Goal: Task Accomplishment & Management: Manage account settings

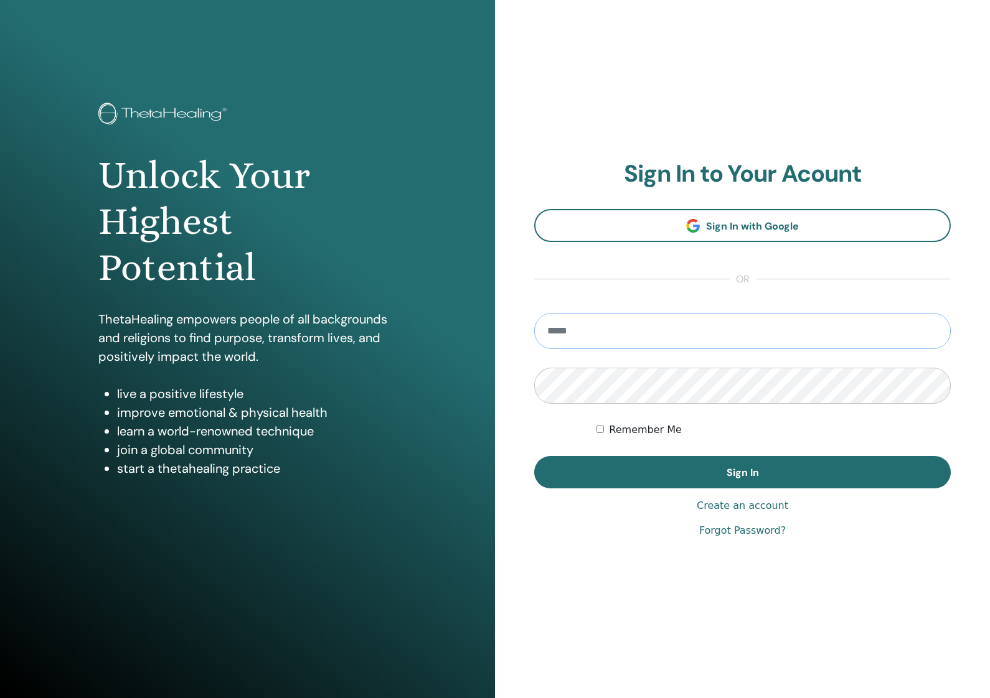
type input "**********"
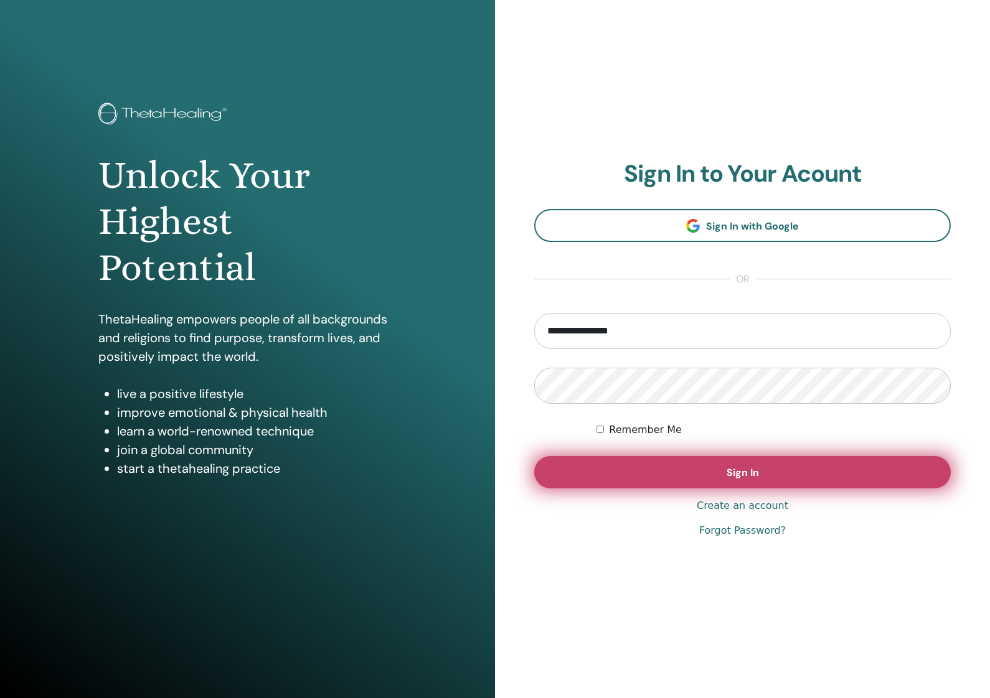
click at [620, 479] on button "Sign In" at bounding box center [742, 472] width 416 height 32
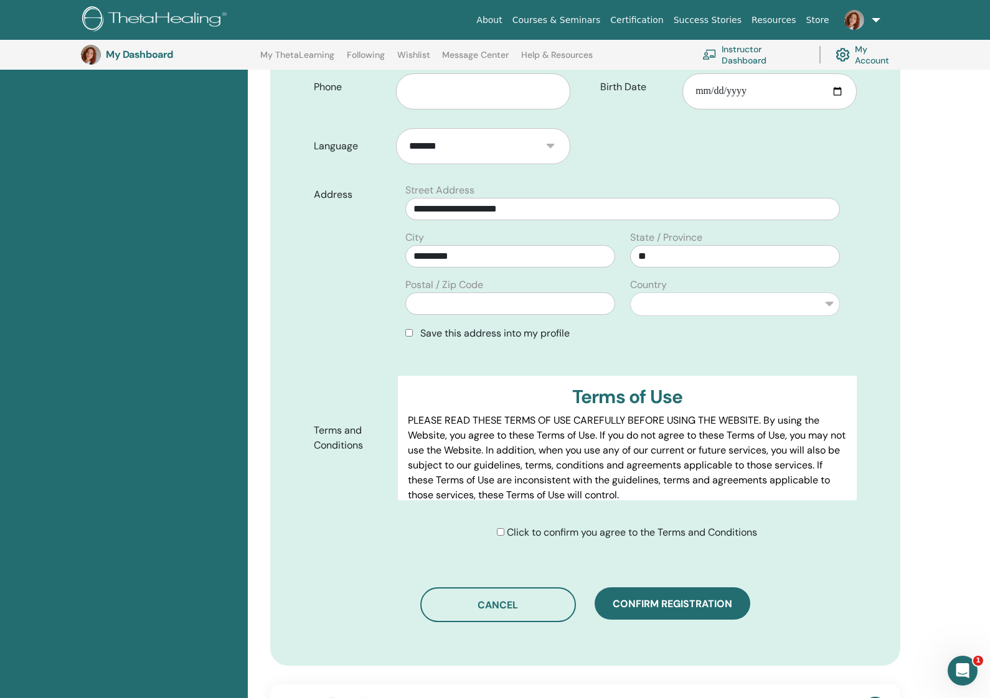
scroll to position [331, 0]
click at [445, 339] on span "Save this address into my profile" at bounding box center [494, 332] width 149 height 13
click at [405, 335] on div "Save this address into my profile" at bounding box center [622, 332] width 435 height 15
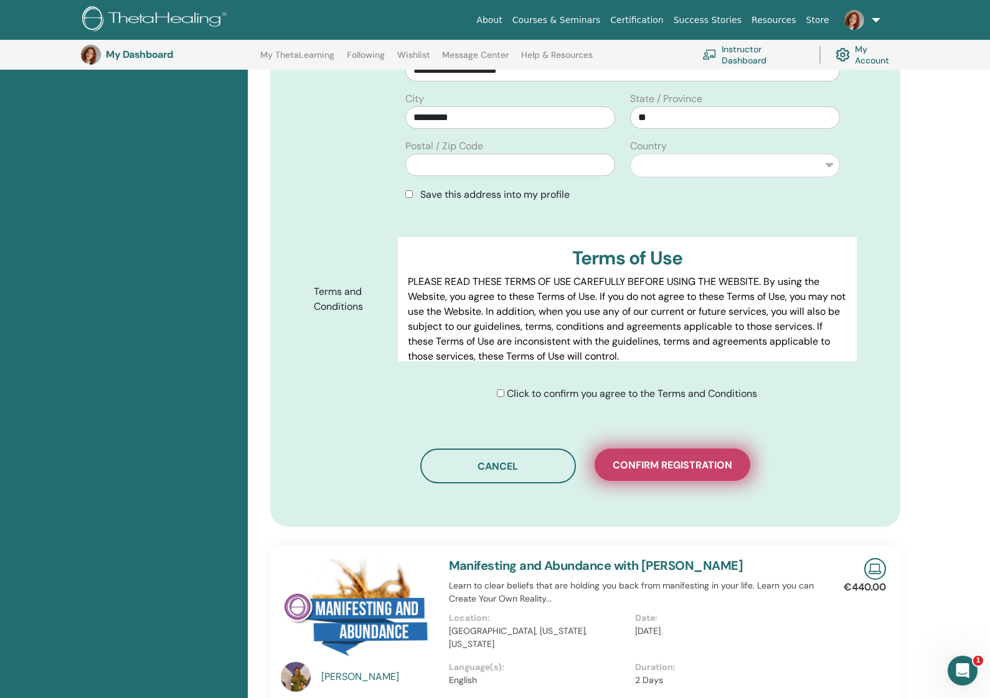
scroll to position [475, 0]
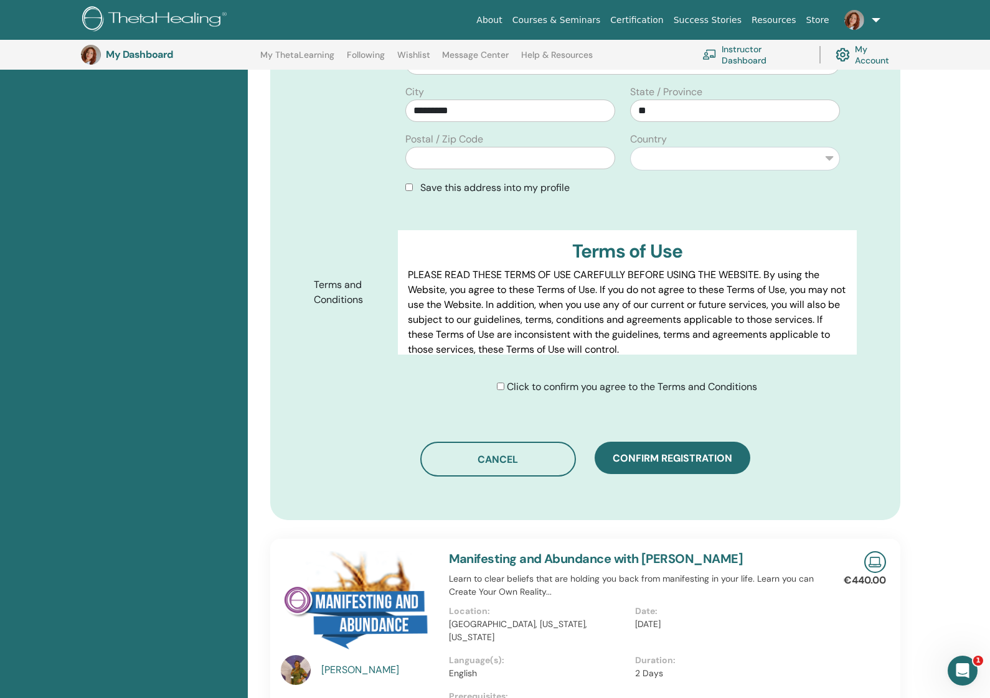
drag, startPoint x: 697, startPoint y: 469, endPoint x: 657, endPoint y: 474, distance: 39.5
click at [697, 465] on span "Confirm registration" at bounding box center [673, 458] width 120 height 13
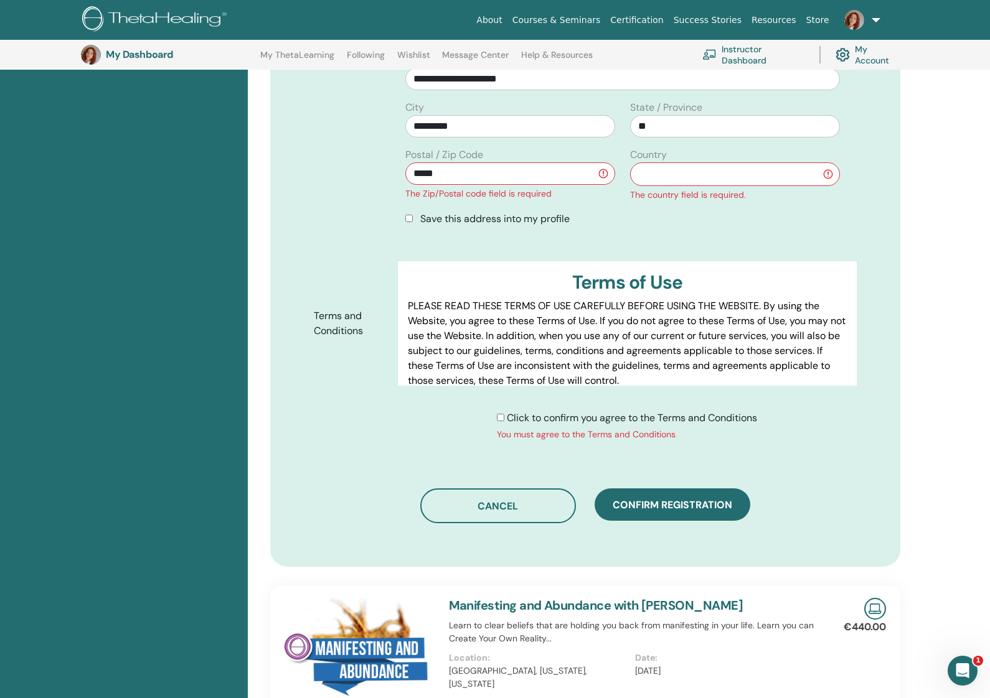
type input "*****"
click at [679, 159] on div "**********" at bounding box center [735, 175] width 225 height 54
select select "*"
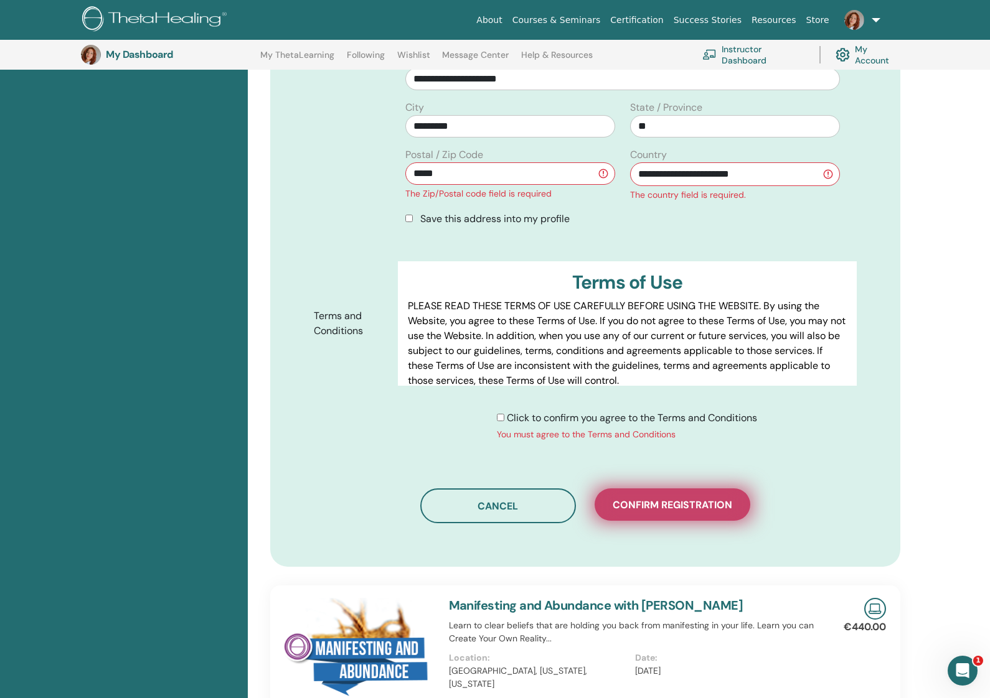
click at [670, 512] on button "Confirm registration" at bounding box center [673, 505] width 156 height 32
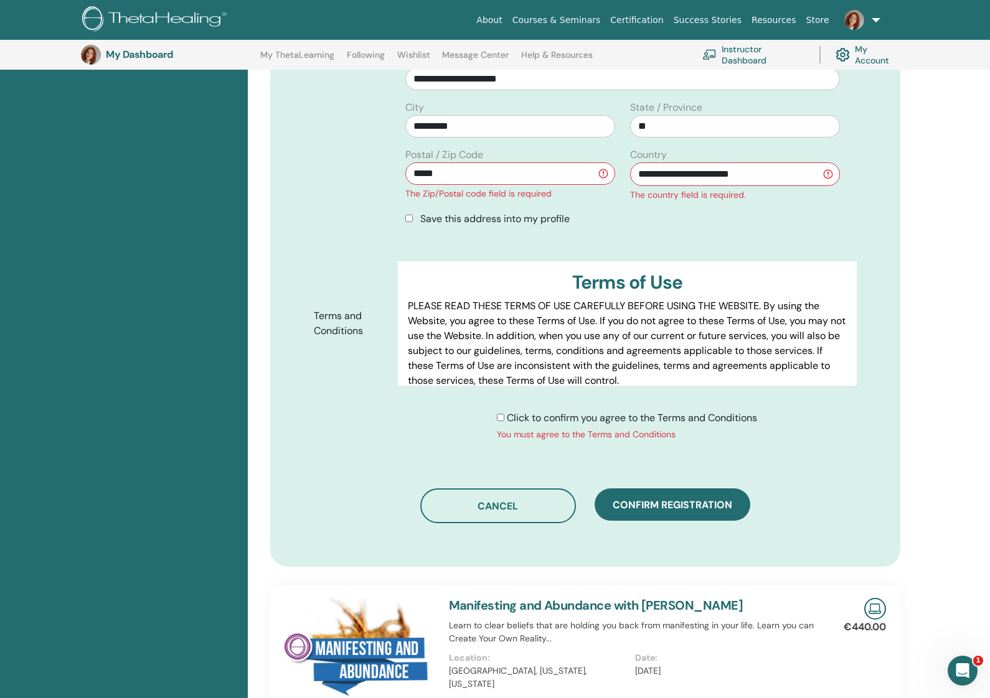
click at [507, 420] on span "Click to confirm you agree to the Terms and Conditions" at bounding box center [632, 417] width 250 height 13
click at [677, 509] on span "Confirm registration" at bounding box center [673, 505] width 120 height 13
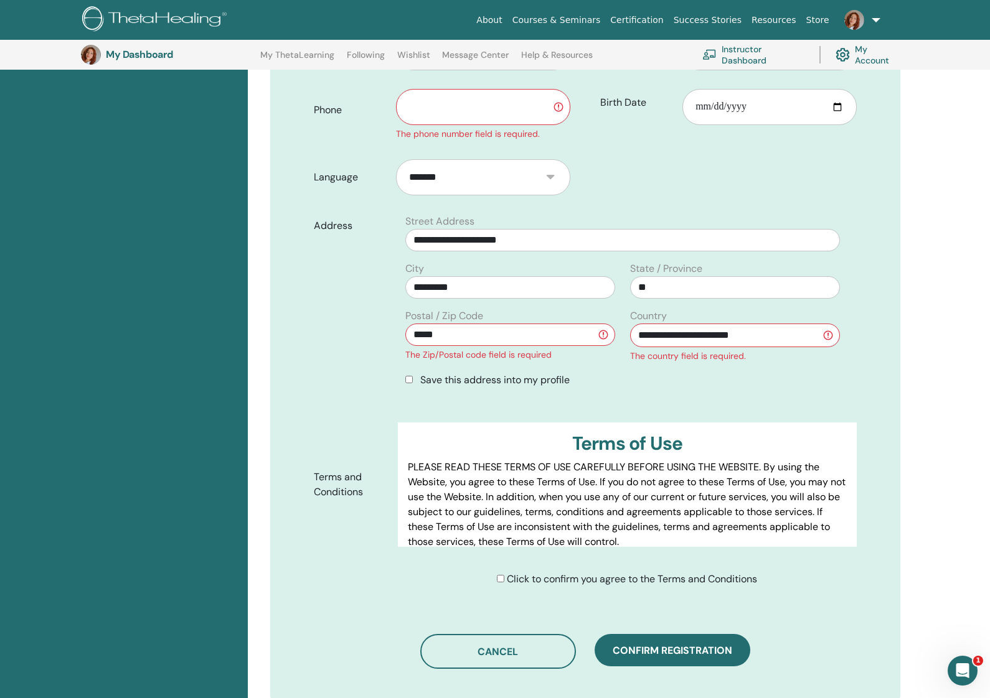
scroll to position [313, 0]
click at [533, 284] on input "*********" at bounding box center [510, 288] width 210 height 22
type input "*"
type input "**********"
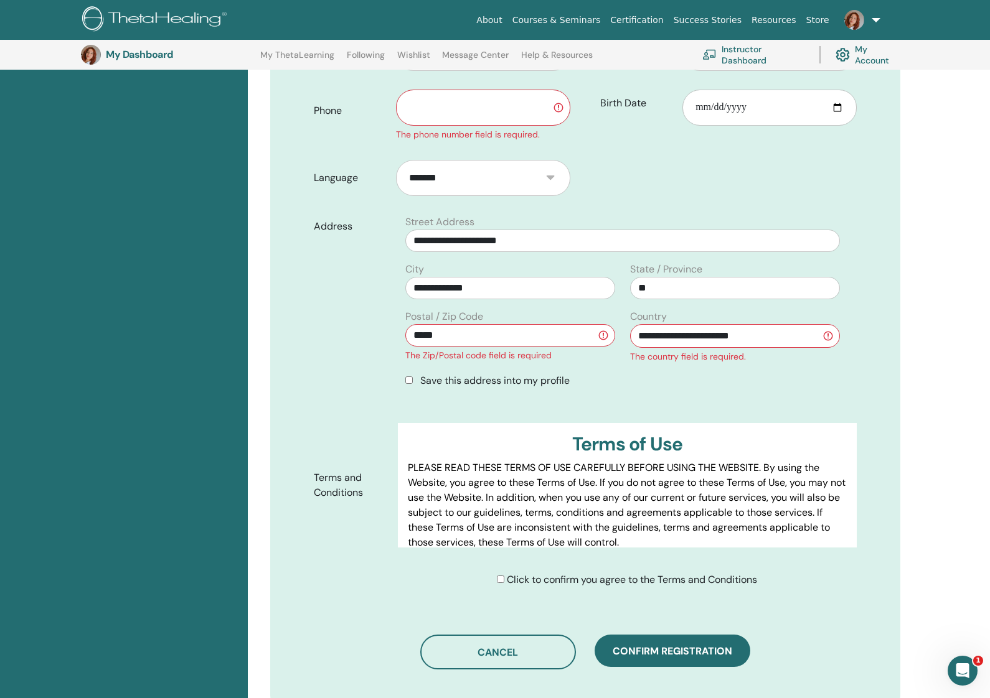
click at [659, 657] on button "Confirm registration" at bounding box center [673, 651] width 156 height 32
click at [641, 375] on div "Save this address into my profile" at bounding box center [622, 381] width 435 height 15
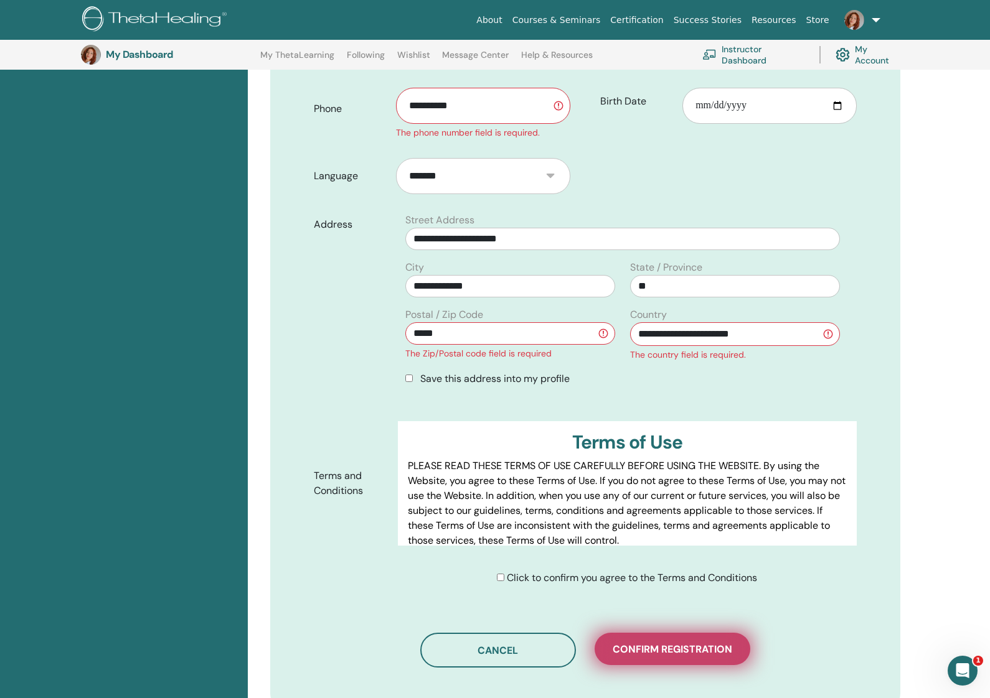
type input "**********"
click at [679, 652] on span "Confirm registration" at bounding box center [673, 649] width 120 height 13
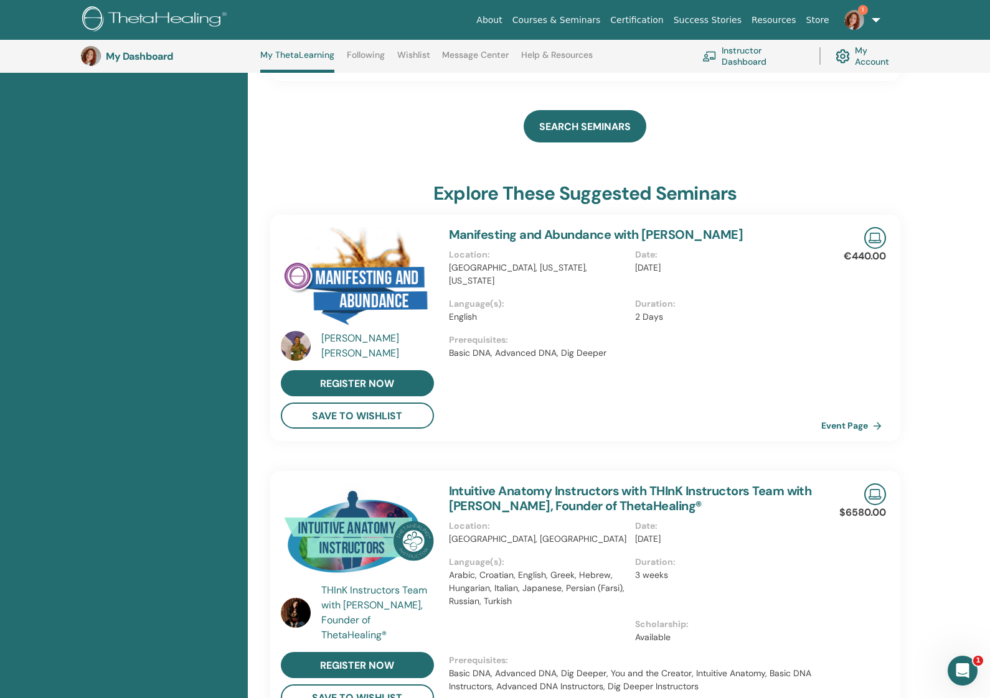
scroll to position [335, 0]
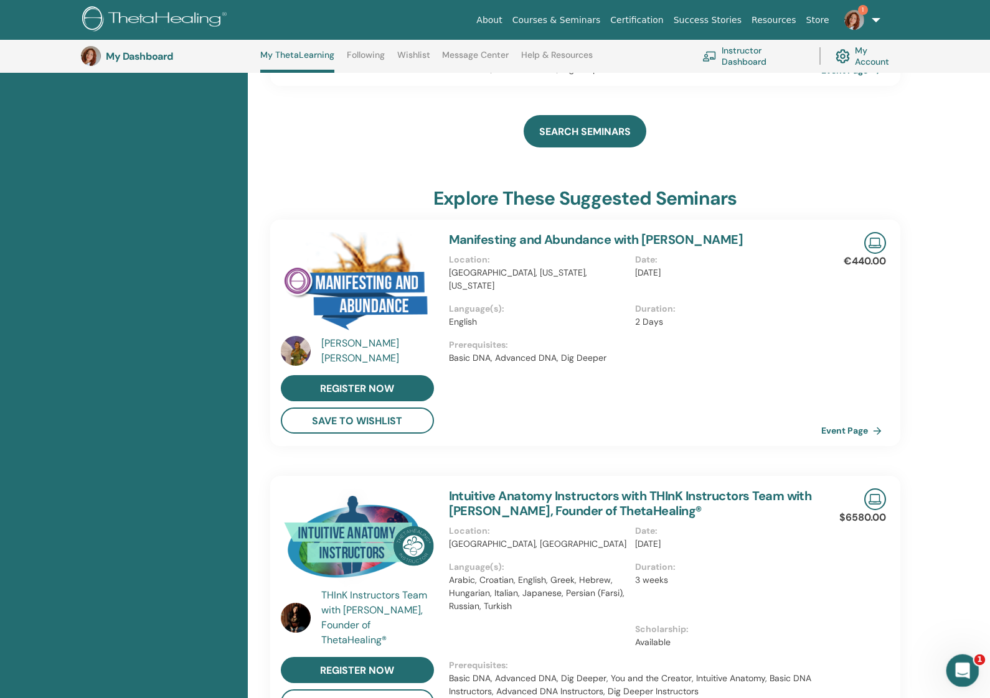
click at [966, 673] on icon "Open Intercom Messenger" at bounding box center [961, 669] width 21 height 21
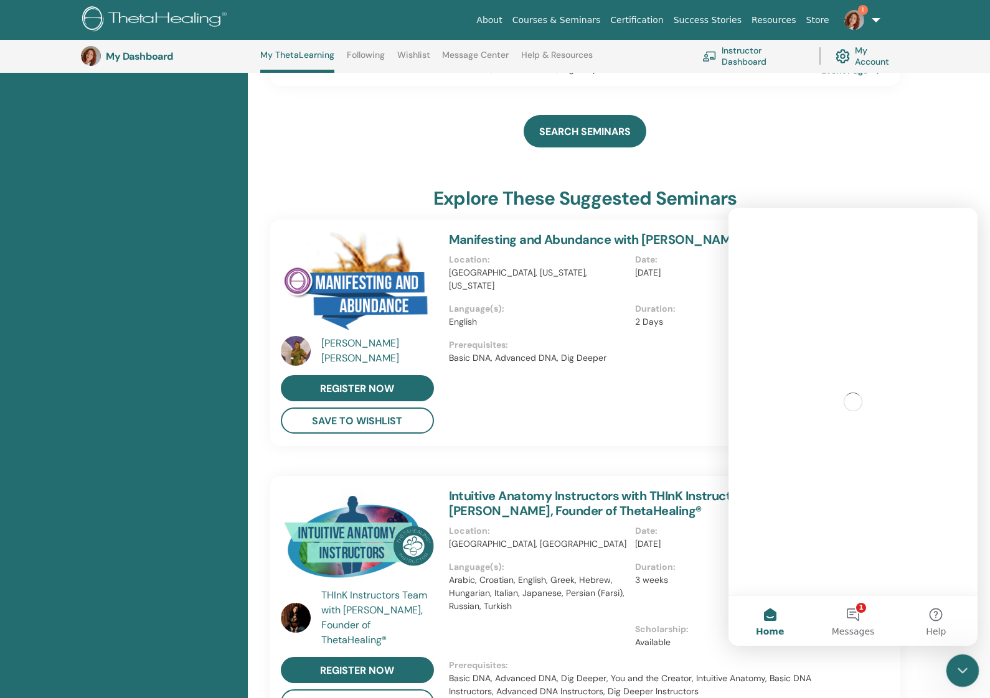
scroll to position [0, 0]
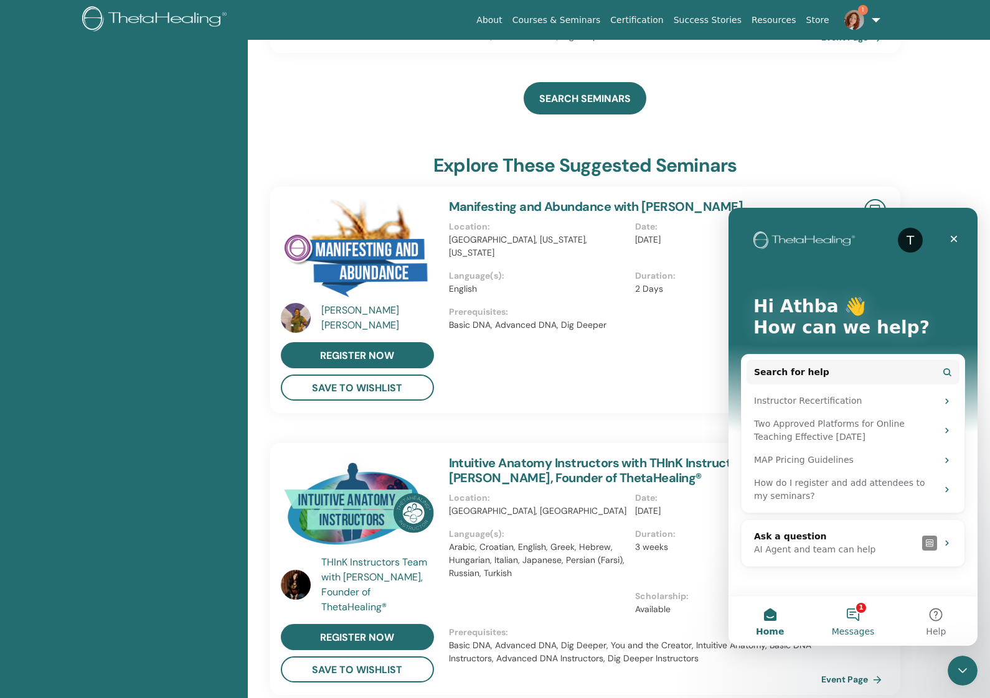
click at [857, 626] on button "1 Messages" at bounding box center [852, 621] width 83 height 50
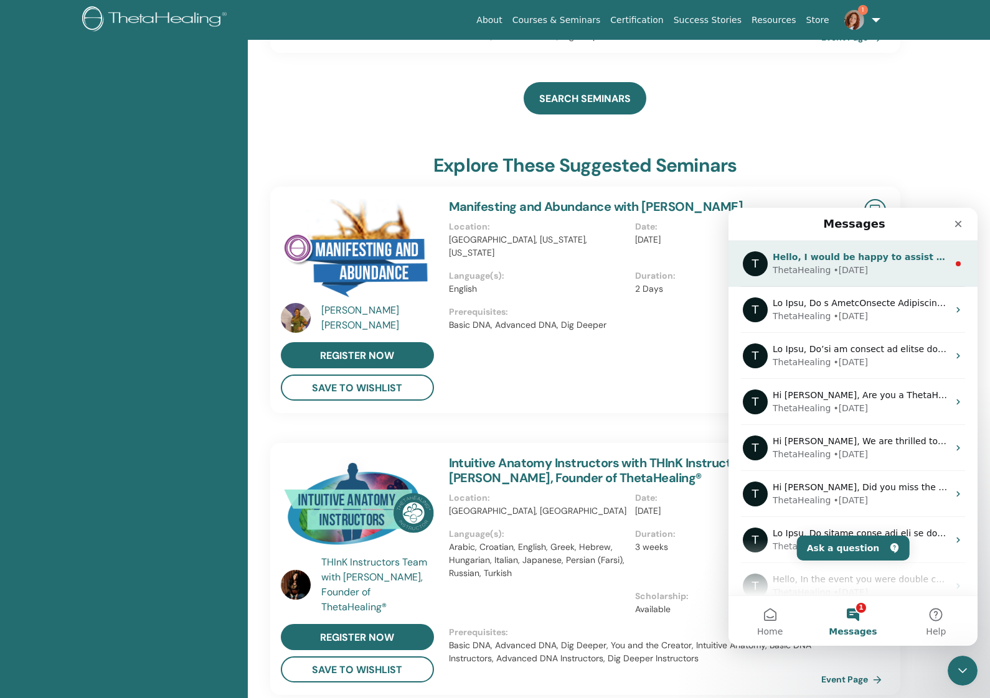
click at [885, 273] on div "ThetaHealing • 16w ago" at bounding box center [861, 270] width 176 height 13
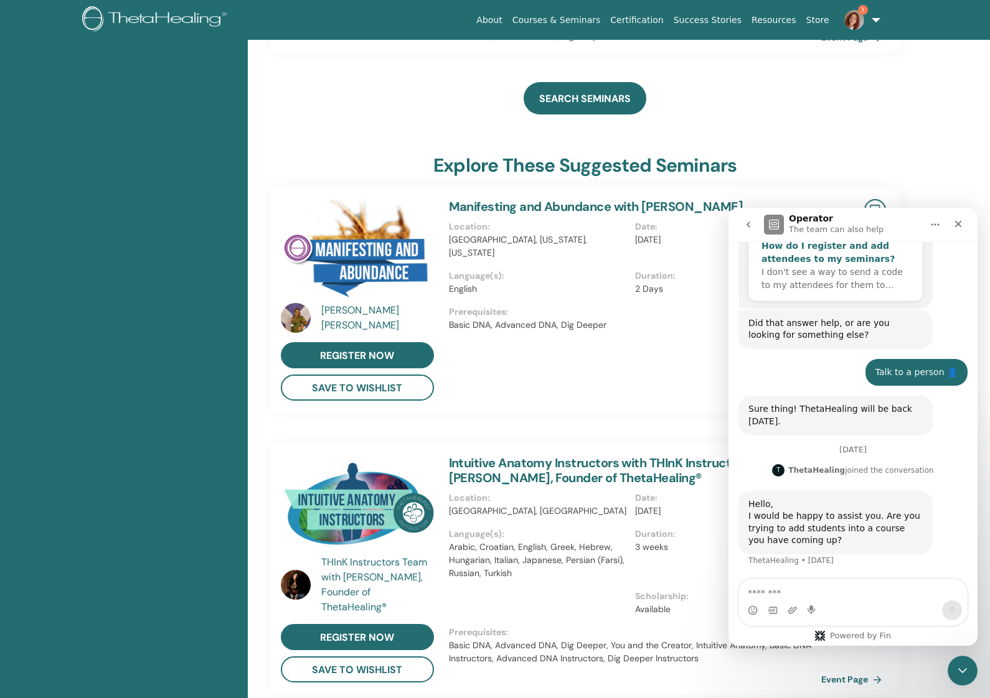
scroll to position [280, 0]
click at [775, 101] on div "SEARCH SEMINARS" at bounding box center [585, 98] width 631 height 62
click at [963, 221] on div "Close" at bounding box center [958, 224] width 22 height 22
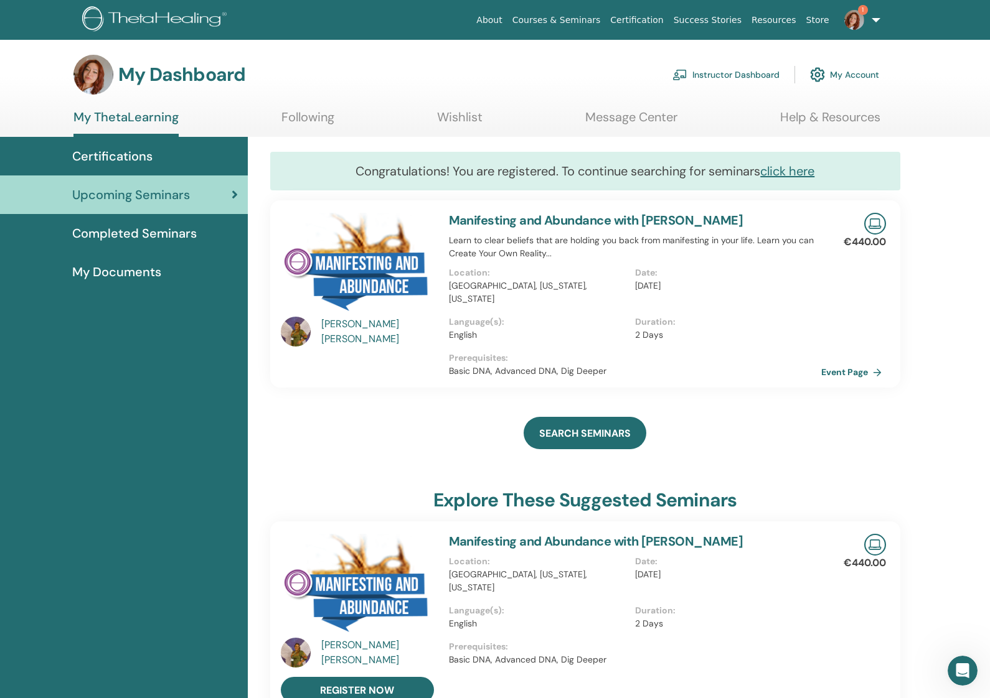
scroll to position [0, 0]
click at [757, 70] on link "Instructor Dashboard" at bounding box center [725, 74] width 107 height 27
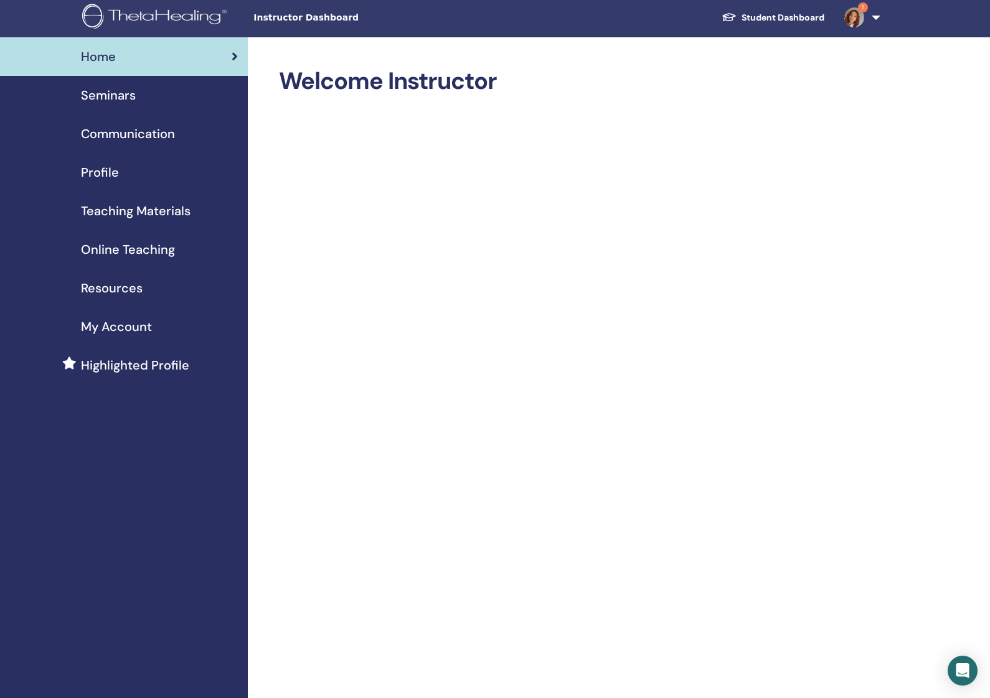
scroll to position [7, 0]
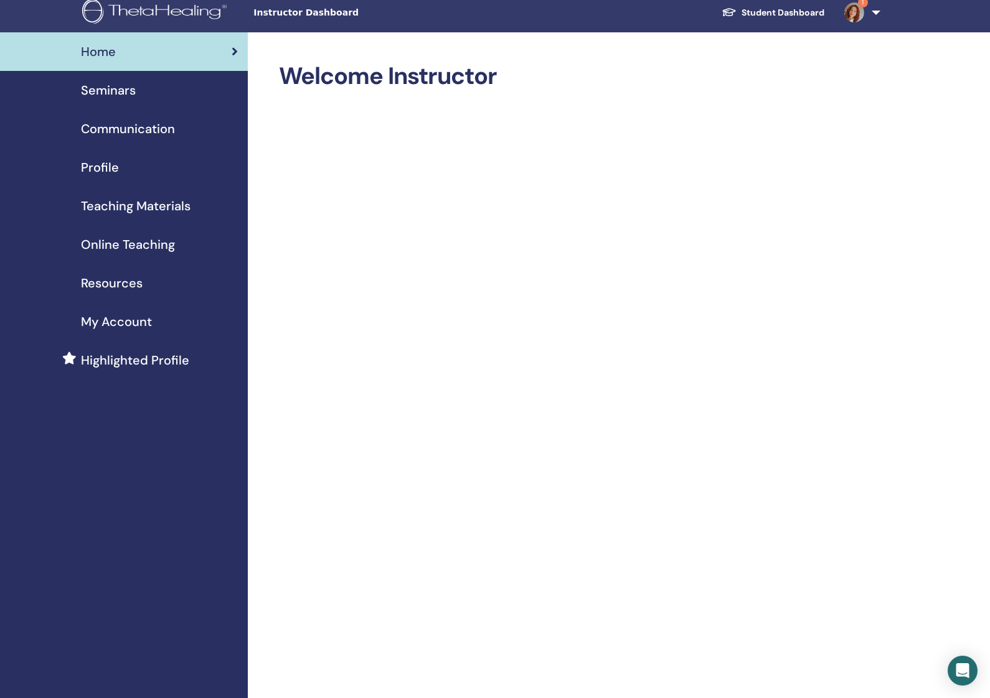
click at [118, 93] on span "Seminars" at bounding box center [108, 90] width 55 height 19
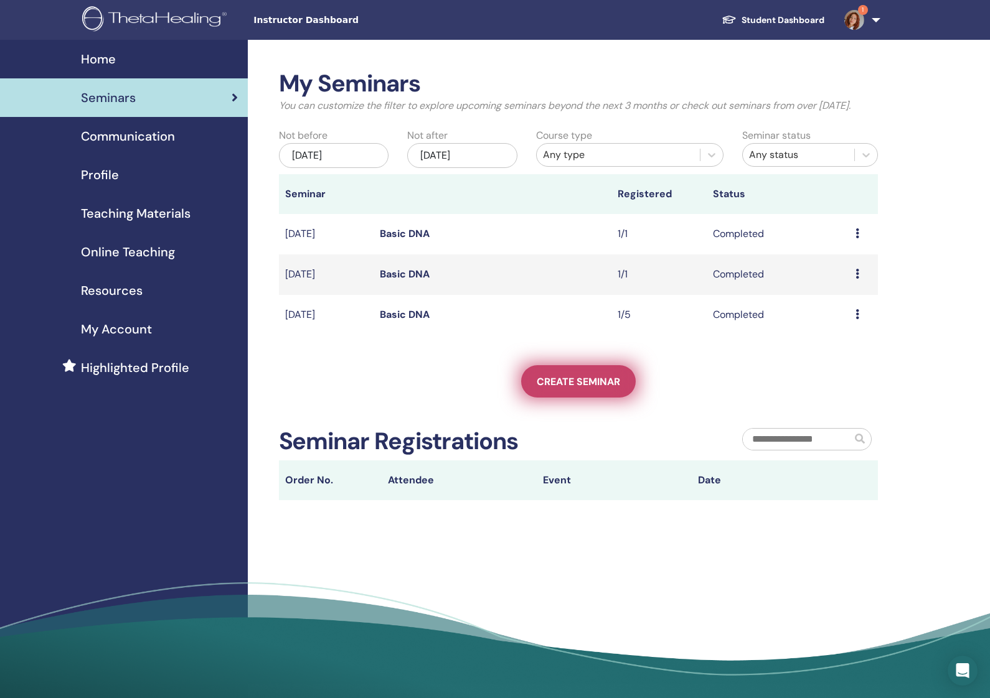
click at [530, 393] on link "Create seminar" at bounding box center [578, 381] width 115 height 32
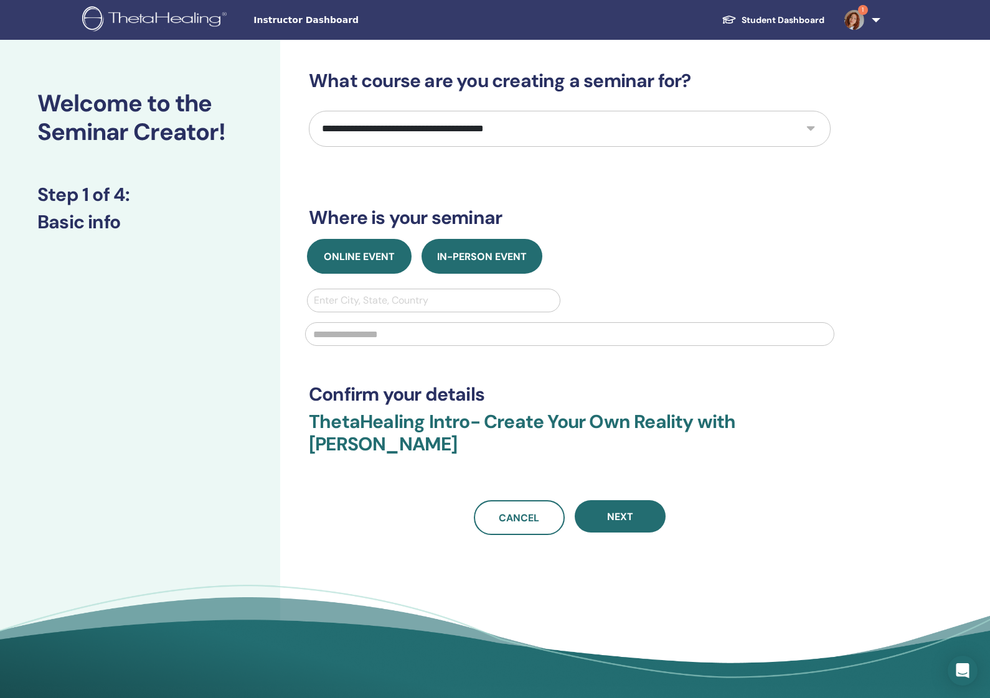
click at [362, 260] on span "Online Event" at bounding box center [359, 256] width 71 height 13
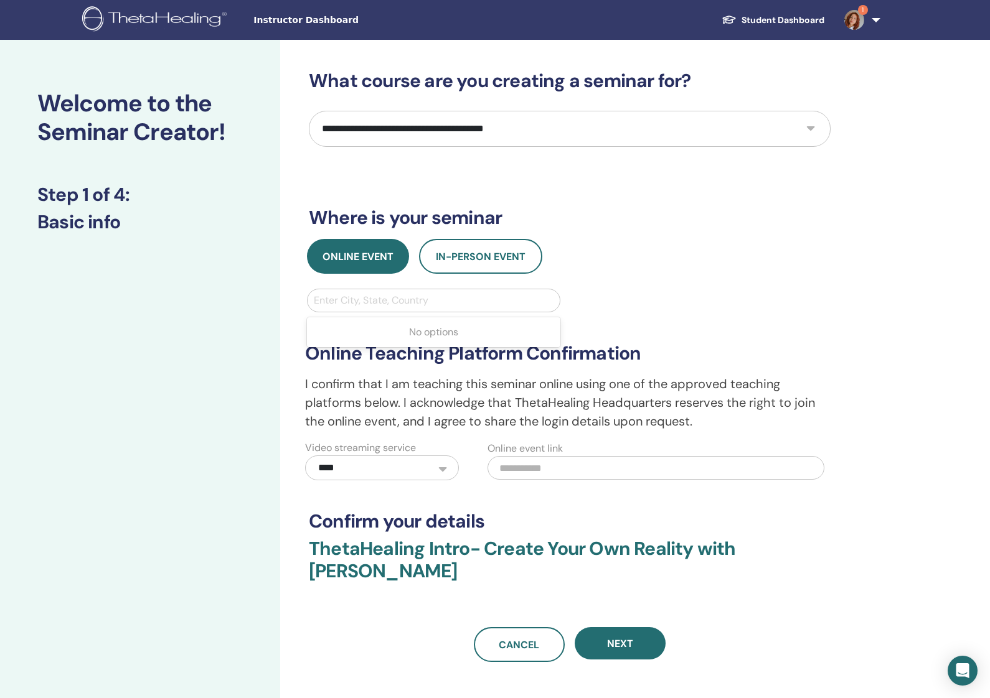
click at [445, 302] on div at bounding box center [434, 300] width 240 height 17
type input "***"
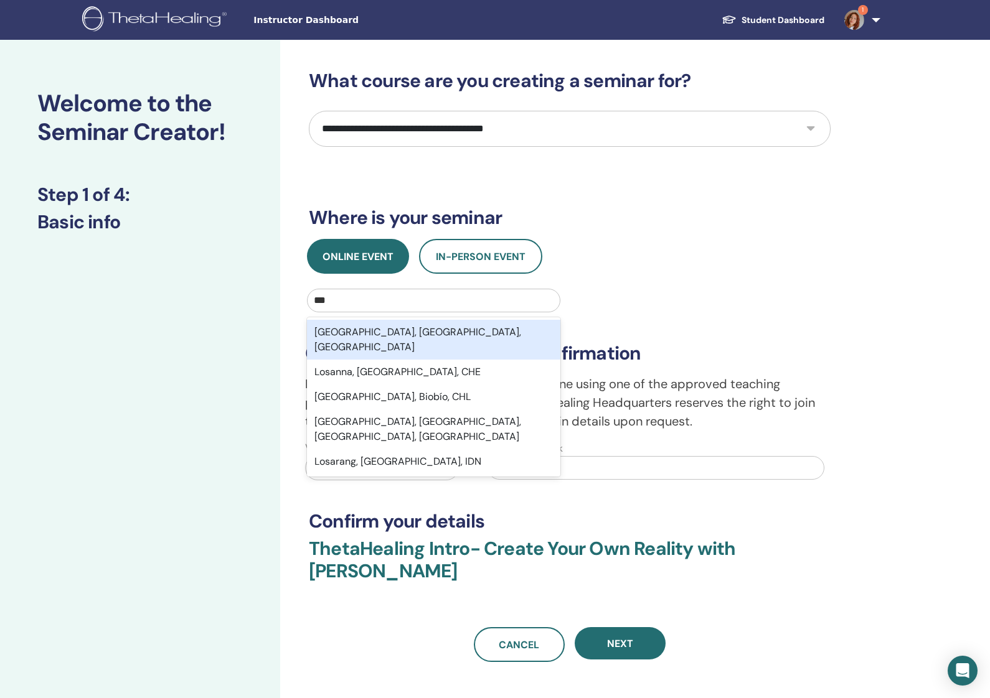
click at [348, 331] on div "Los Angeles, CA, USA" at bounding box center [433, 340] width 253 height 40
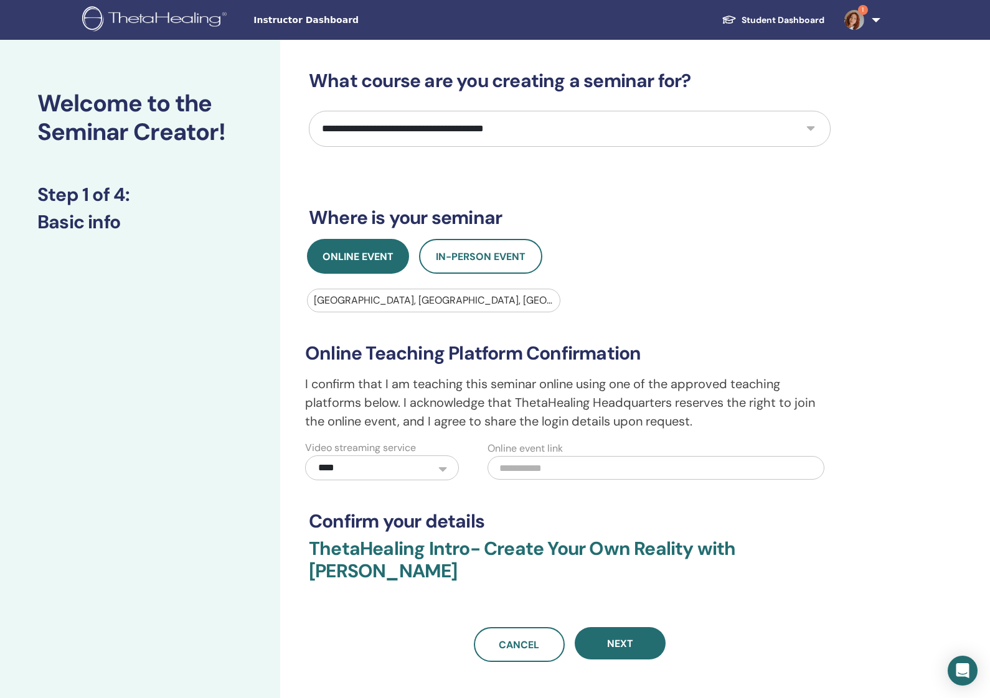
select select "*"
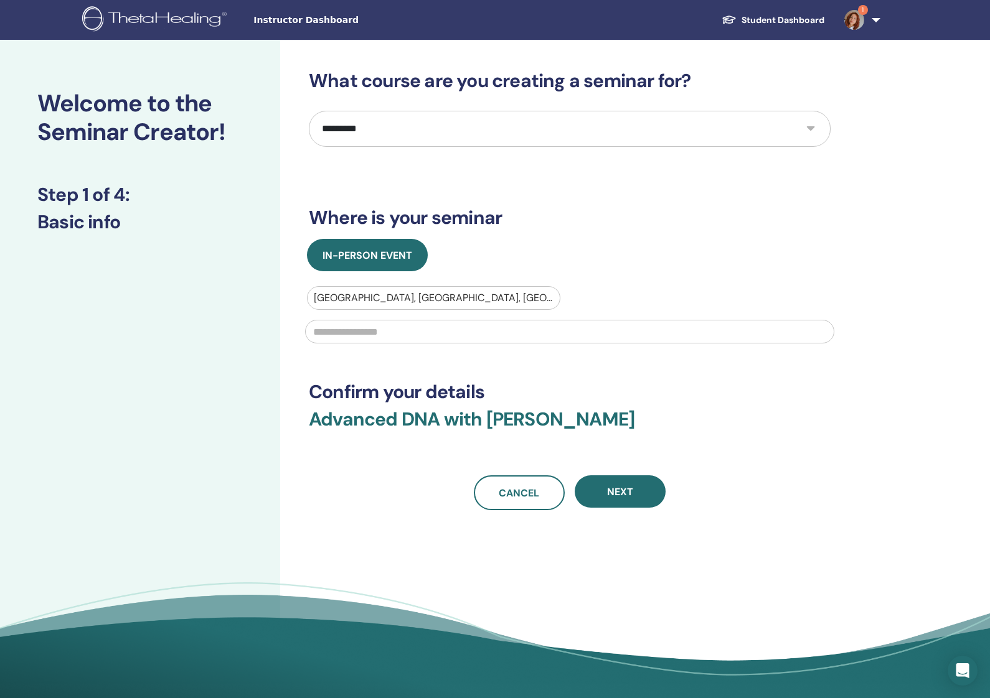
drag, startPoint x: 639, startPoint y: 497, endPoint x: 587, endPoint y: 489, distance: 52.4
click at [639, 497] on button "Next" at bounding box center [620, 492] width 91 height 32
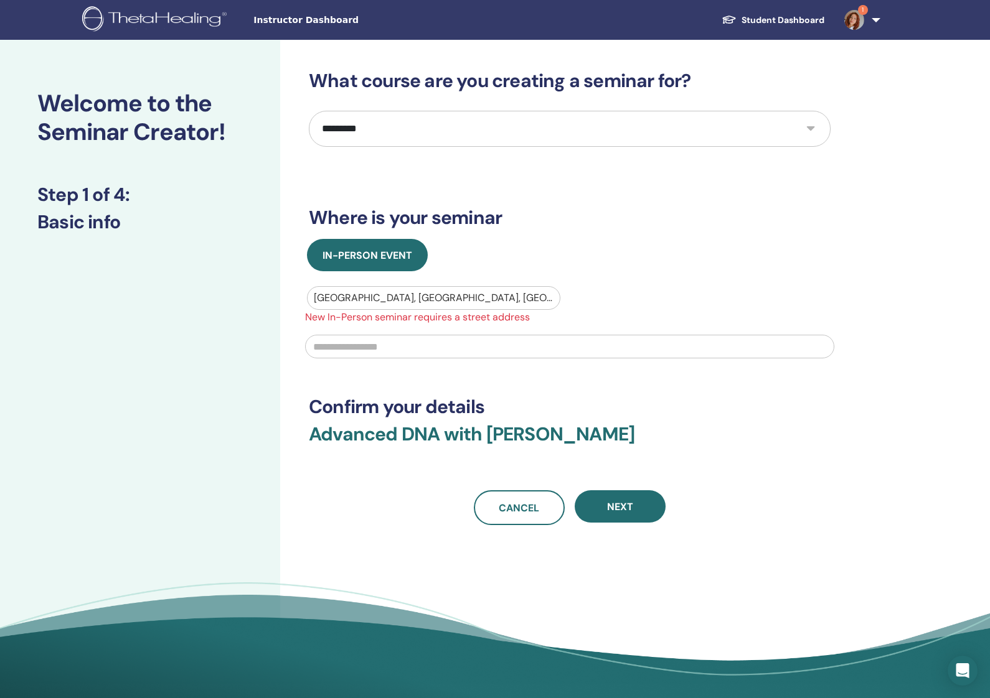
click at [512, 344] on input "text" at bounding box center [569, 347] width 529 height 24
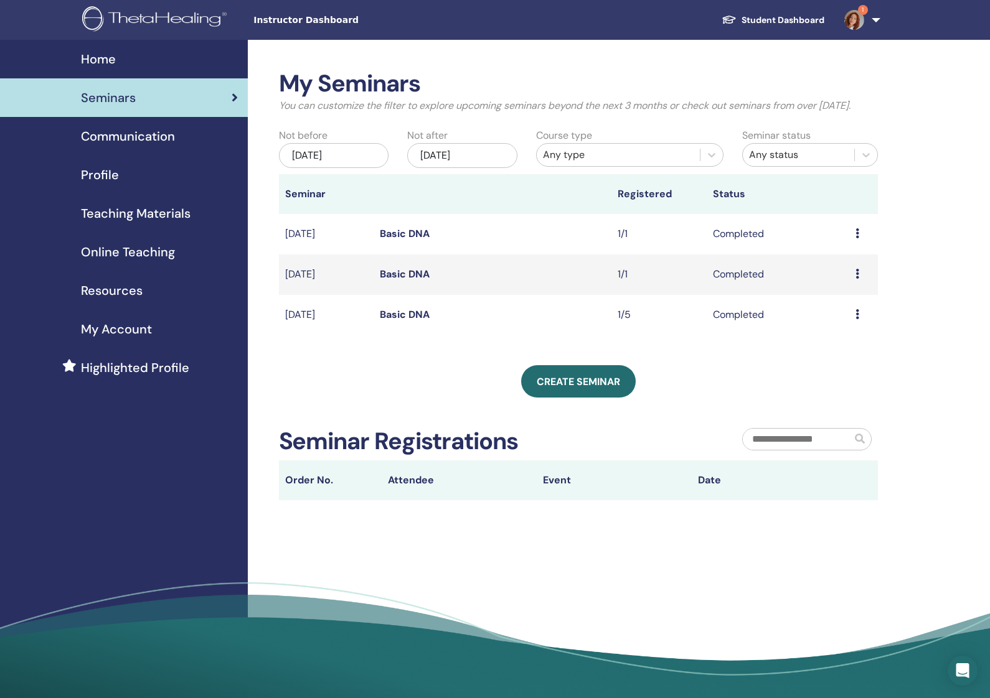
click at [133, 263] on link "Online Teaching" at bounding box center [124, 252] width 248 height 39
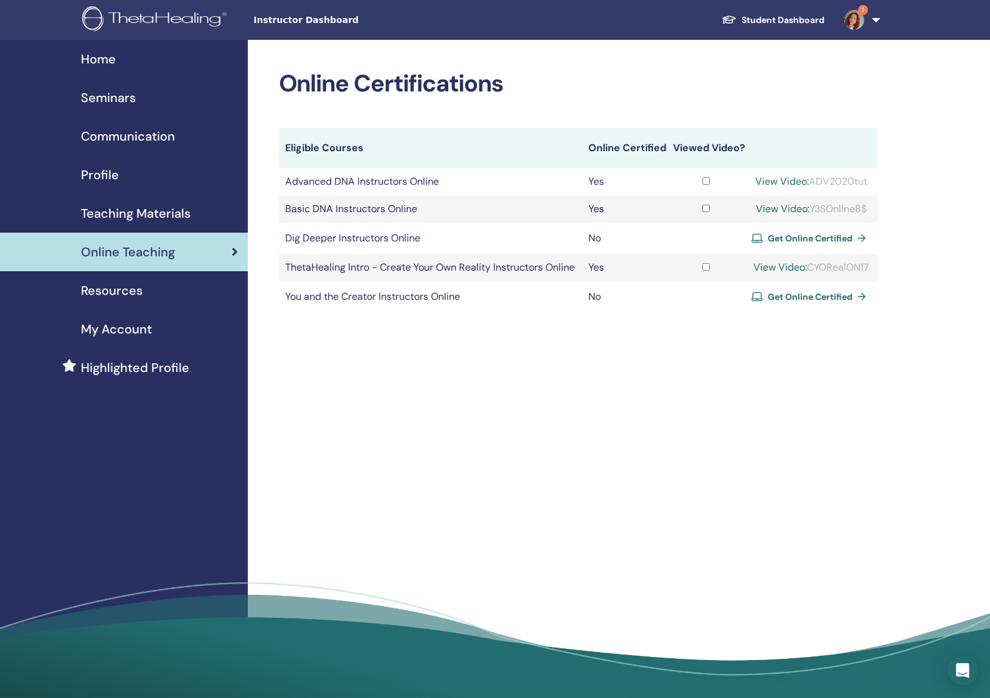
click at [129, 209] on span "Teaching Materials" at bounding box center [136, 213] width 110 height 19
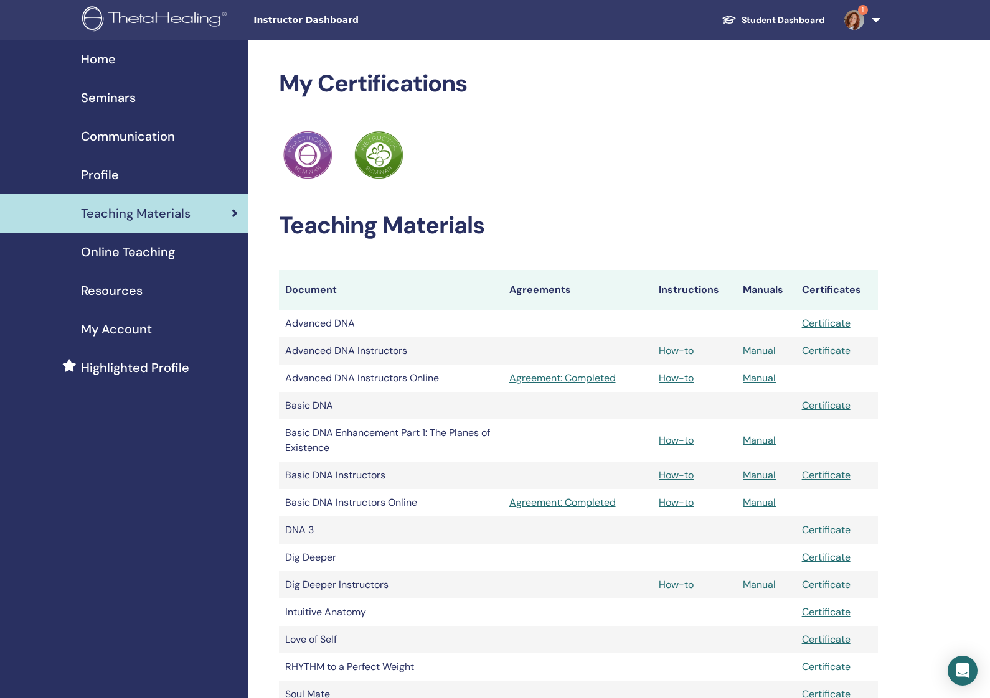
click at [122, 98] on span "Seminars" at bounding box center [108, 97] width 55 height 19
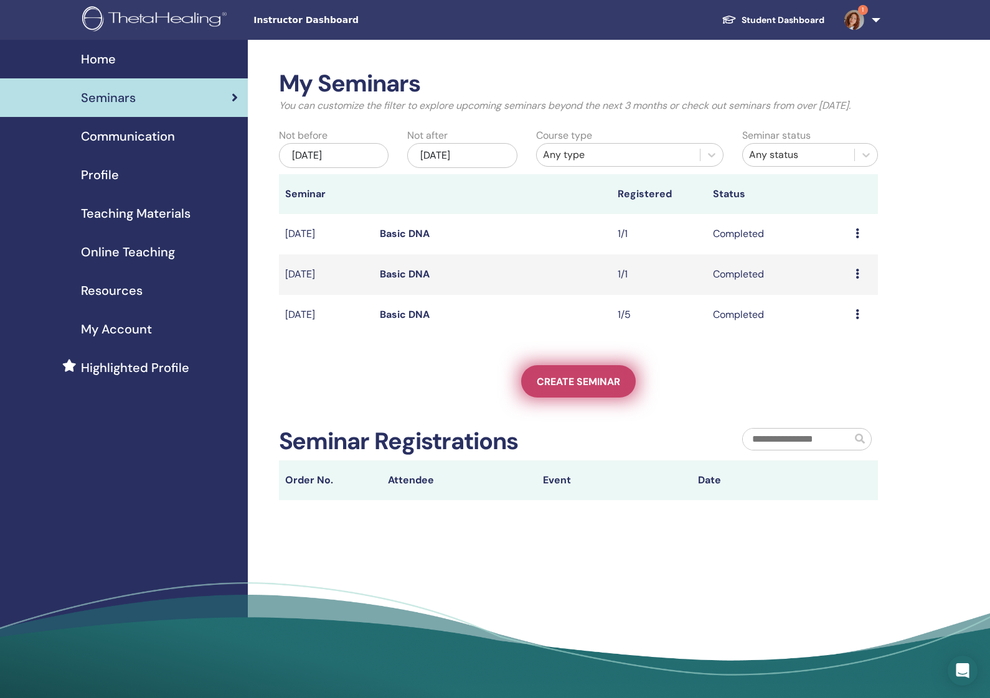
click at [579, 388] on span "Create seminar" at bounding box center [578, 381] width 83 height 13
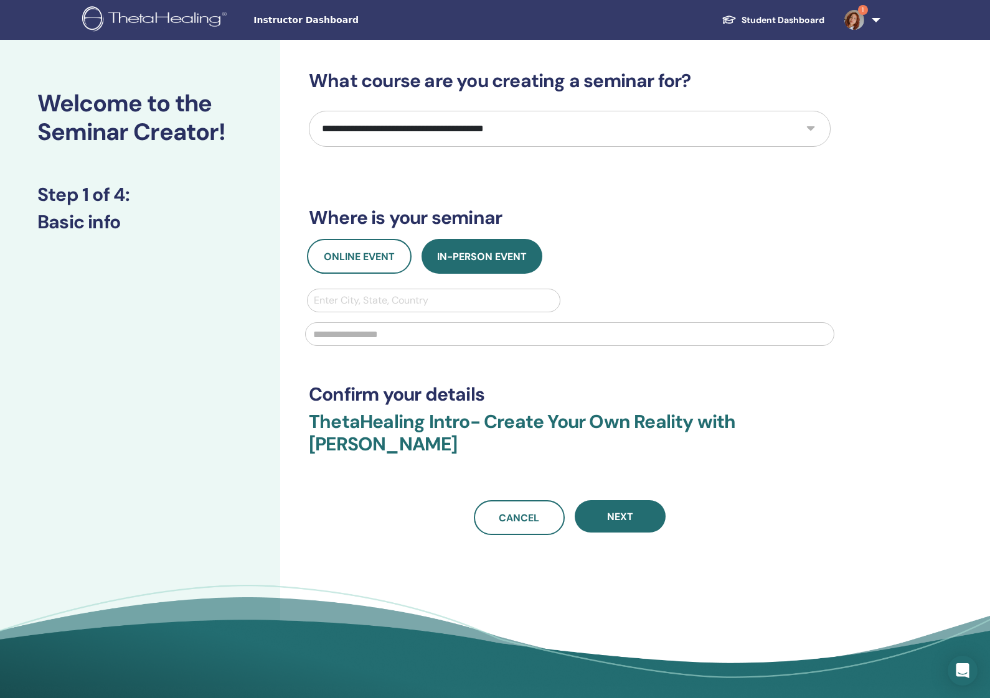
click at [420, 307] on div at bounding box center [434, 300] width 240 height 17
click at [453, 154] on div "**********" at bounding box center [570, 303] width 522 height 466
select select "*"
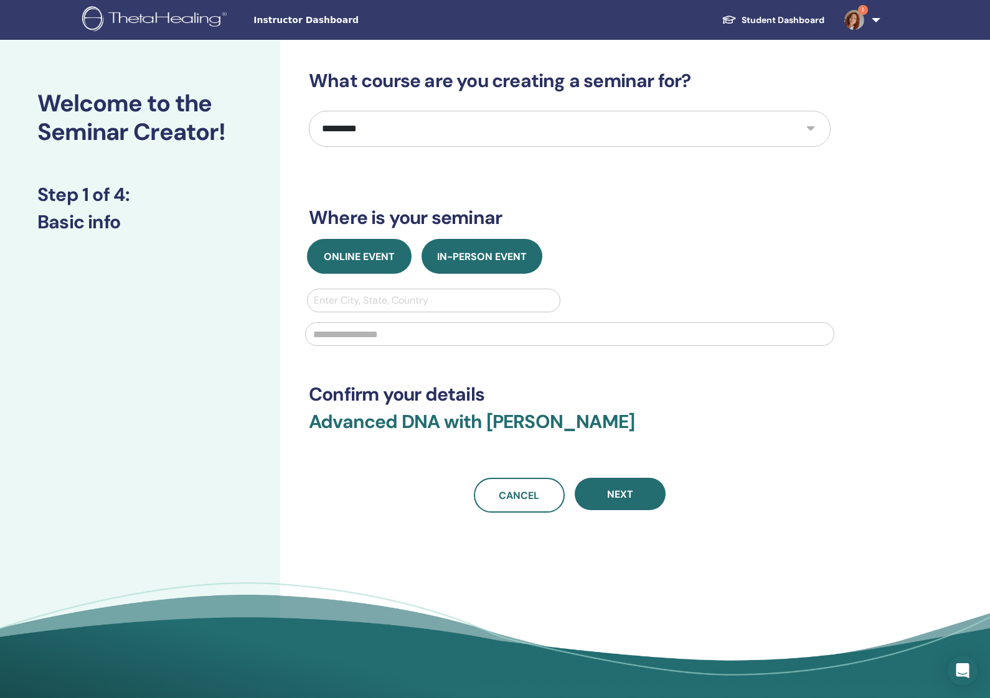
click at [373, 253] on span "Online Event" at bounding box center [359, 256] width 71 height 13
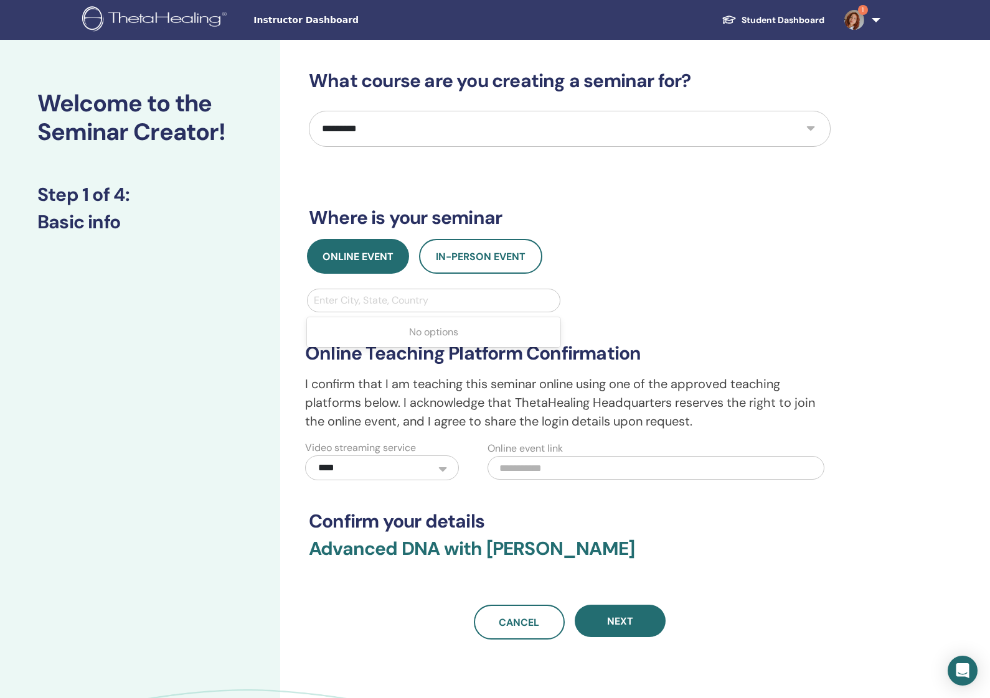
click at [400, 304] on div "Enter City, State, Country" at bounding box center [434, 300] width 240 height 15
type input "***"
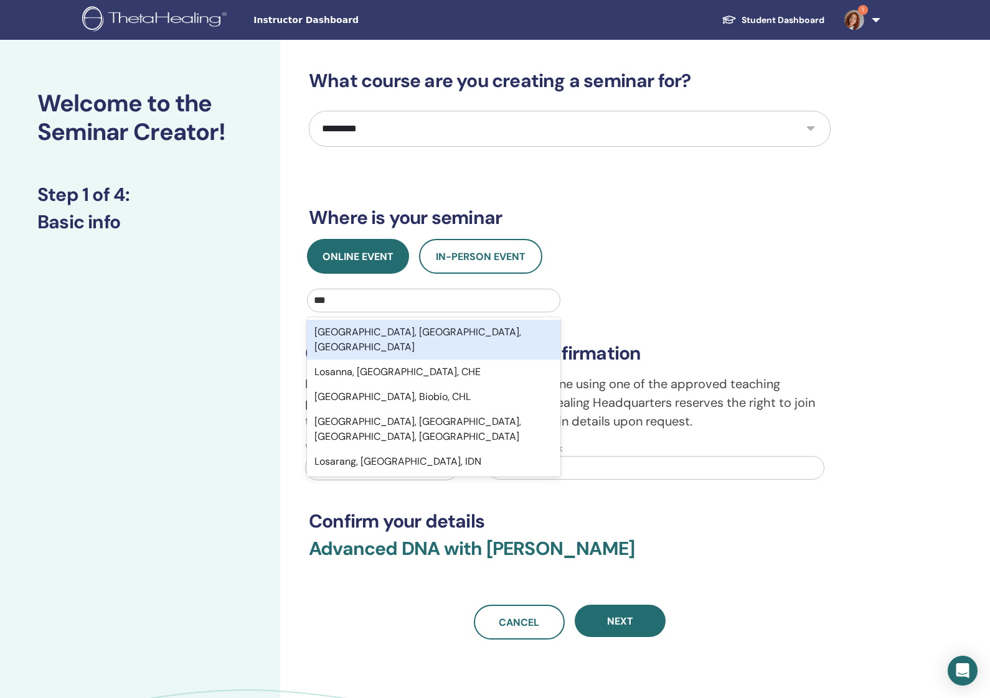
click at [421, 337] on div "Los Angeles, CA, USA" at bounding box center [433, 340] width 253 height 40
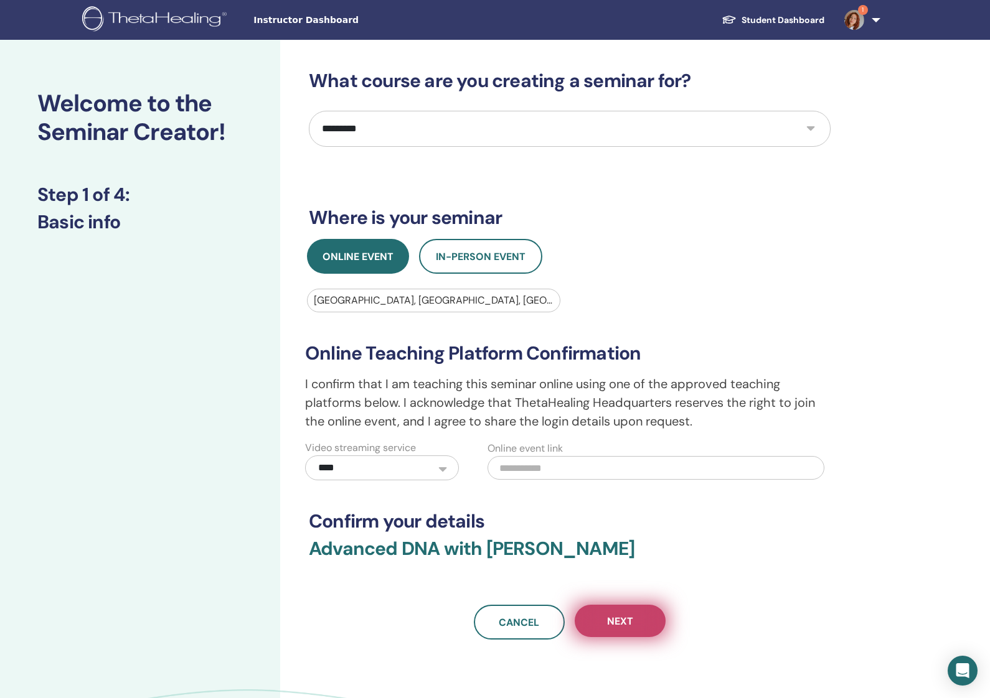
click at [613, 624] on span "Next" at bounding box center [620, 621] width 26 height 13
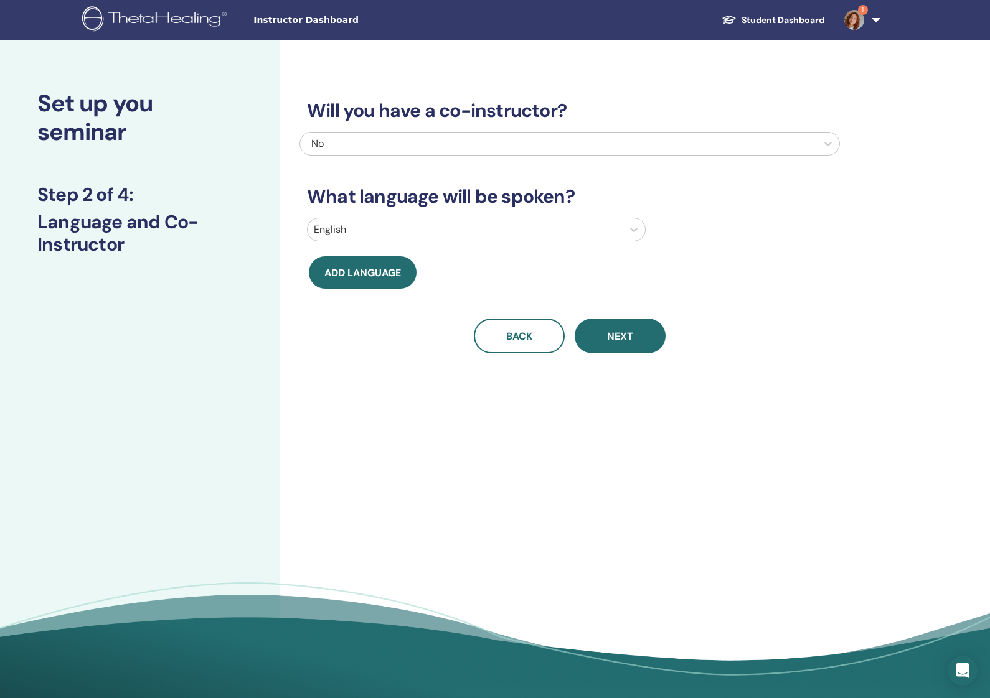
click at [445, 236] on div at bounding box center [465, 229] width 303 height 17
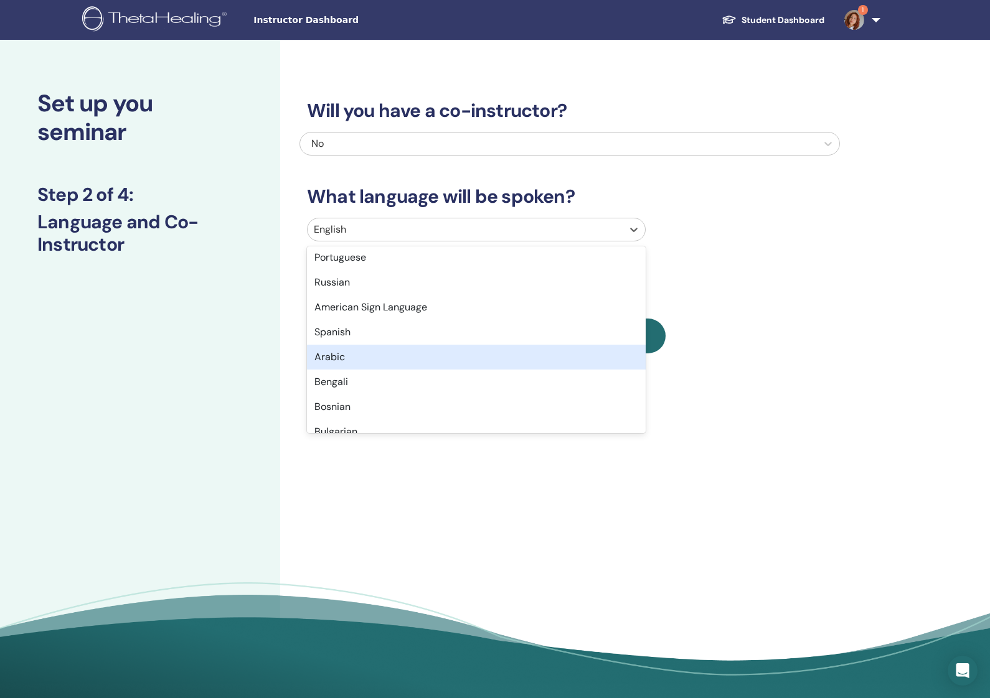
scroll to position [105, 0]
click at [438, 359] on div "Arabic" at bounding box center [476, 356] width 339 height 25
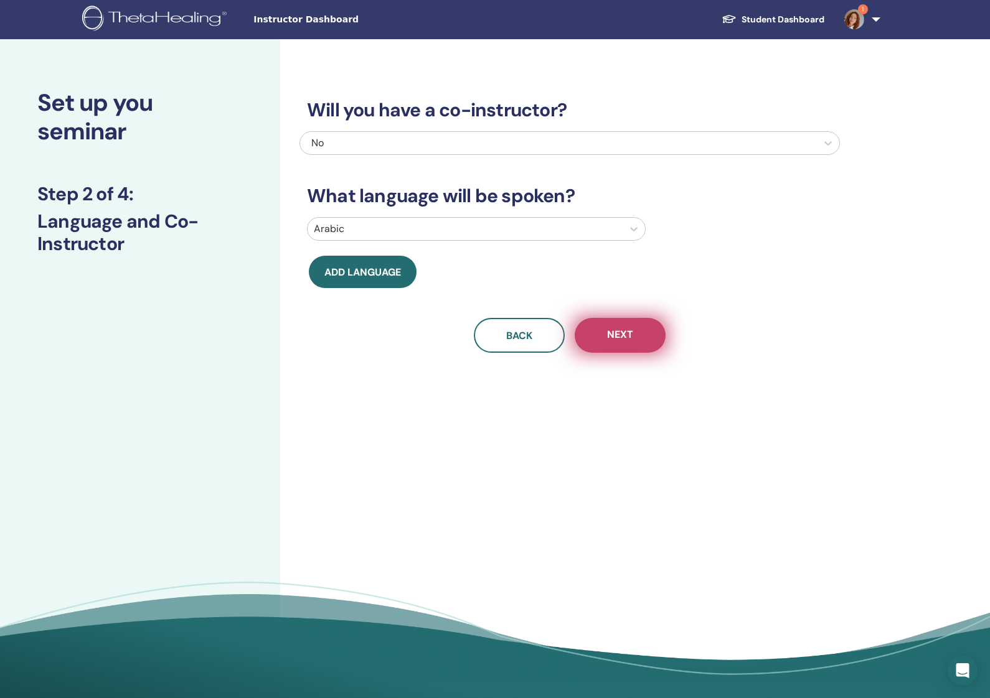
click at [624, 343] on button "Next" at bounding box center [620, 335] width 91 height 35
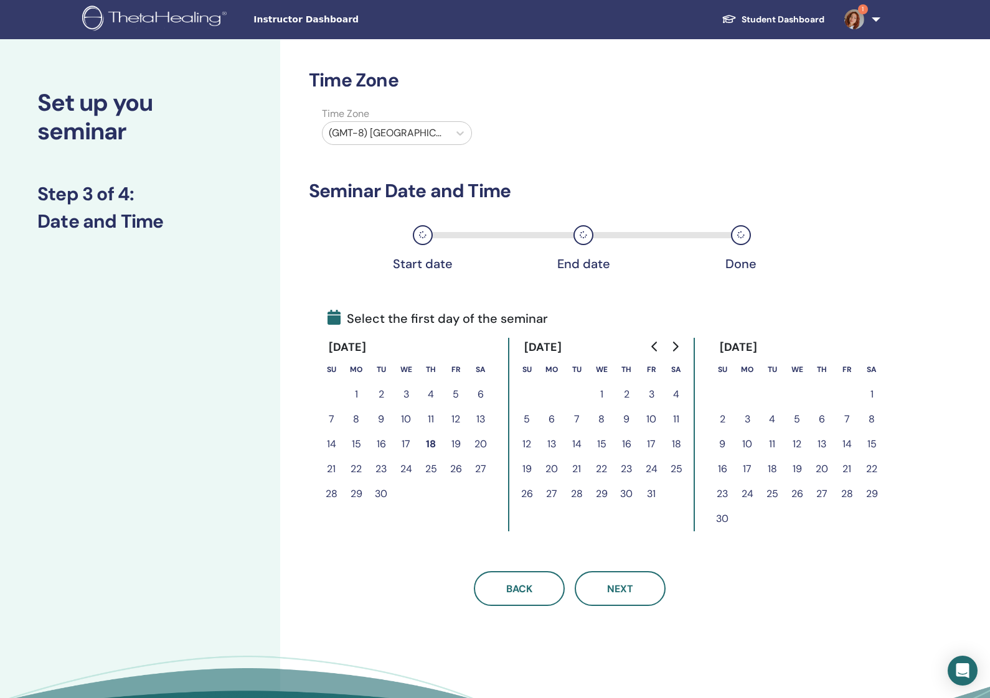
click at [654, 393] on button "3" at bounding box center [651, 394] width 25 height 25
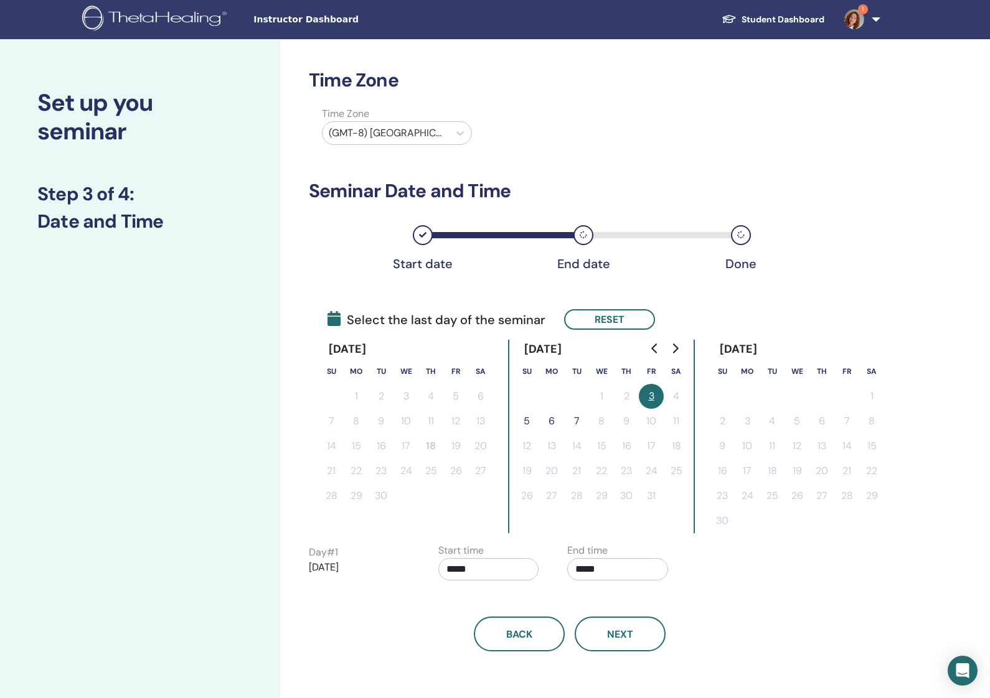
click at [552, 420] on button "6" at bounding box center [551, 421] width 25 height 25
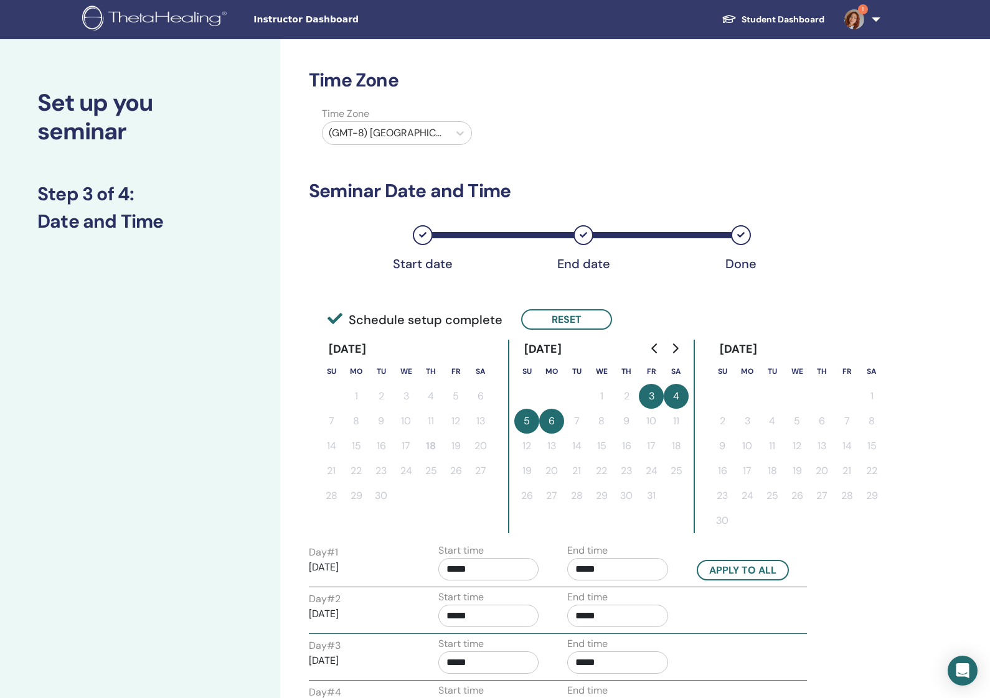
click at [646, 397] on button "3" at bounding box center [651, 396] width 25 height 25
drag, startPoint x: 553, startPoint y: 419, endPoint x: 546, endPoint y: 420, distance: 7.0
click at [553, 419] on button "6" at bounding box center [551, 421] width 25 height 25
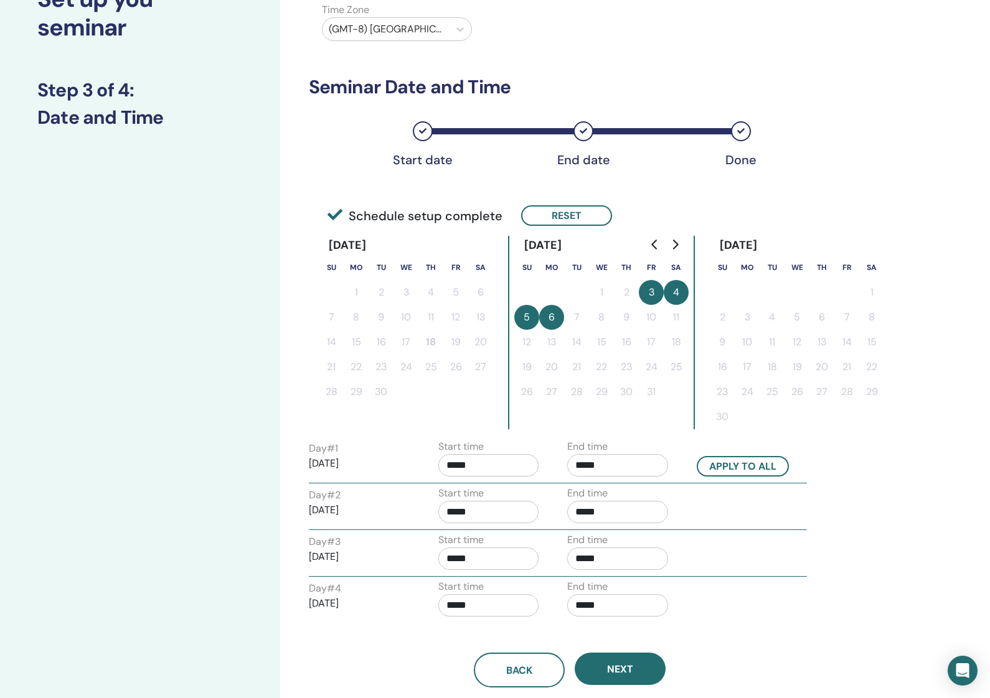
scroll to position [105, 0]
click at [486, 473] on input "*****" at bounding box center [488, 465] width 101 height 22
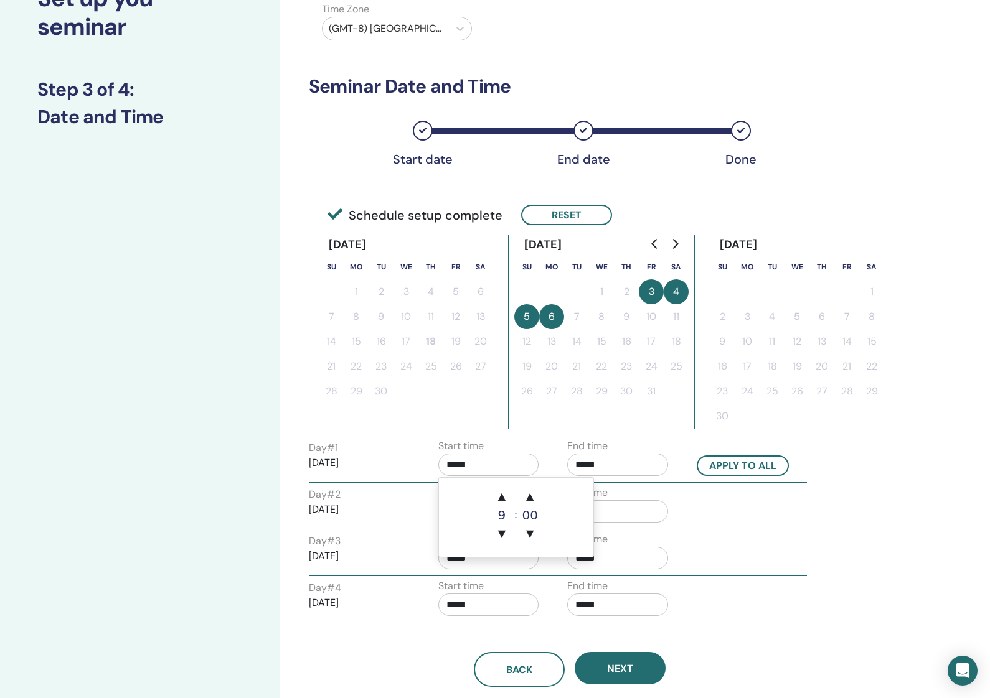
click at [486, 473] on input "*****" at bounding box center [488, 465] width 101 height 22
click at [507, 539] on span "▼" at bounding box center [501, 534] width 25 height 25
type input "*****"
click at [753, 466] on button "Apply to all" at bounding box center [743, 466] width 92 height 21
type input "*****"
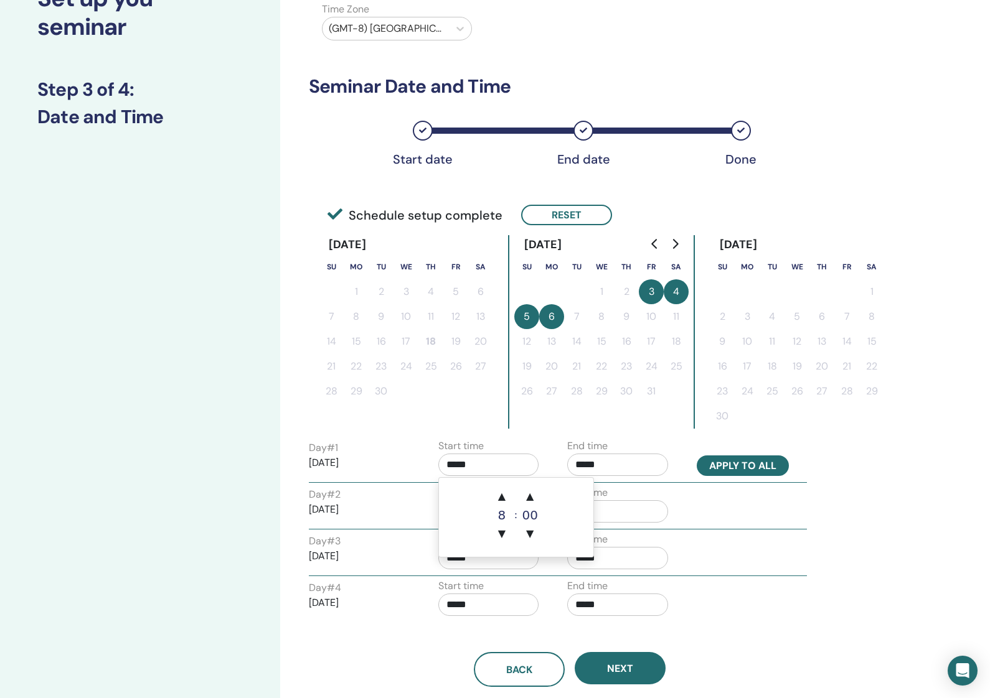
type input "*****"
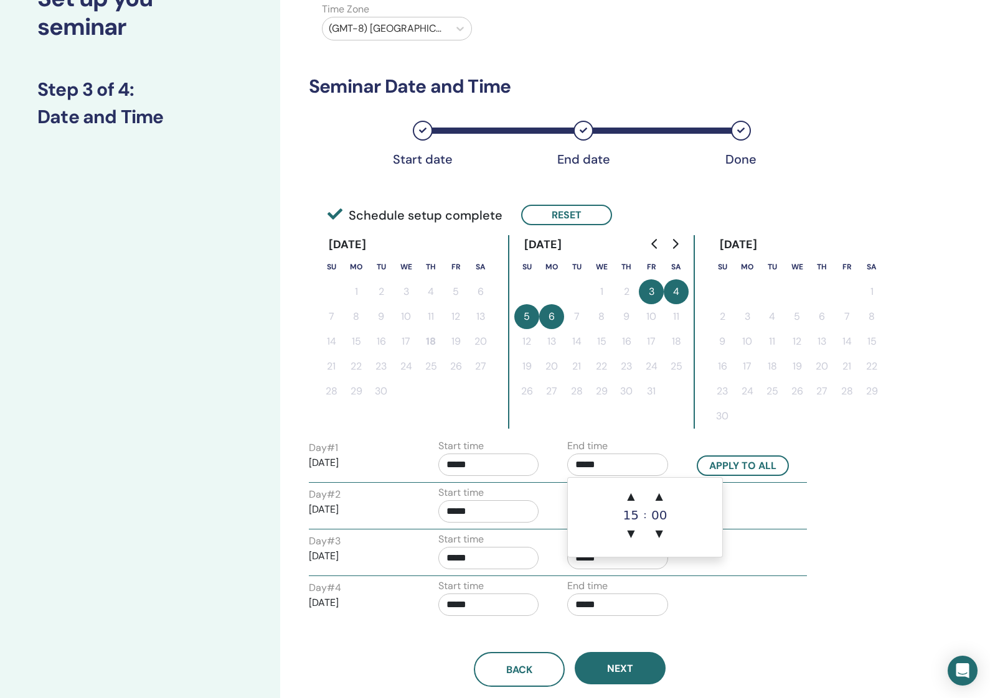
click at [582, 466] on input "*****" at bounding box center [617, 465] width 101 height 22
click at [585, 463] on input "*****" at bounding box center [617, 465] width 101 height 22
click at [579, 464] on input "*****" at bounding box center [617, 465] width 101 height 22
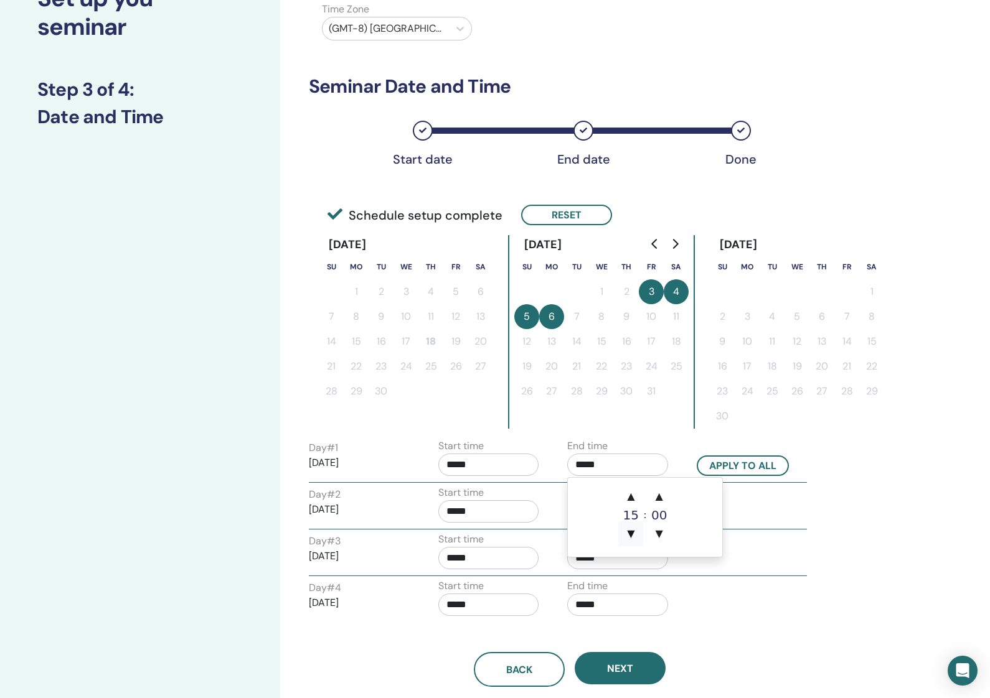
click at [637, 532] on span "▼" at bounding box center [630, 534] width 25 height 25
type input "*****"
click at [763, 464] on button "Apply to all" at bounding box center [743, 466] width 92 height 21
type input "*****"
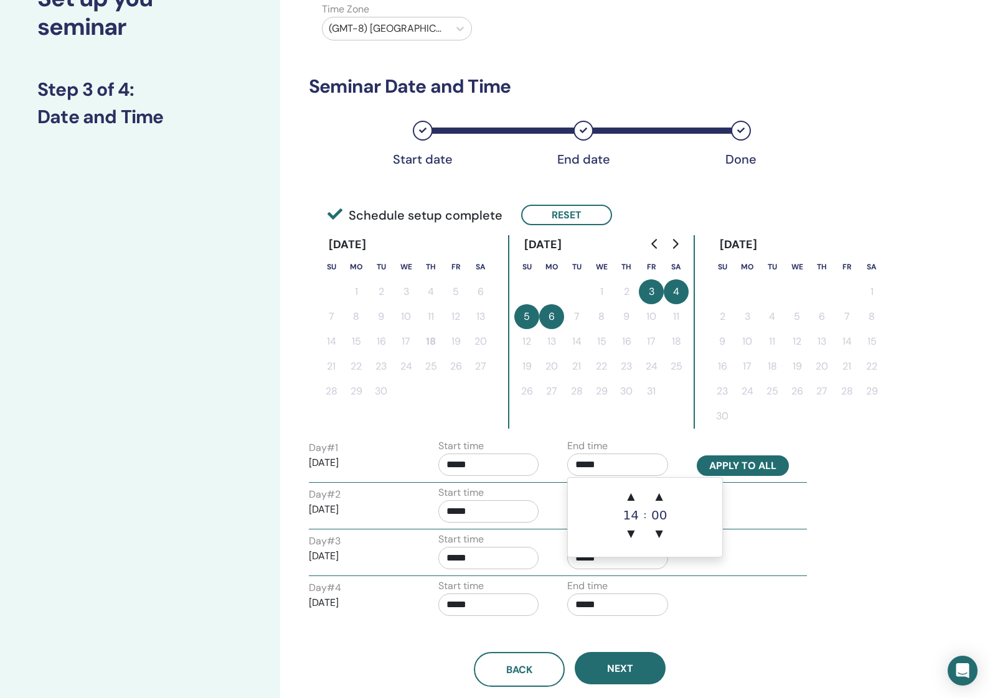
type input "*****"
click at [527, 314] on button "5" at bounding box center [526, 316] width 25 height 25
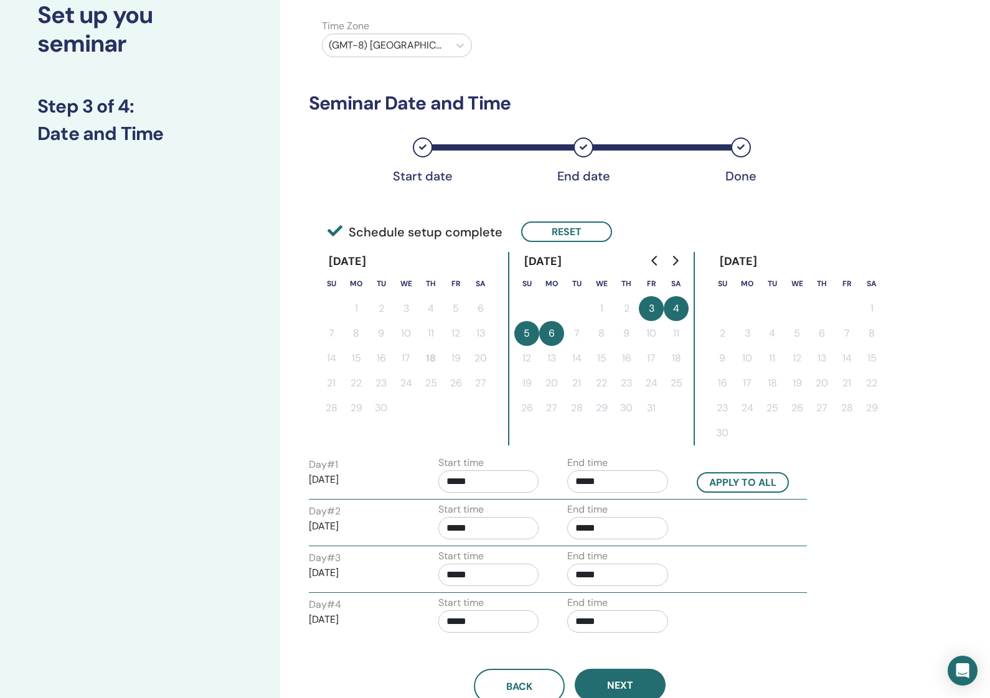
drag, startPoint x: 543, startPoint y: 234, endPoint x: 618, endPoint y: 283, distance: 89.1
click at [543, 234] on button "Reset" at bounding box center [566, 232] width 91 height 21
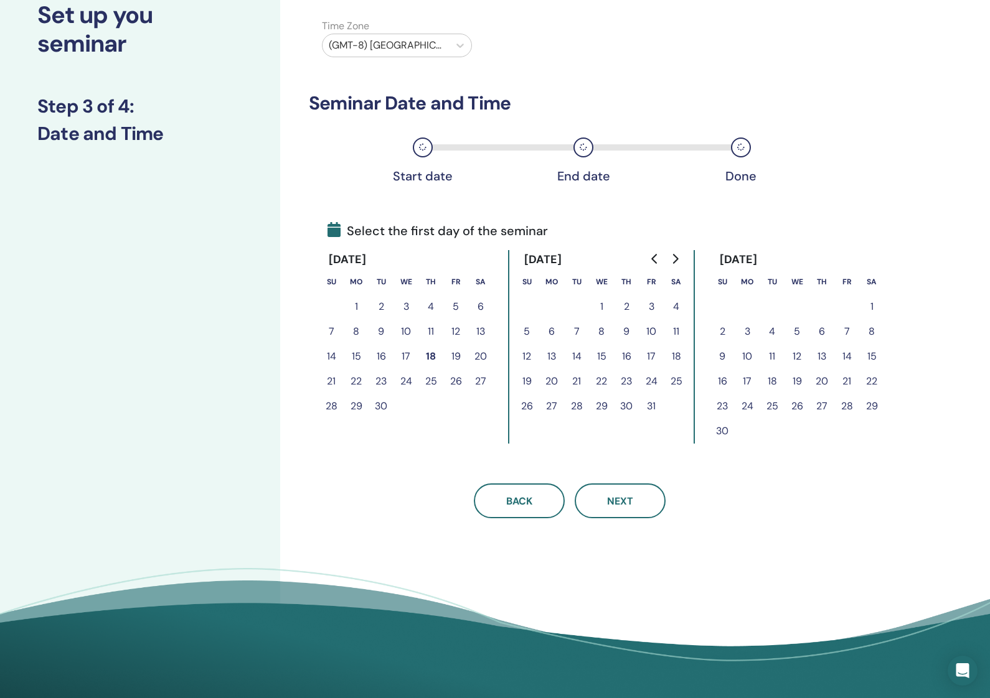
click at [652, 307] on button "3" at bounding box center [651, 306] width 25 height 25
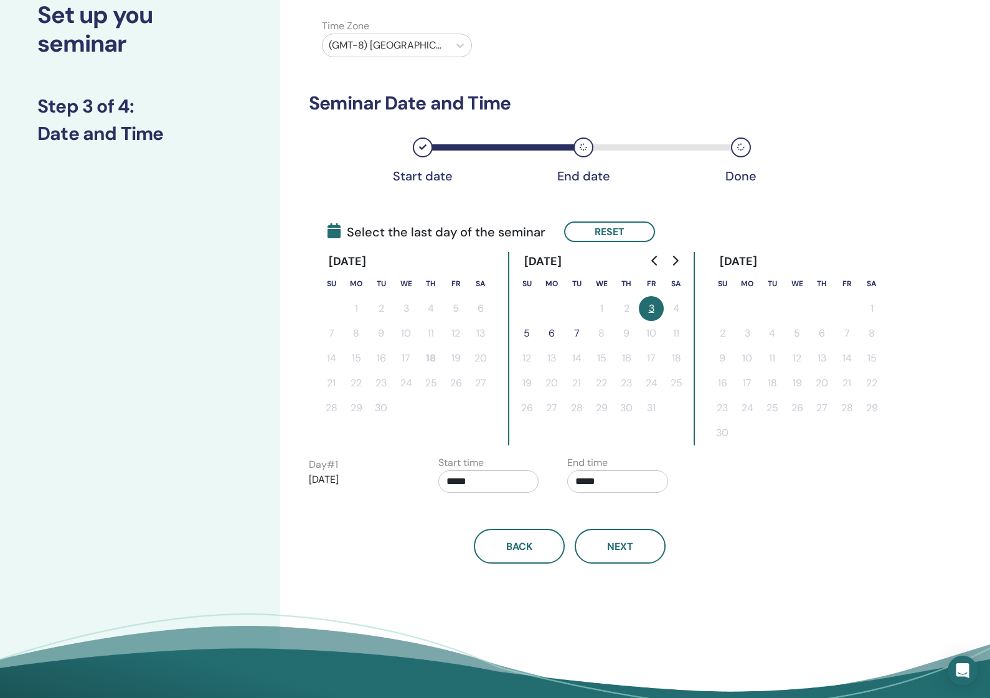
click at [526, 334] on button "5" at bounding box center [526, 333] width 25 height 25
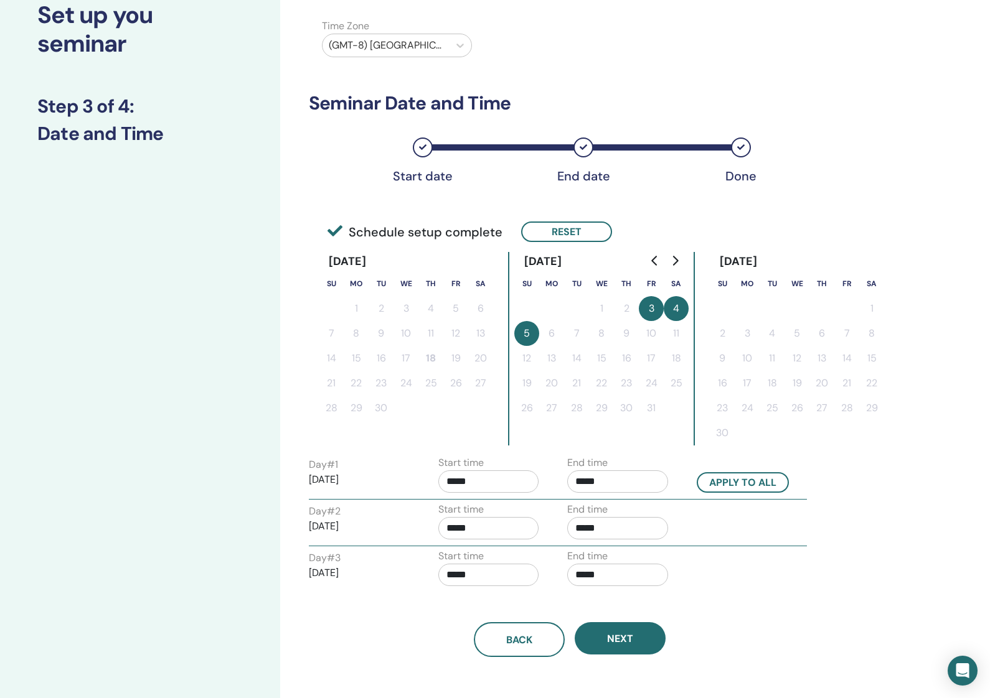
click at [456, 483] on input "*****" at bounding box center [488, 482] width 101 height 22
click at [450, 482] on input "*****" at bounding box center [488, 482] width 101 height 22
click at [506, 549] on span "▼" at bounding box center [501, 550] width 25 height 25
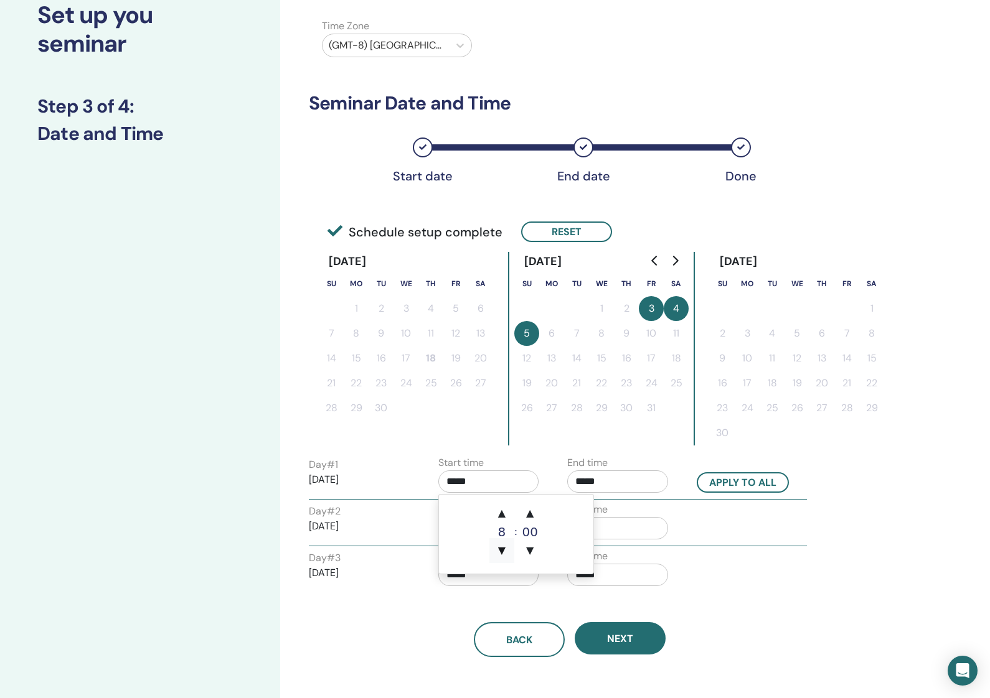
type input "*****"
click at [611, 486] on input "*****" at bounding box center [617, 482] width 101 height 22
click at [627, 545] on span "▼" at bounding box center [630, 550] width 25 height 25
type input "*****"
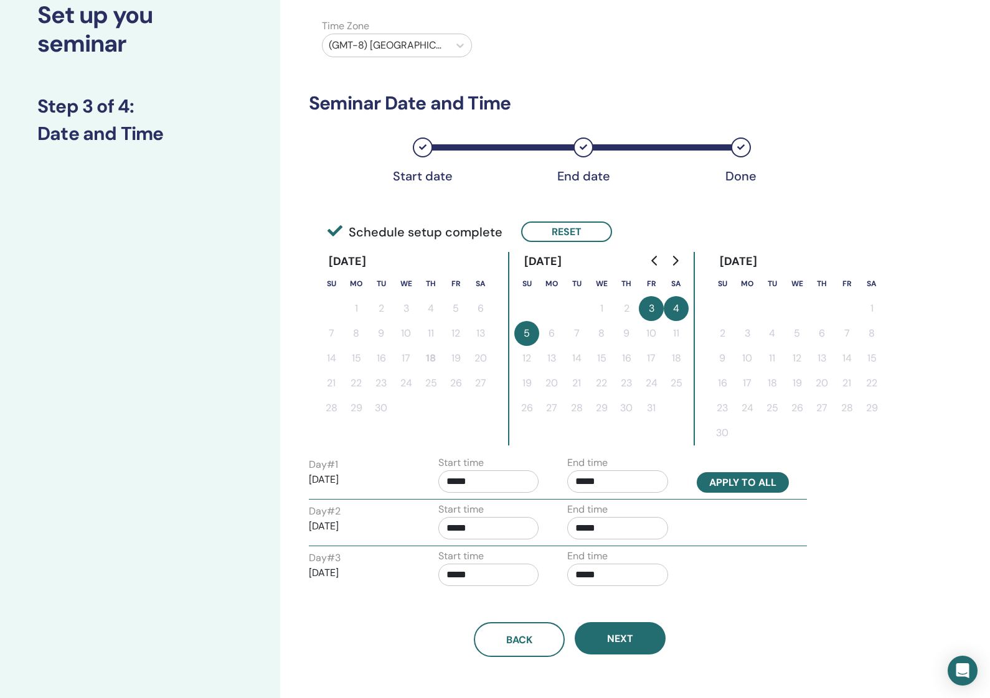
click at [720, 482] on button "Apply to all" at bounding box center [743, 482] width 92 height 21
type input "*****"
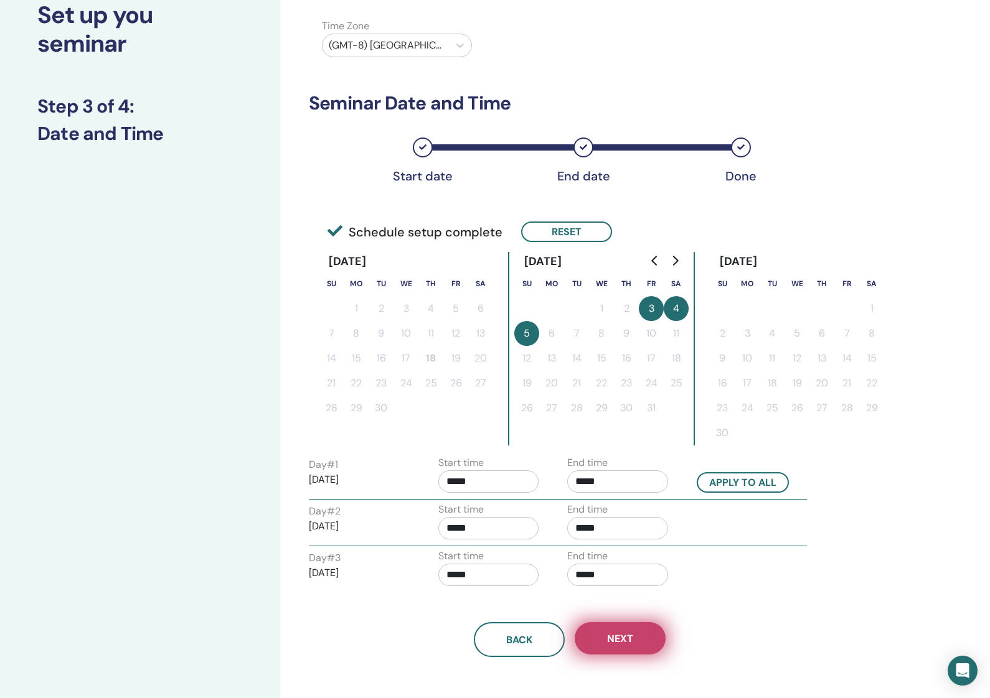
click at [614, 642] on span "Next" at bounding box center [620, 638] width 26 height 13
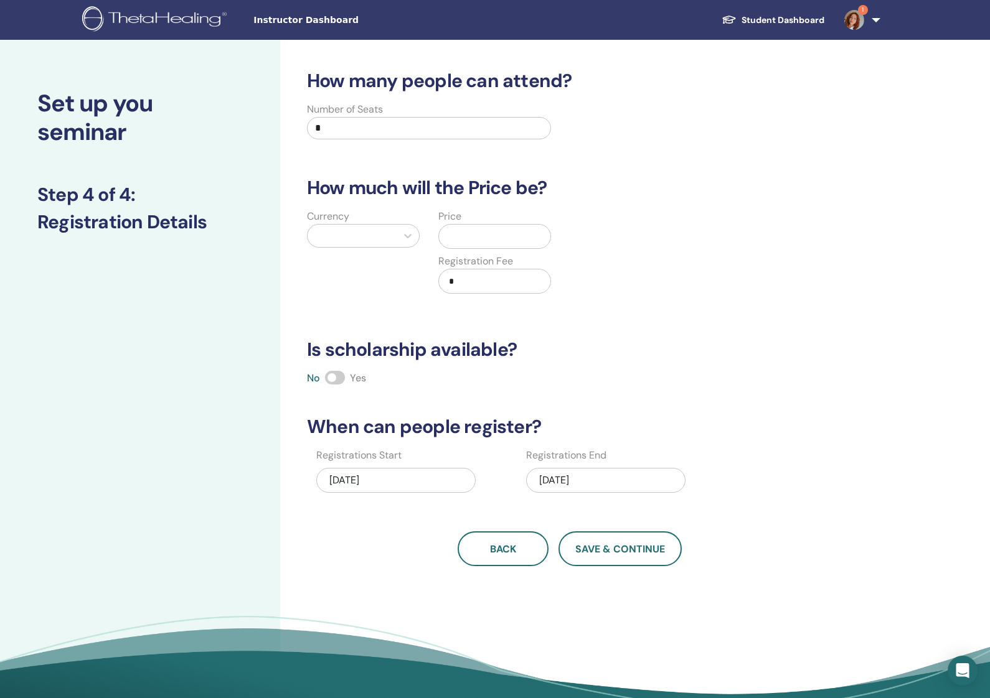
scroll to position [0, 0]
click at [392, 113] on div "Number of Seats *" at bounding box center [429, 124] width 244 height 45
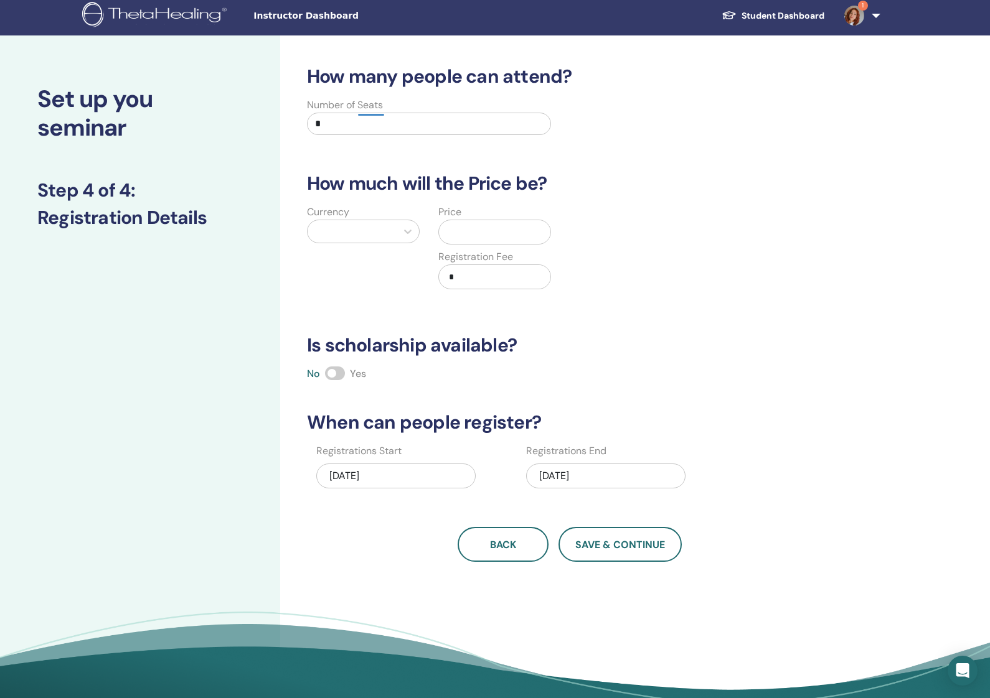
click at [390, 121] on input "*" at bounding box center [429, 124] width 244 height 22
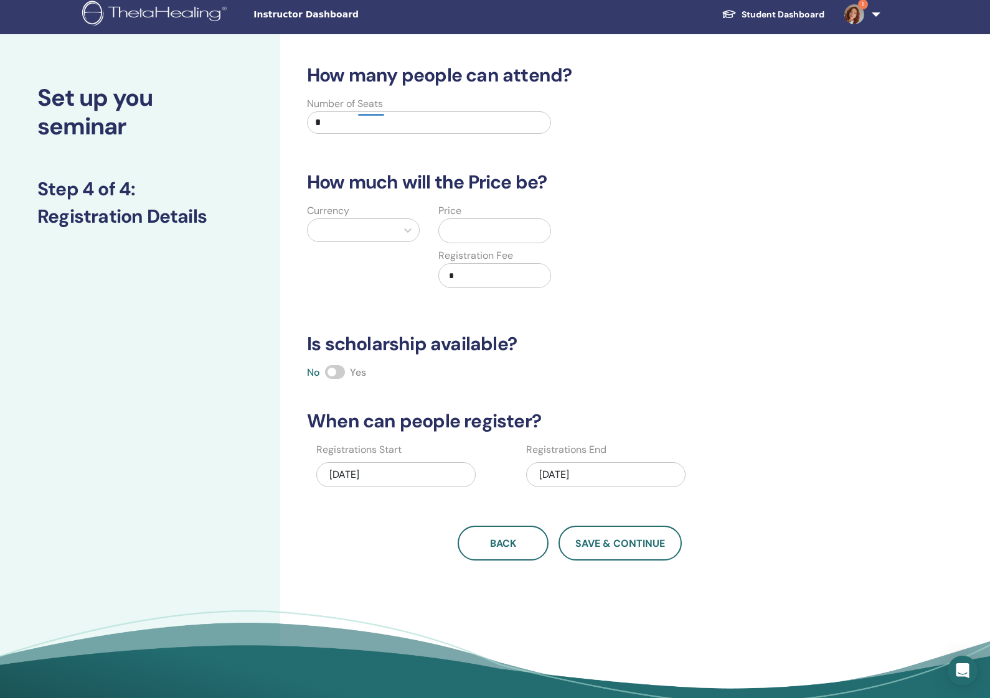
scroll to position [7, 0]
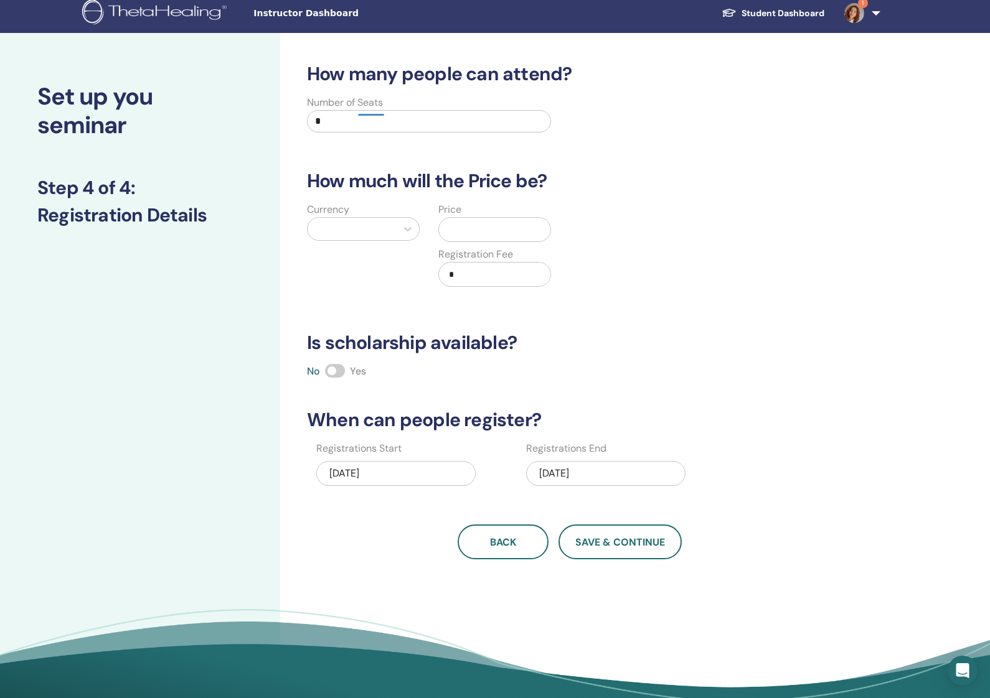
click at [390, 121] on input "*" at bounding box center [429, 121] width 244 height 22
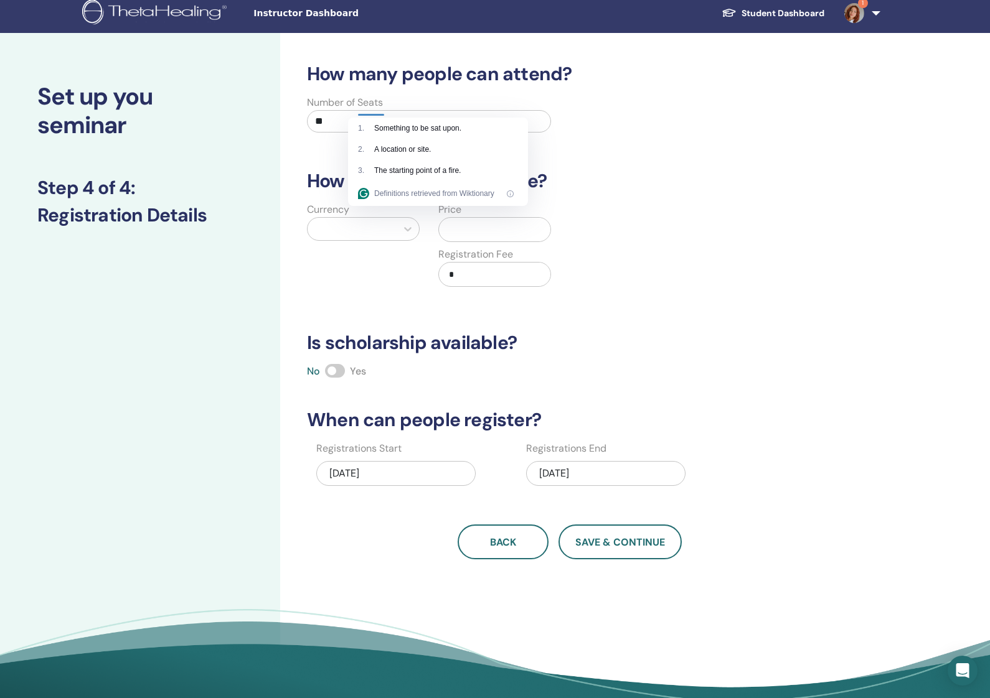
type input "**"
click at [712, 149] on div "How many people can attend? Number of Seats ** How much will the Price be? Curr…" at bounding box center [569, 311] width 540 height 497
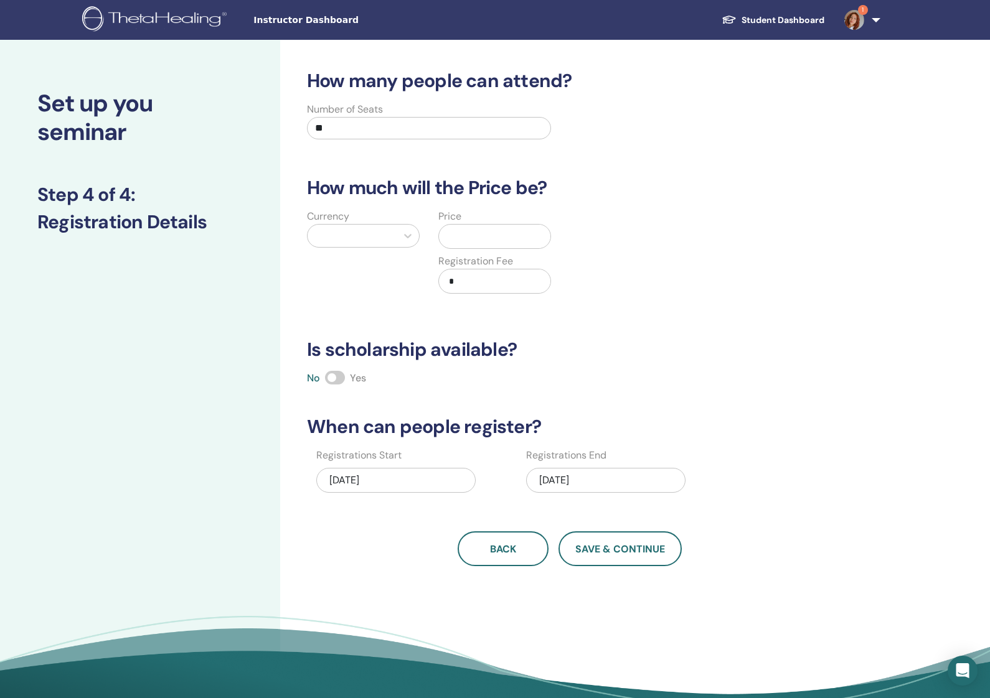
scroll to position [0, 0]
click at [356, 238] on div at bounding box center [352, 235] width 77 height 17
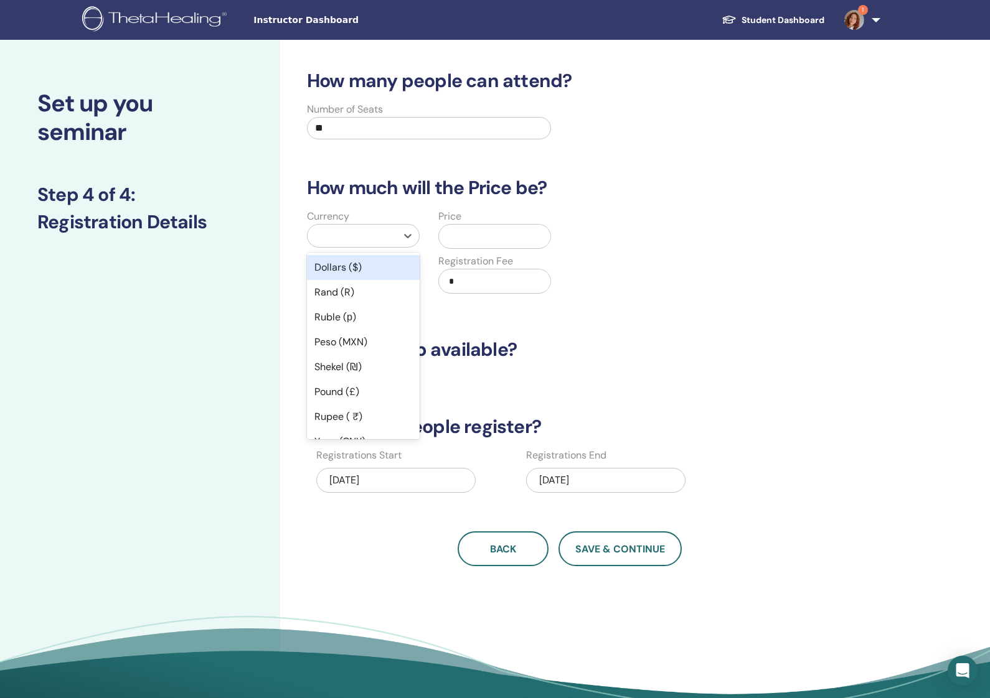
click at [360, 272] on div "Dollars ($)" at bounding box center [363, 267] width 113 height 25
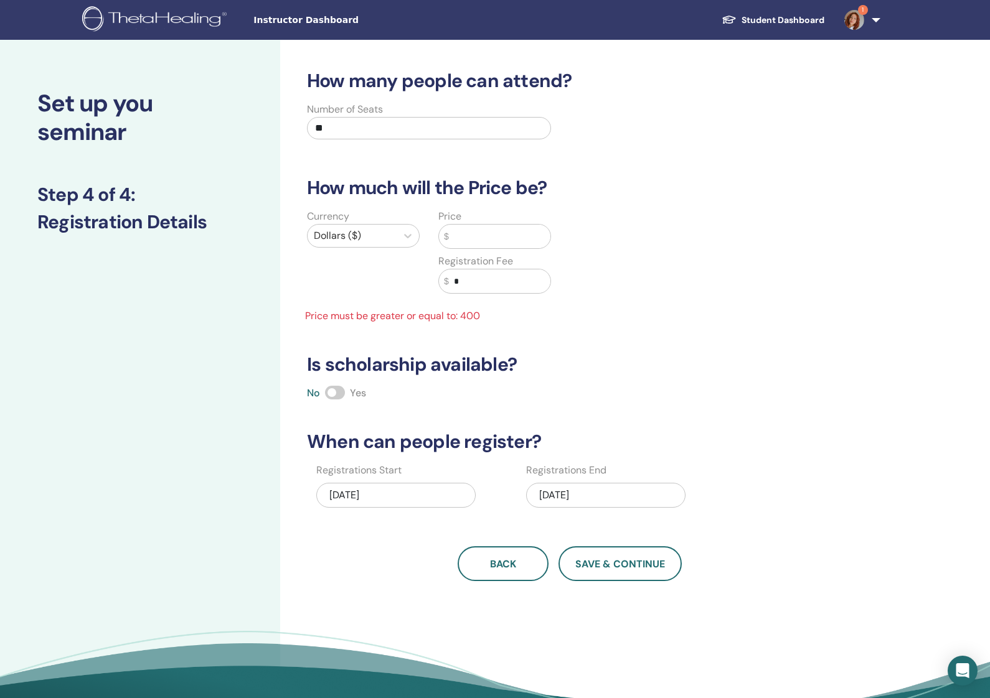
click at [468, 243] on input "text" at bounding box center [499, 237] width 101 height 24
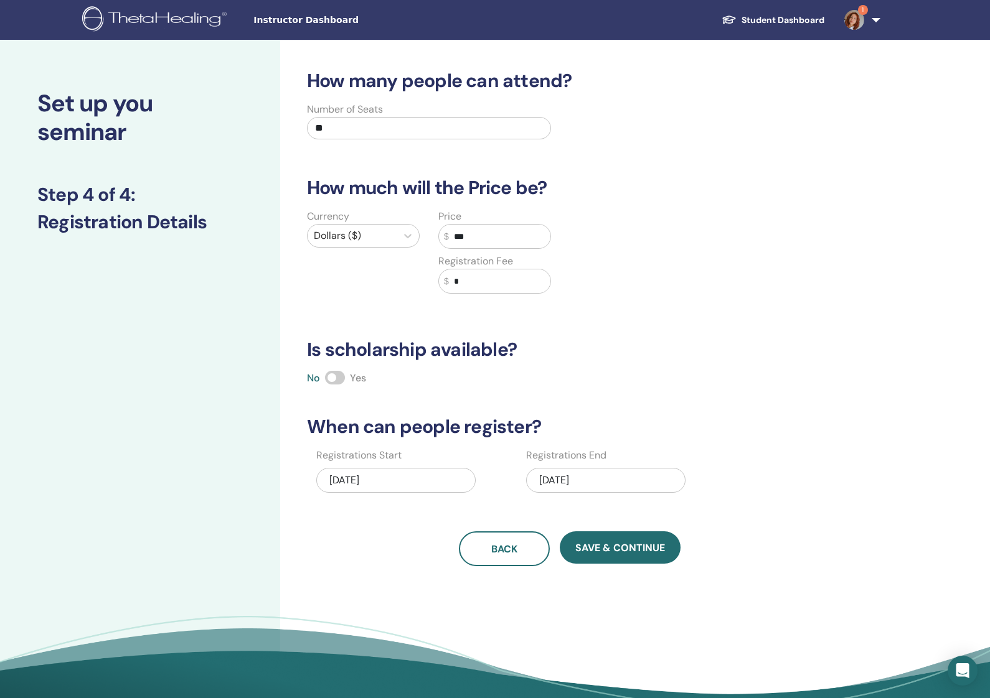
type input "***"
click at [624, 364] on div "How many people can attend? Number of Seats ** How much will the Price be? Curr…" at bounding box center [569, 318] width 540 height 497
drag, startPoint x: 337, startPoint y: 370, endPoint x: 345, endPoint y: 377, distance: 11.0
click at [337, 370] on div "How many people can attend? Number of Seats ** How much will the Price be? Curr…" at bounding box center [569, 318] width 540 height 497
click at [345, 377] on div "No Yes" at bounding box center [569, 378] width 540 height 15
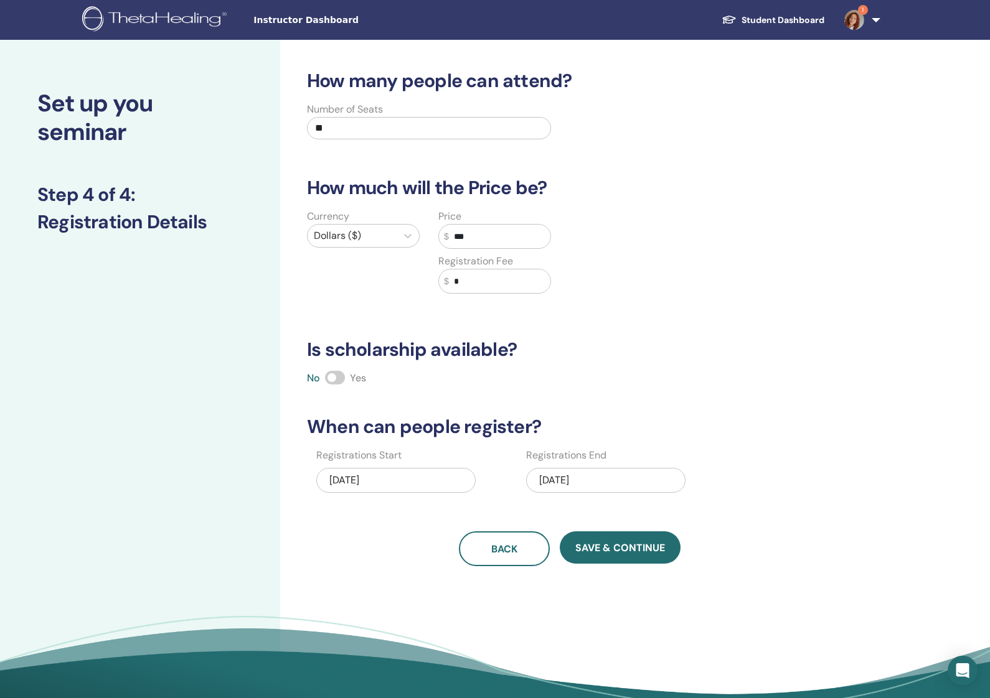
drag, startPoint x: 339, startPoint y: 375, endPoint x: 384, endPoint y: 420, distance: 63.4
click at [339, 375] on span at bounding box center [335, 378] width 20 height 14
click at [625, 556] on button "Save & Continue" at bounding box center [620, 548] width 121 height 32
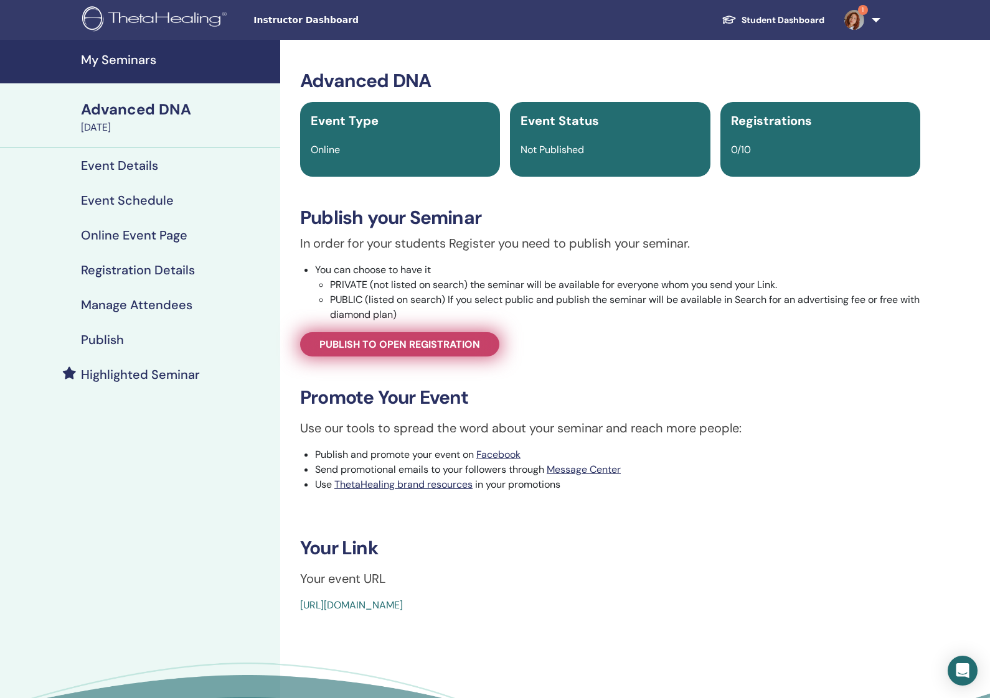
click at [467, 345] on span "Publish to open registration" at bounding box center [399, 344] width 161 height 13
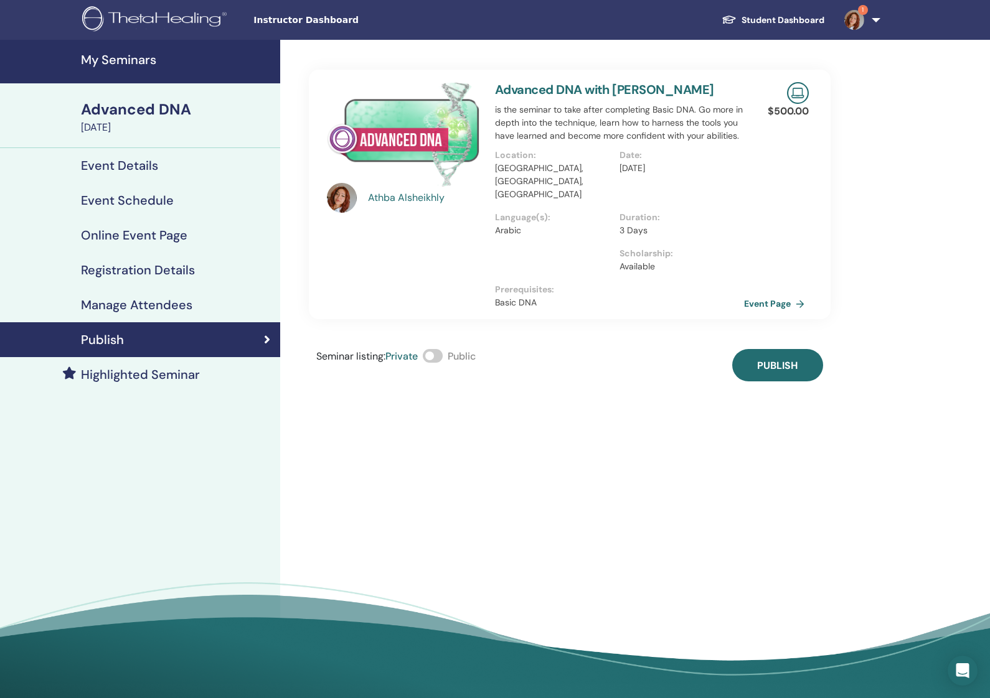
click at [439, 349] on span at bounding box center [433, 356] width 20 height 14
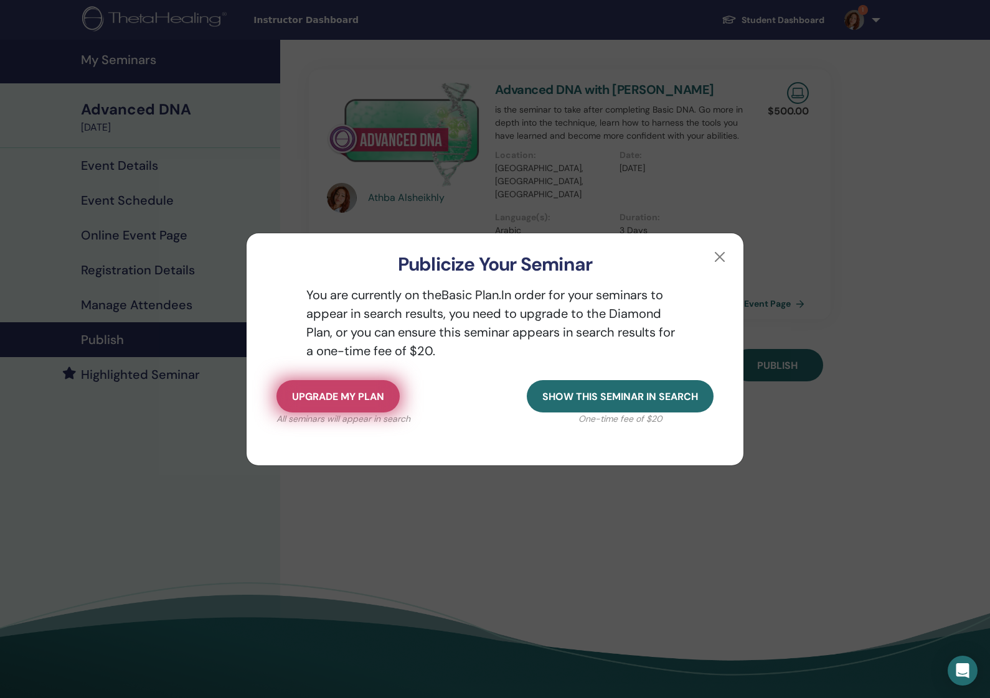
click at [354, 398] on span "Upgrade my plan" at bounding box center [338, 396] width 92 height 13
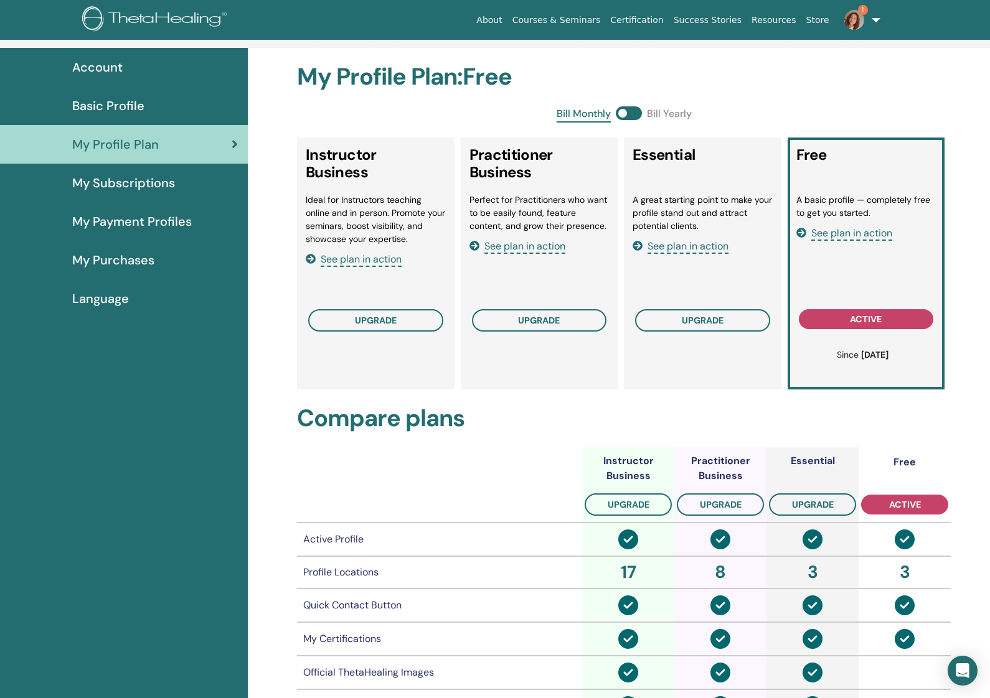
scroll to position [70, 0]
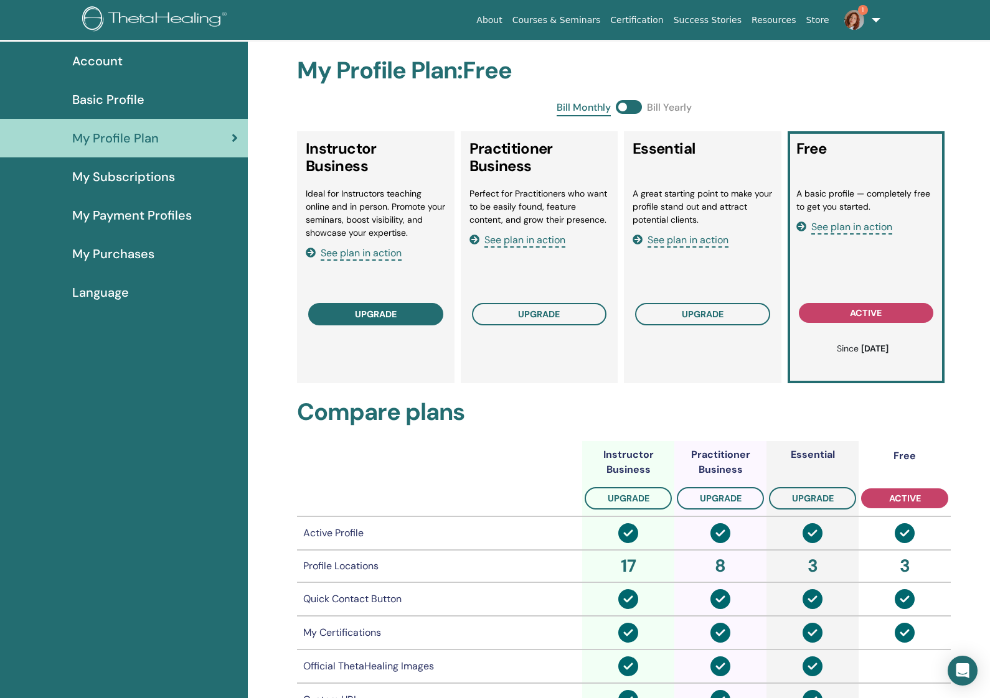
click at [401, 313] on button "upgrade" at bounding box center [375, 314] width 135 height 22
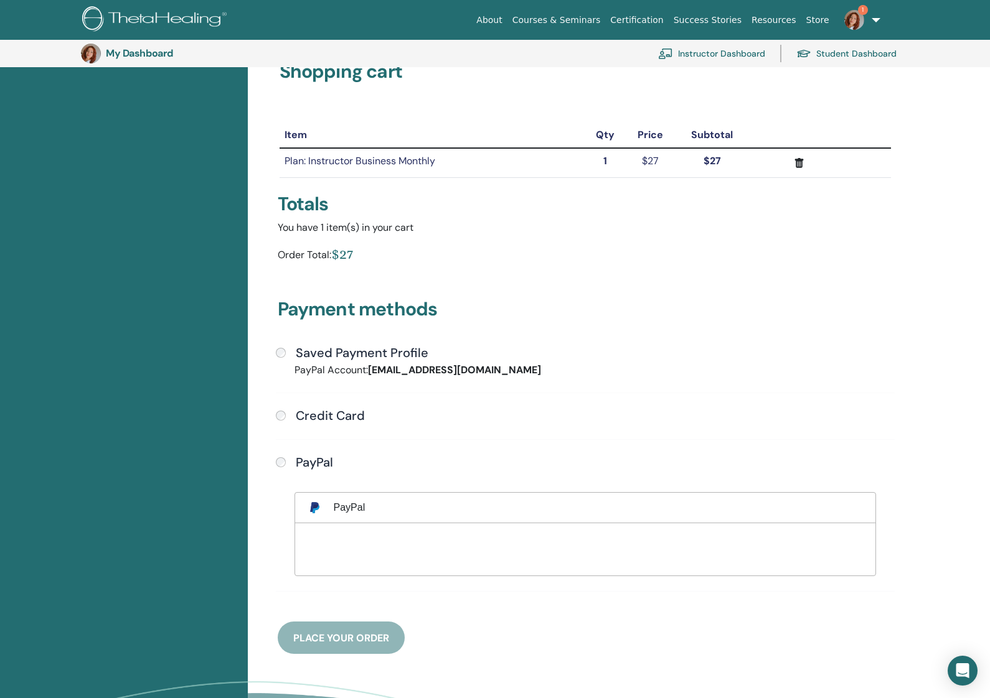
scroll to position [96, 0]
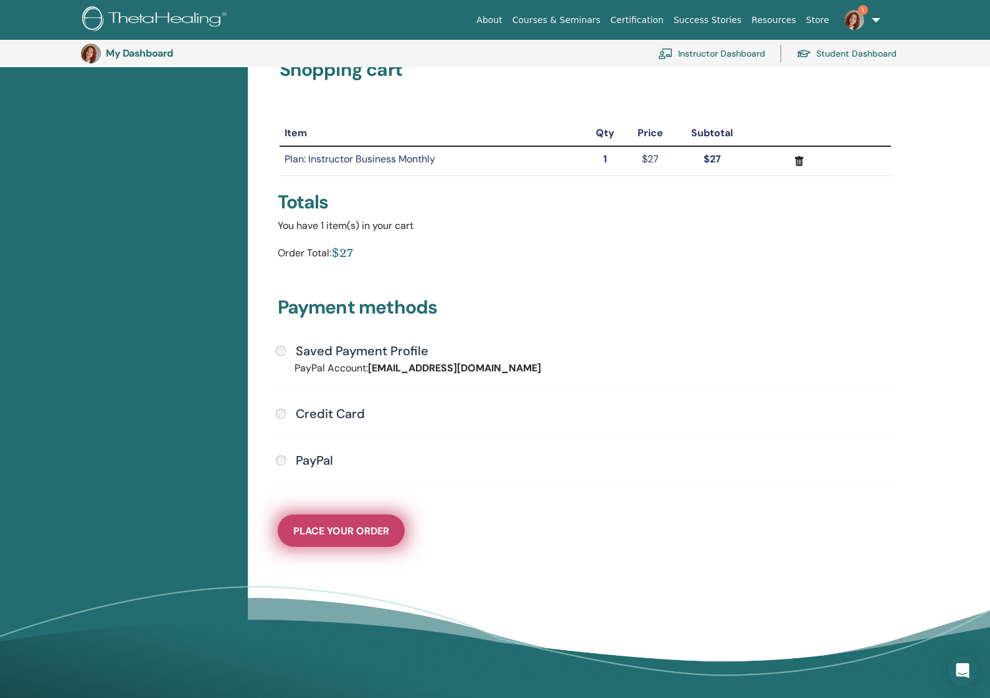
click at [370, 533] on span "Place Your Order" at bounding box center [341, 531] width 96 height 13
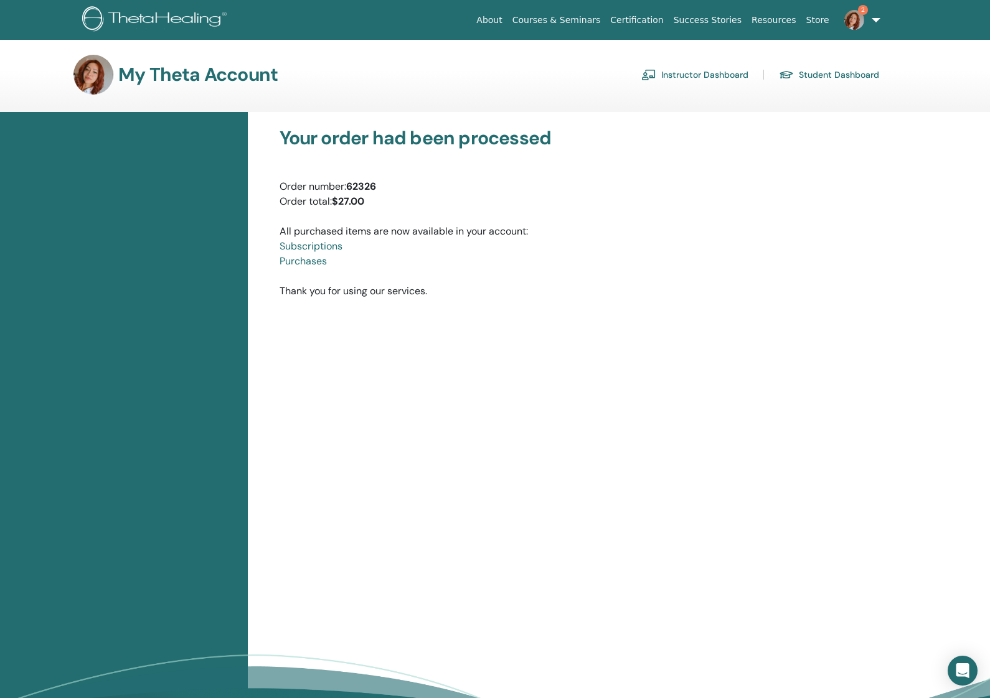
click at [692, 74] on link "Instructor Dashboard" at bounding box center [694, 75] width 107 height 20
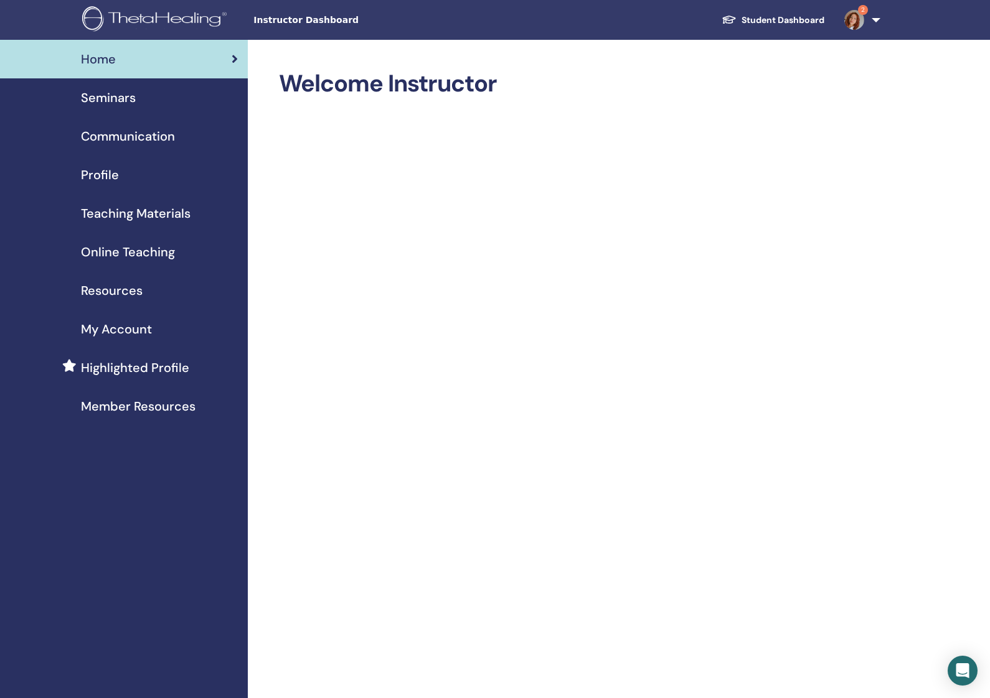
click at [128, 97] on span "Seminars" at bounding box center [108, 97] width 55 height 19
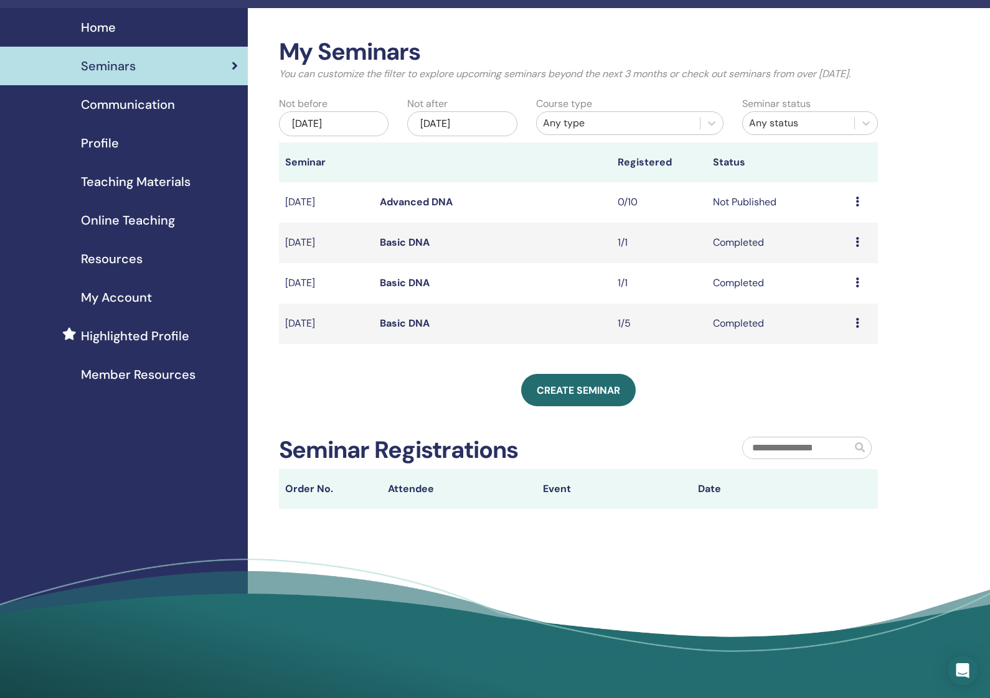
scroll to position [32, 0]
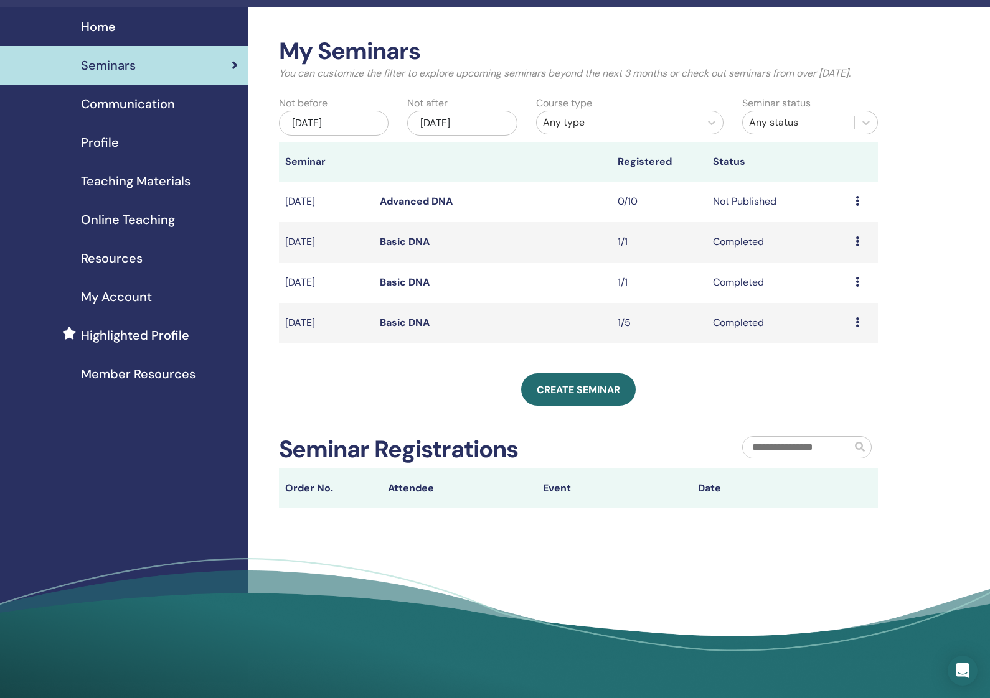
click at [858, 206] on icon at bounding box center [857, 201] width 4 height 10
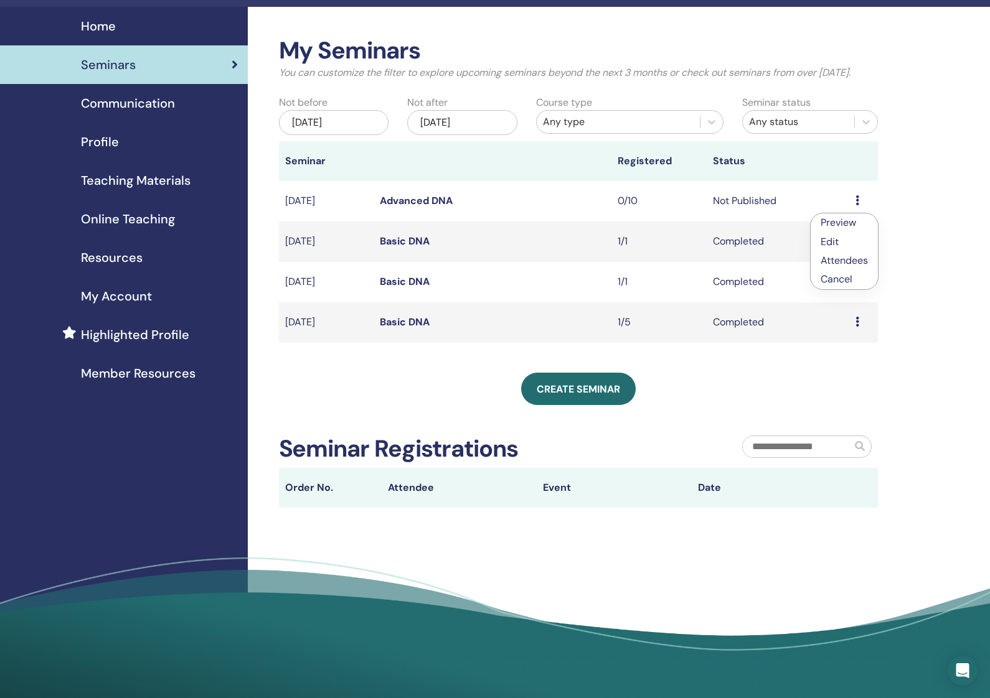
click at [836, 240] on link "Edit" at bounding box center [829, 241] width 18 height 13
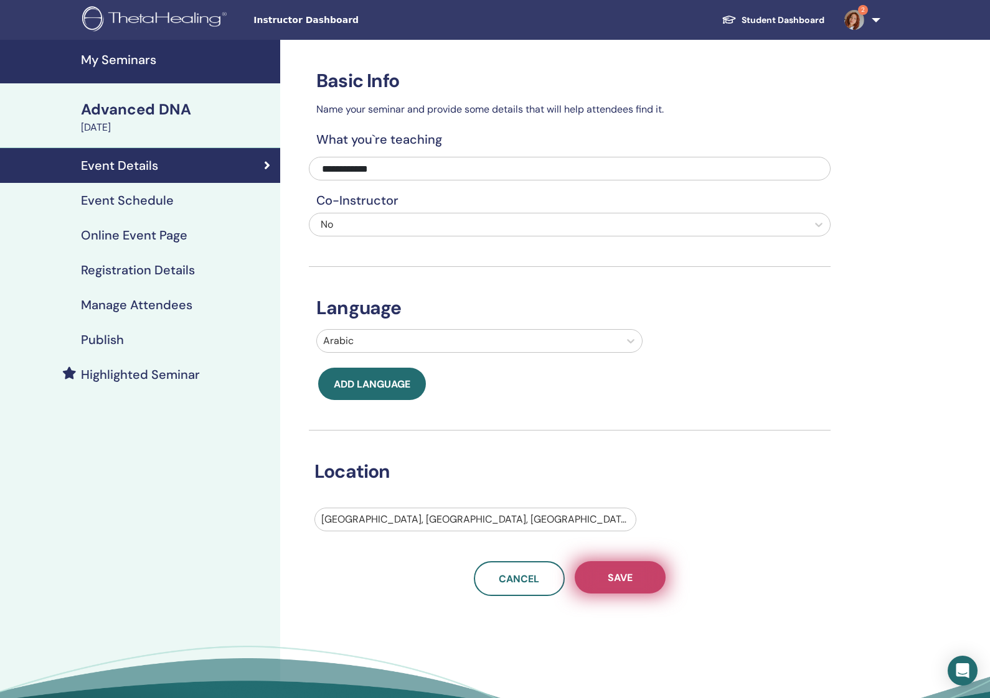
click at [636, 587] on button "Save" at bounding box center [620, 578] width 91 height 32
click at [134, 308] on h4 "Manage Attendees" at bounding box center [136, 305] width 111 height 15
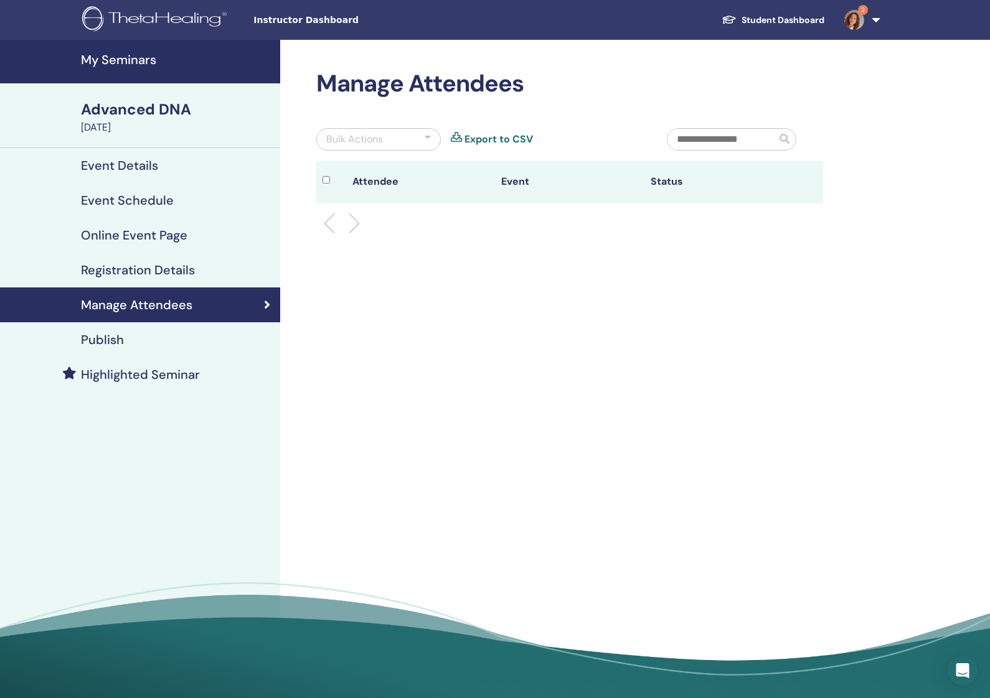
click at [121, 374] on h4 "Highlighted Seminar" at bounding box center [140, 374] width 119 height 15
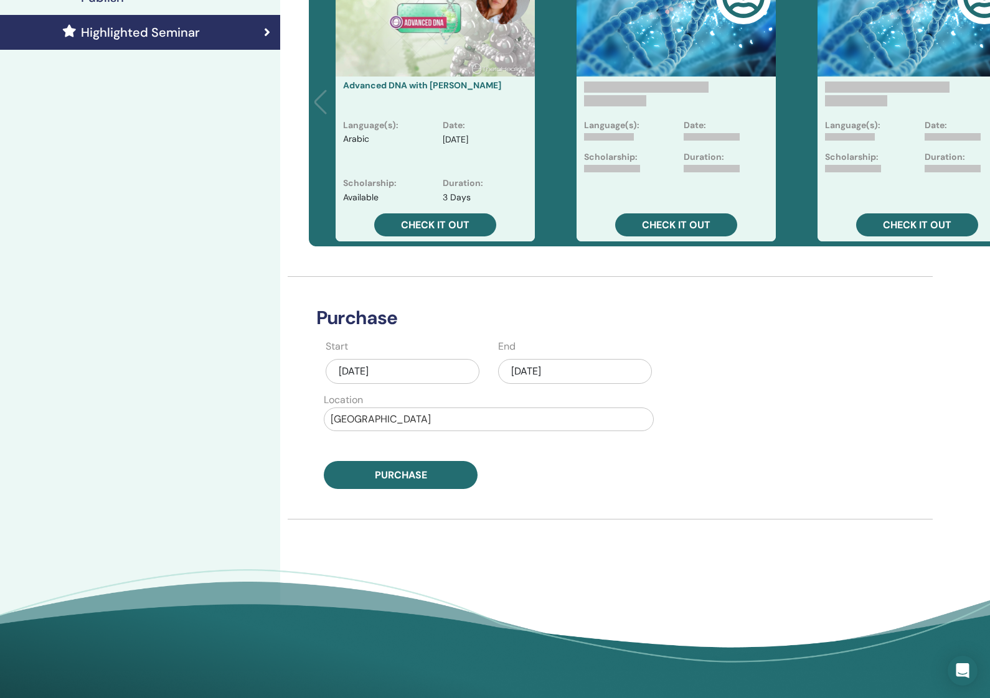
scroll to position [344, 0]
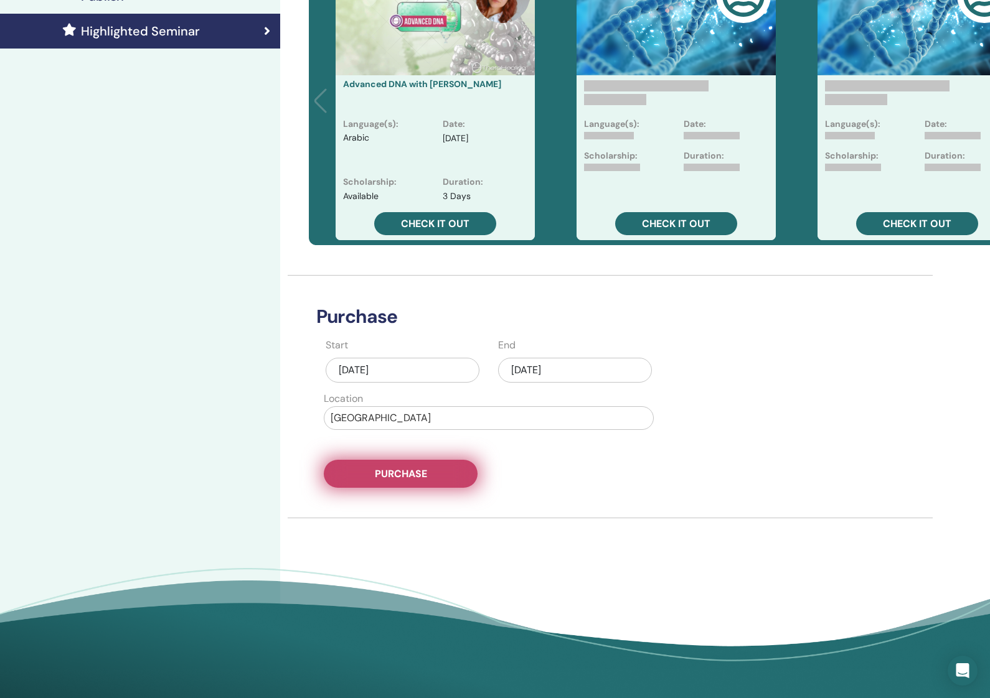
click at [408, 479] on span "Purchase" at bounding box center [401, 474] width 52 height 13
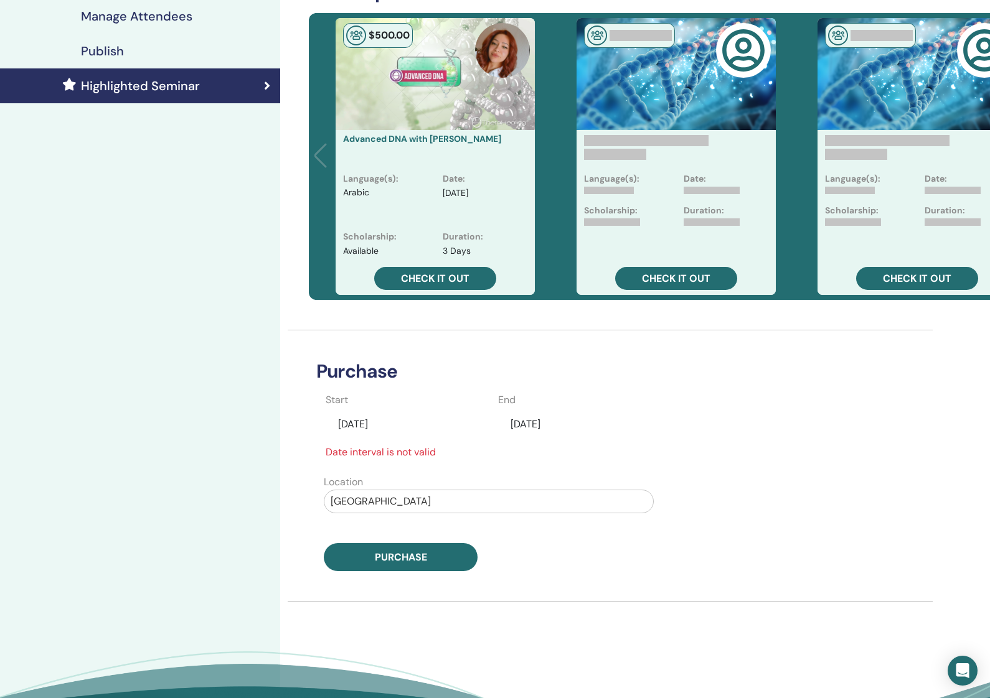
scroll to position [293, 0]
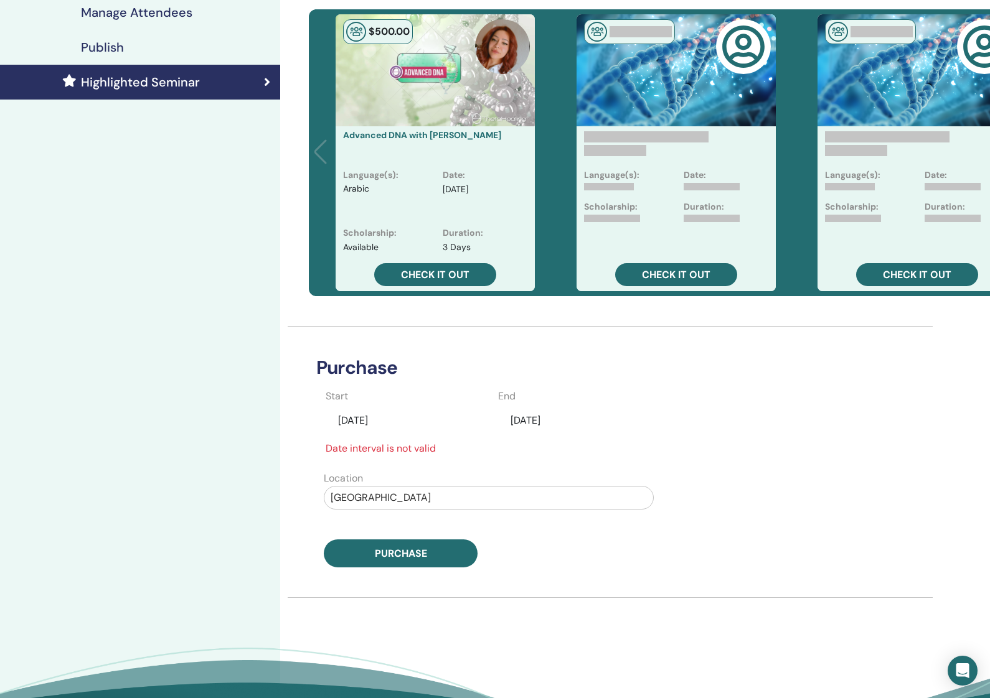
click at [529, 420] on div "Sep/18, 2025" at bounding box center [575, 421] width 154 height 24
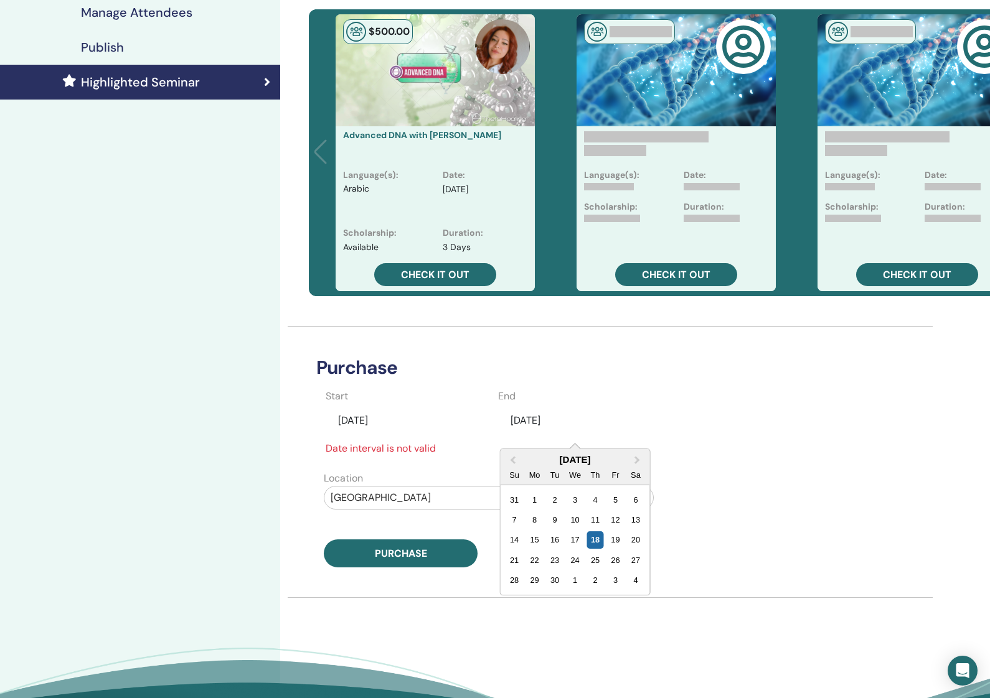
scroll to position [293, 0]
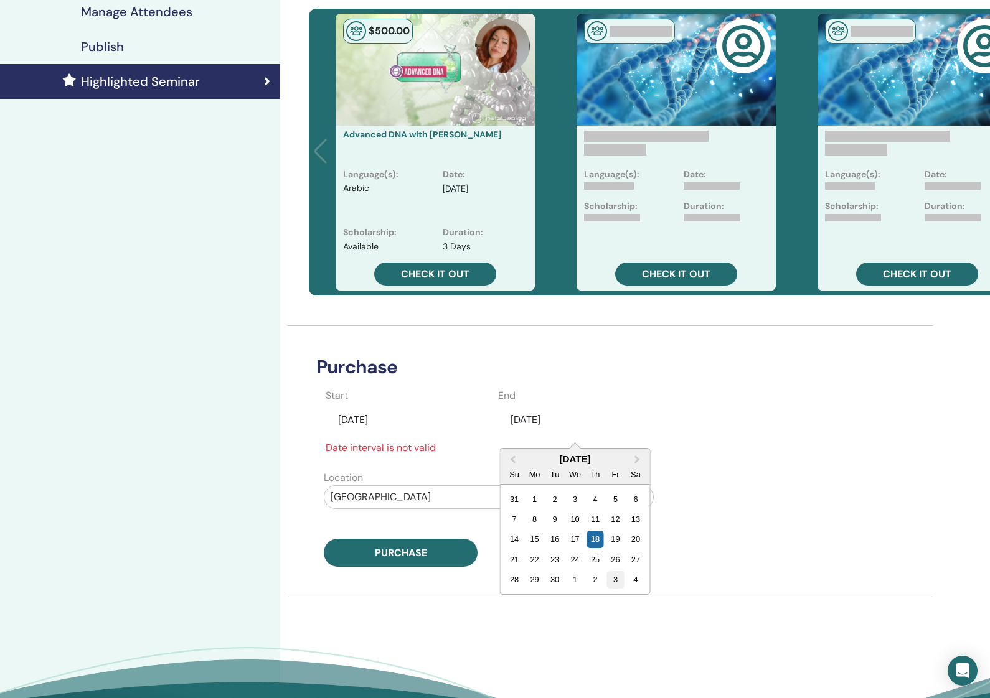
click at [618, 580] on div "3" at bounding box center [615, 579] width 17 height 17
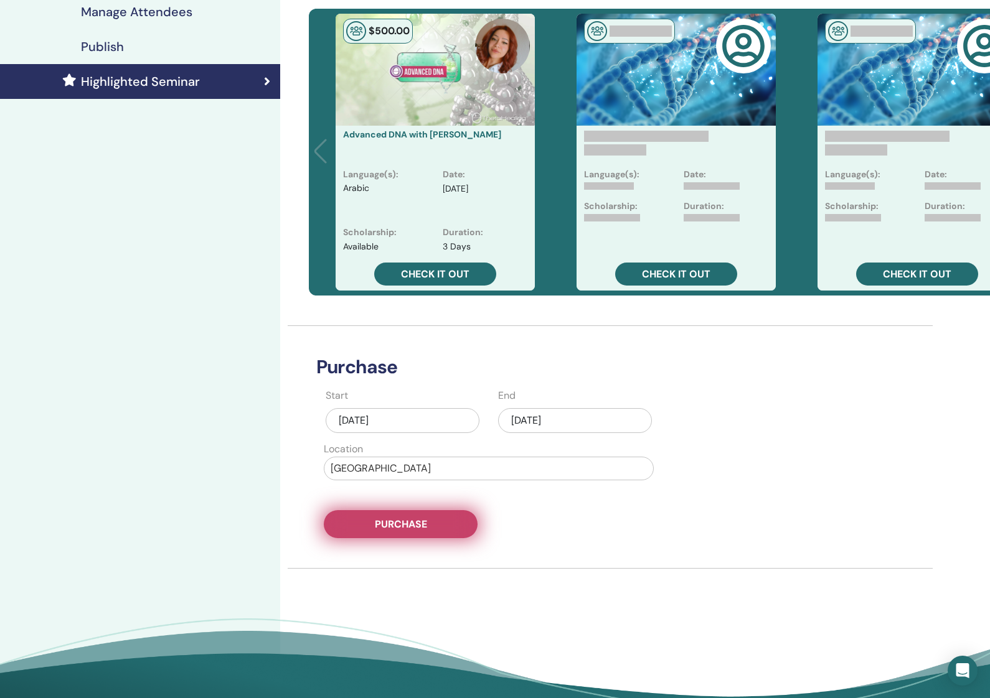
click at [431, 525] on button "Purchase" at bounding box center [401, 524] width 154 height 28
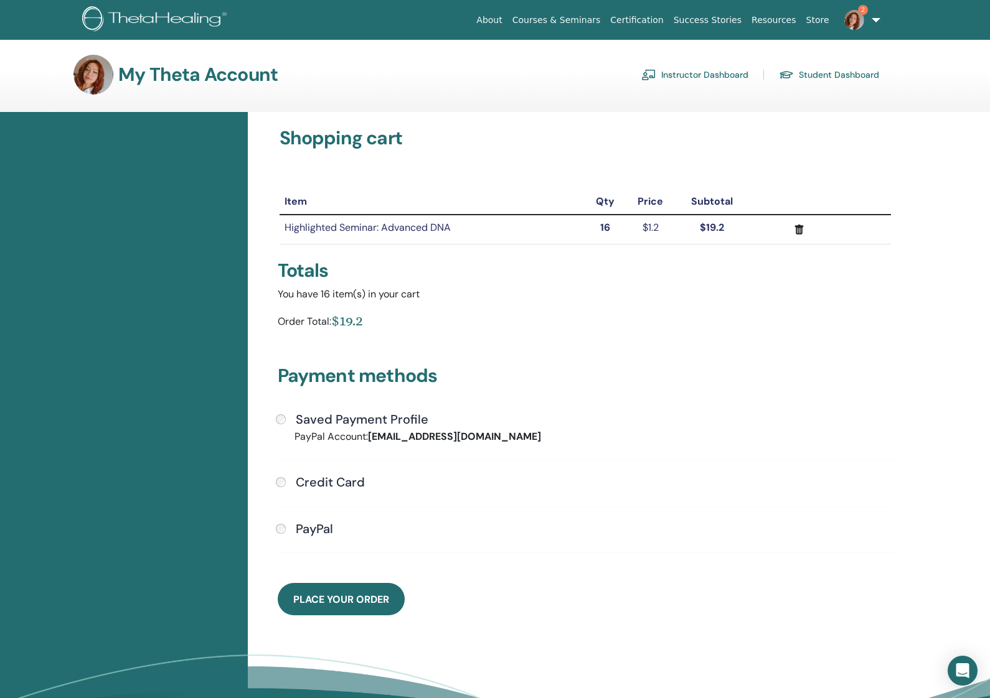
click at [355, 598] on span "Place Your Order" at bounding box center [341, 599] width 96 height 13
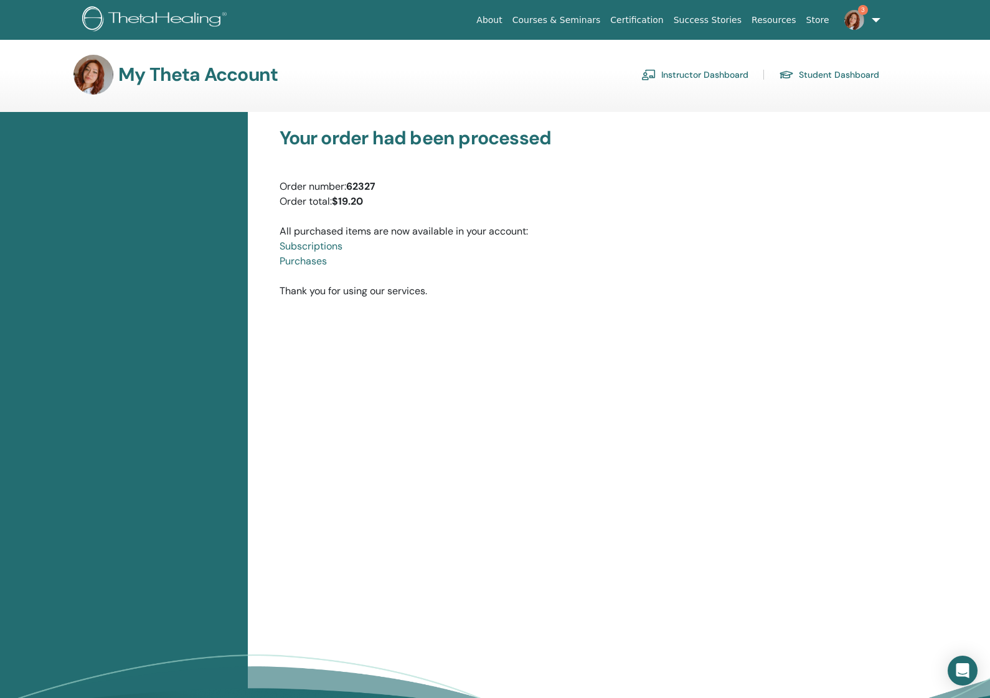
click at [696, 75] on link "Instructor Dashboard" at bounding box center [694, 75] width 107 height 20
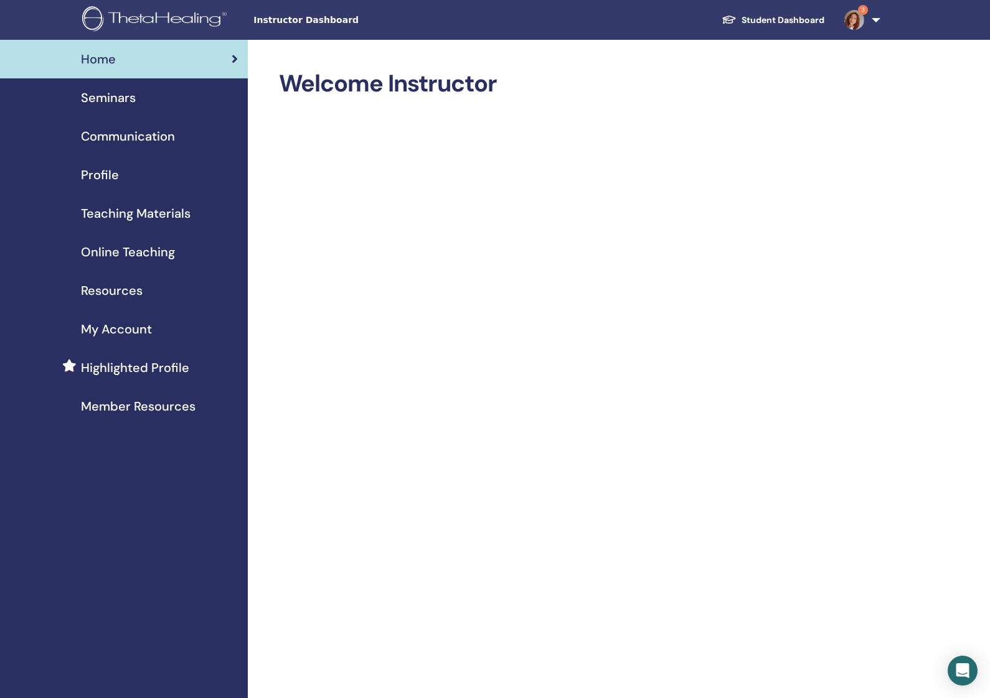
click at [133, 291] on span "Resources" at bounding box center [112, 290] width 62 height 19
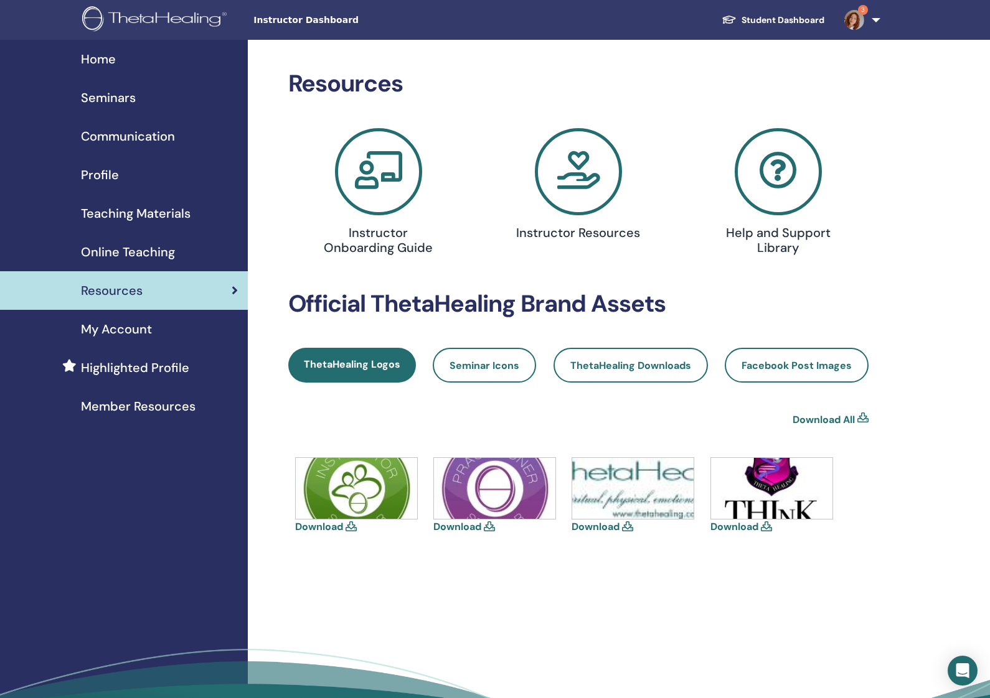
click at [116, 255] on span "Online Teaching" at bounding box center [128, 252] width 94 height 19
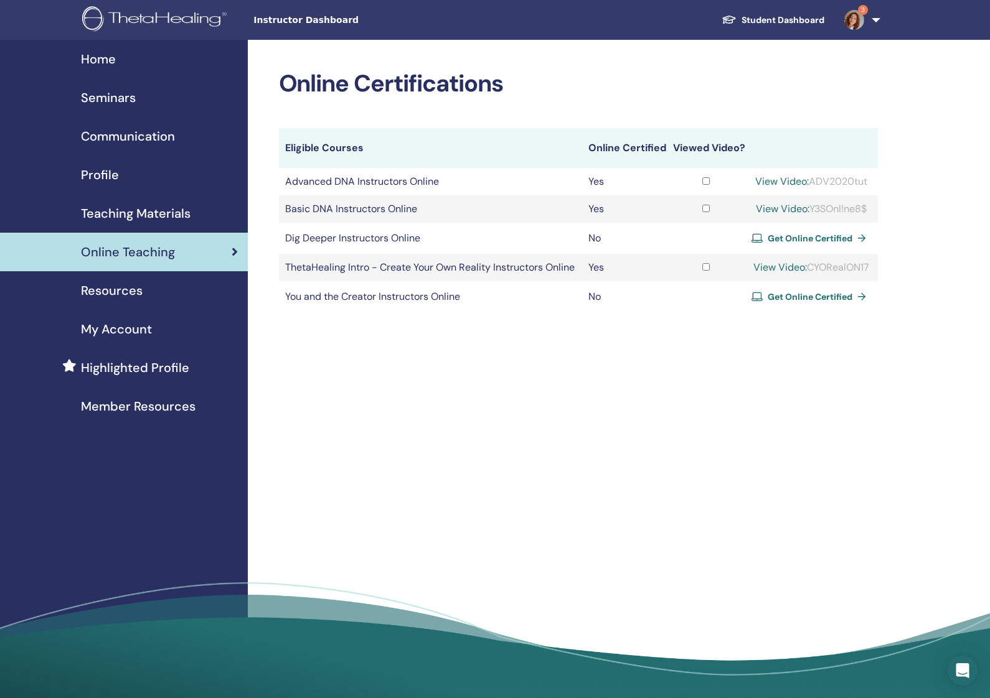
click at [131, 93] on span "Seminars" at bounding box center [108, 97] width 55 height 19
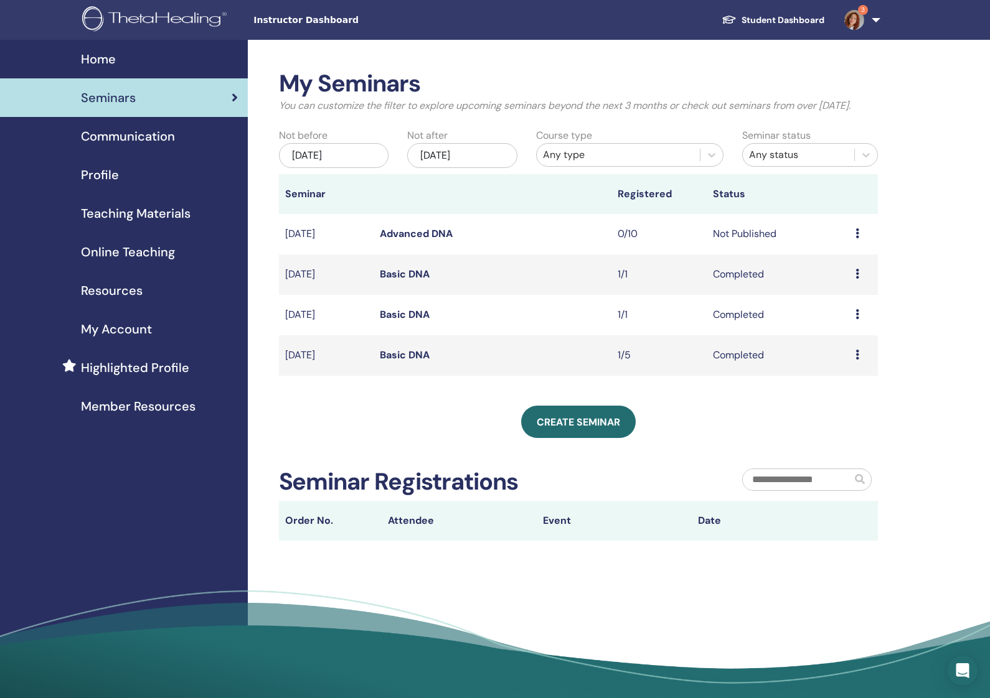
click at [848, 245] on td "Not Published" at bounding box center [778, 234] width 143 height 40
click at [855, 238] on icon at bounding box center [857, 233] width 4 height 10
click at [826, 273] on link "Edit" at bounding box center [826, 276] width 18 height 13
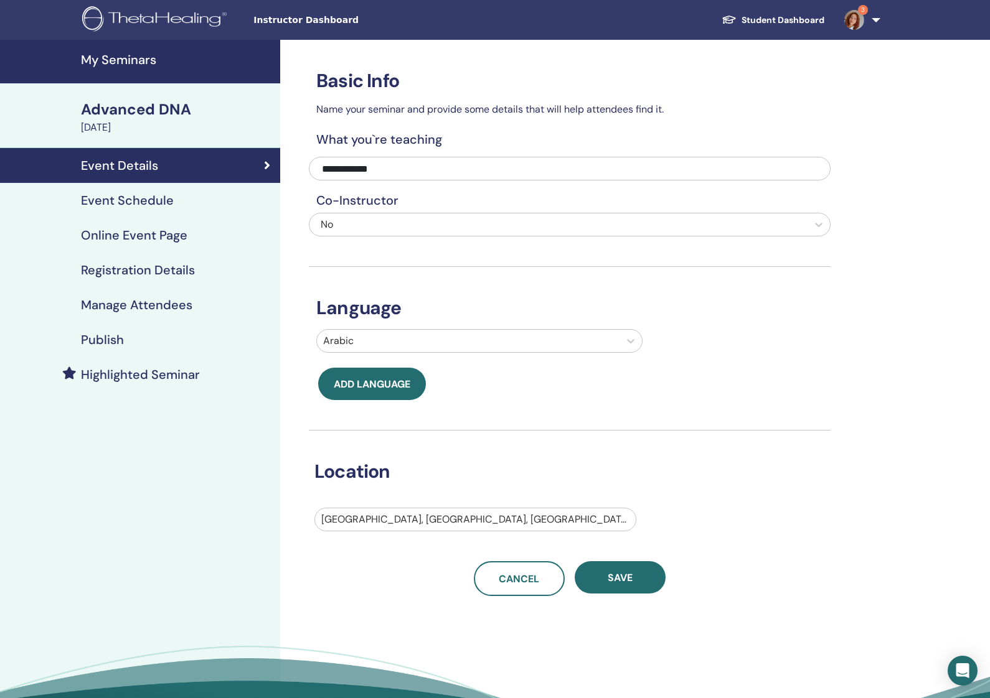
click at [126, 202] on h4 "Event Schedule" at bounding box center [127, 200] width 93 height 15
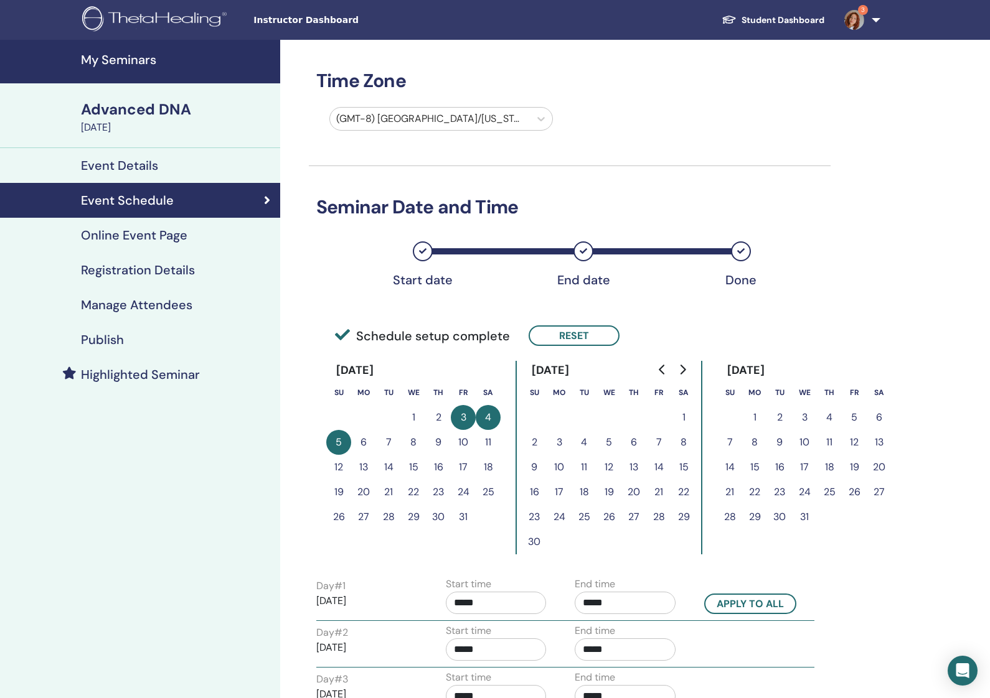
click at [128, 231] on h4 "Online Event Page" at bounding box center [134, 235] width 106 height 15
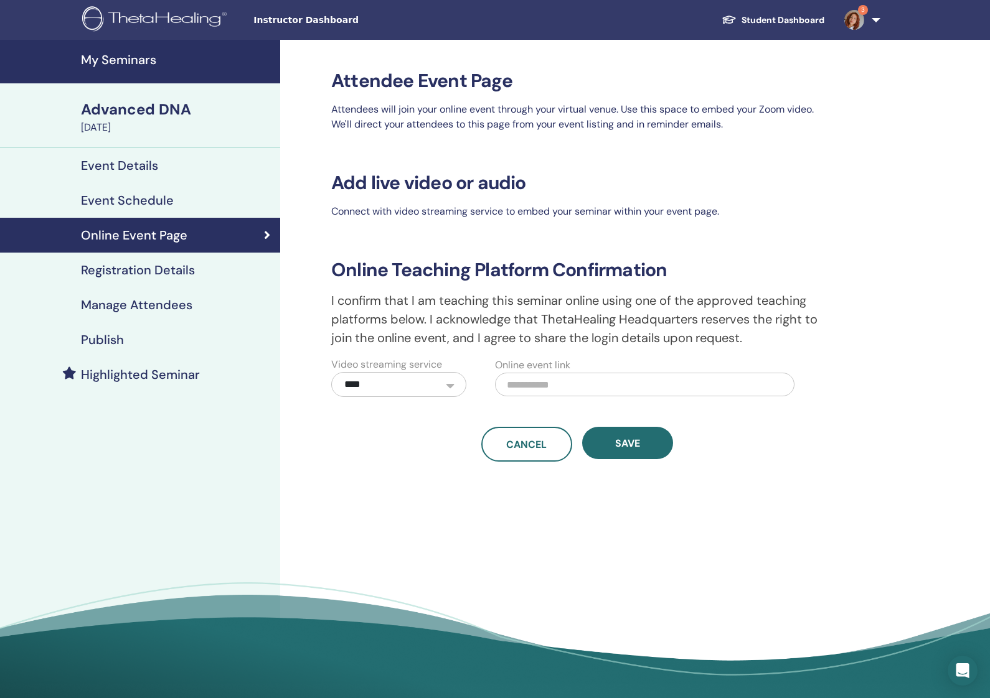
click at [136, 275] on h4 "Registration Details" at bounding box center [138, 270] width 114 height 15
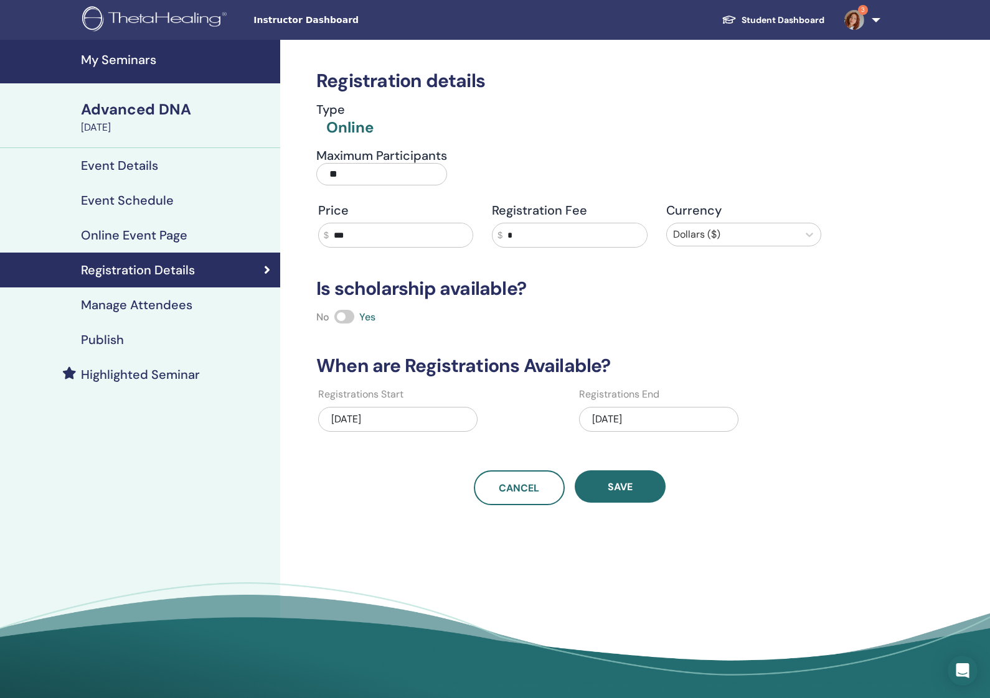
click at [155, 305] on h4 "Manage Attendees" at bounding box center [136, 305] width 111 height 15
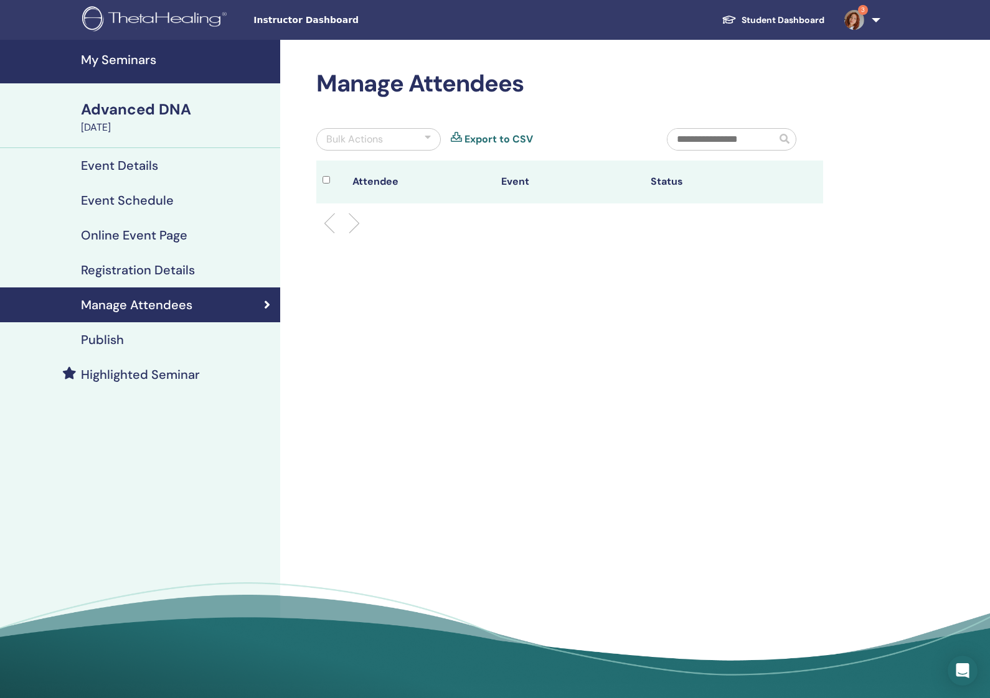
click at [148, 337] on div "Publish" at bounding box center [140, 339] width 260 height 15
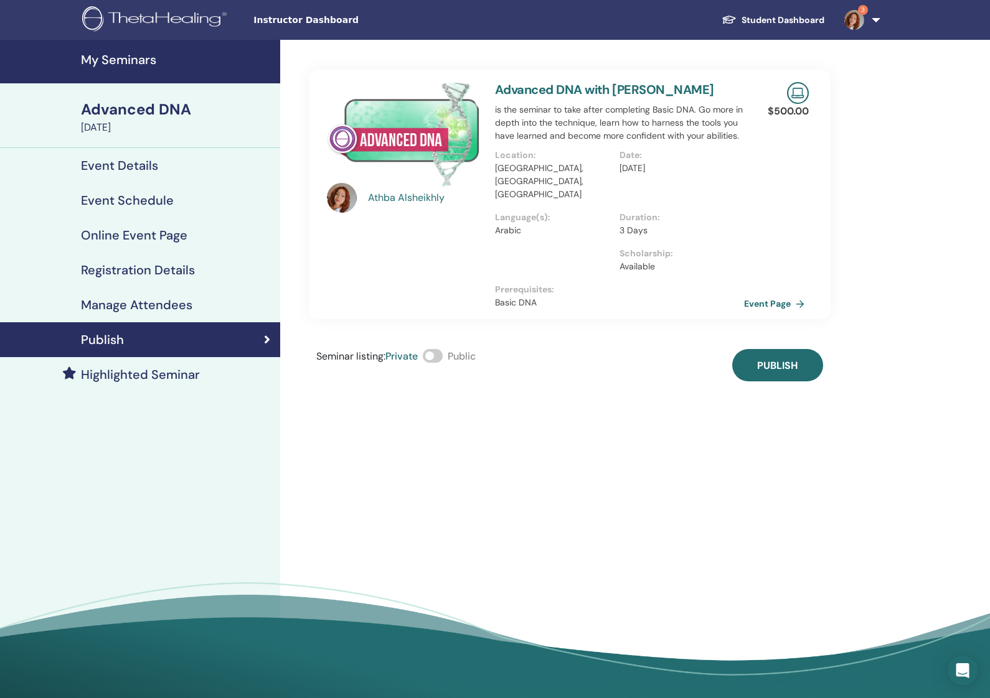
click at [439, 349] on span at bounding box center [433, 356] width 20 height 14
click at [809, 349] on button "Publish" at bounding box center [777, 365] width 91 height 32
click at [145, 370] on h4 "Highlighted Seminar" at bounding box center [140, 374] width 119 height 15
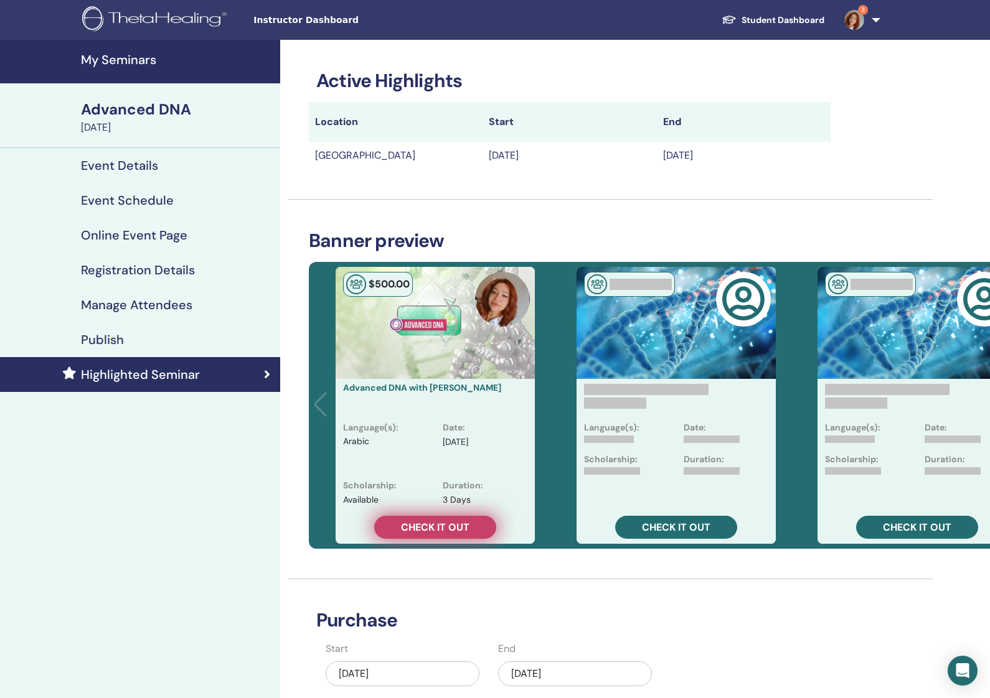
click at [436, 531] on span "Check it out" at bounding box center [435, 527] width 68 height 13
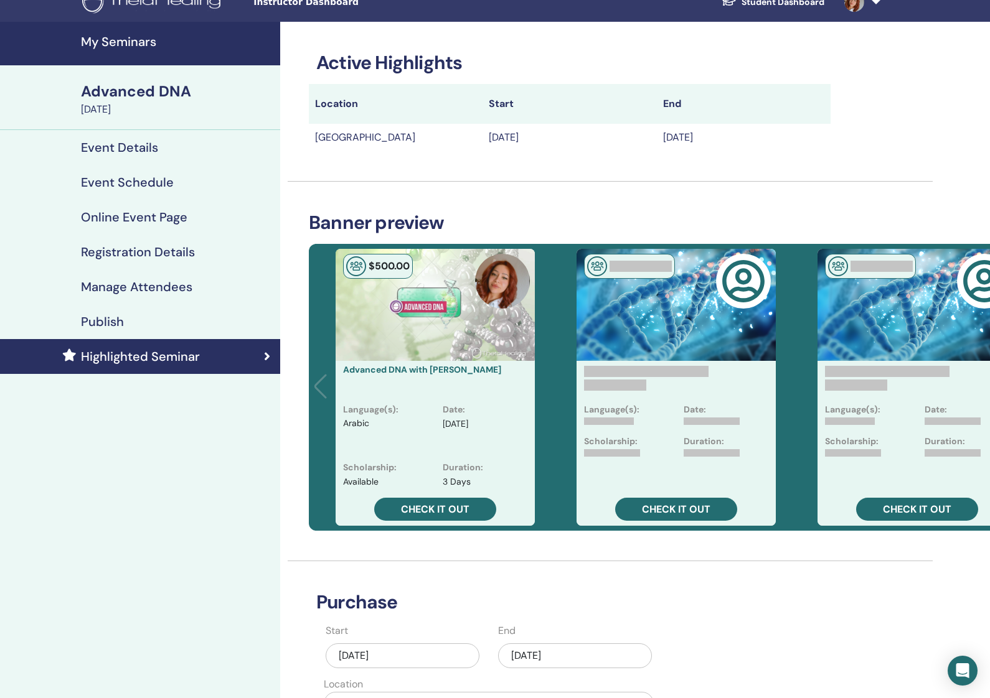
scroll to position [19, 0]
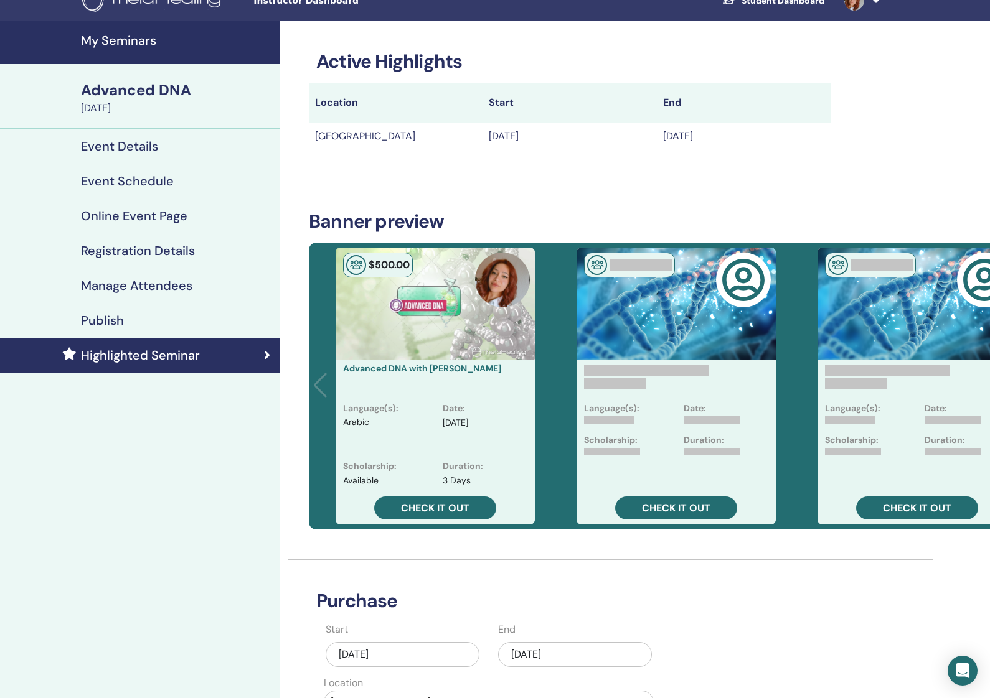
click at [417, 423] on div "Language(s) : Arabic" at bounding box center [386, 431] width 100 height 58
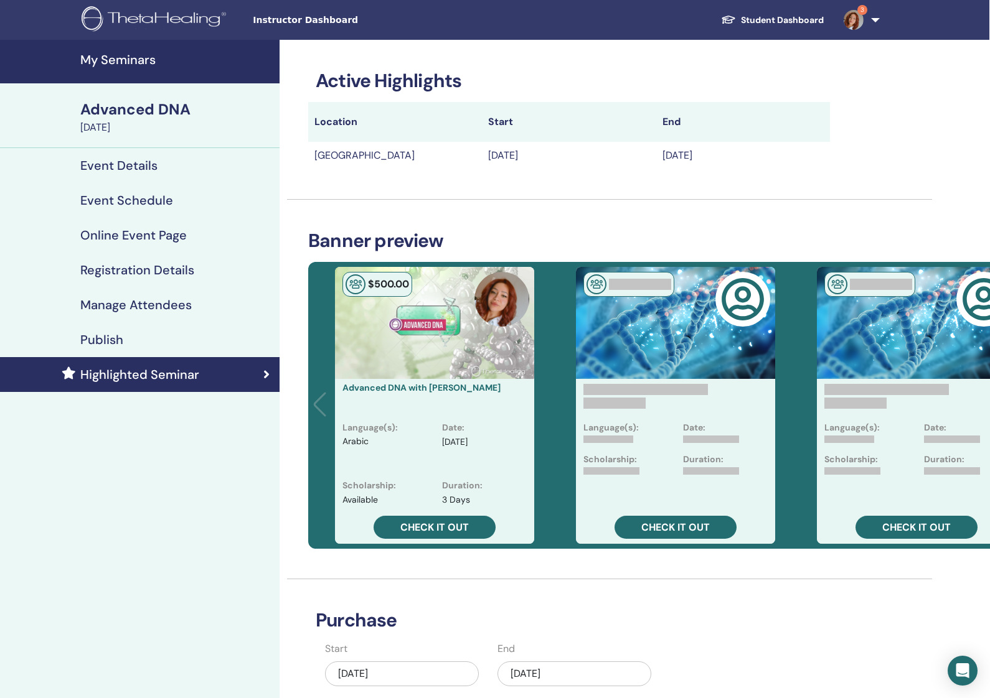
scroll to position [0, 1]
click at [853, 17] on img at bounding box center [854, 20] width 20 height 20
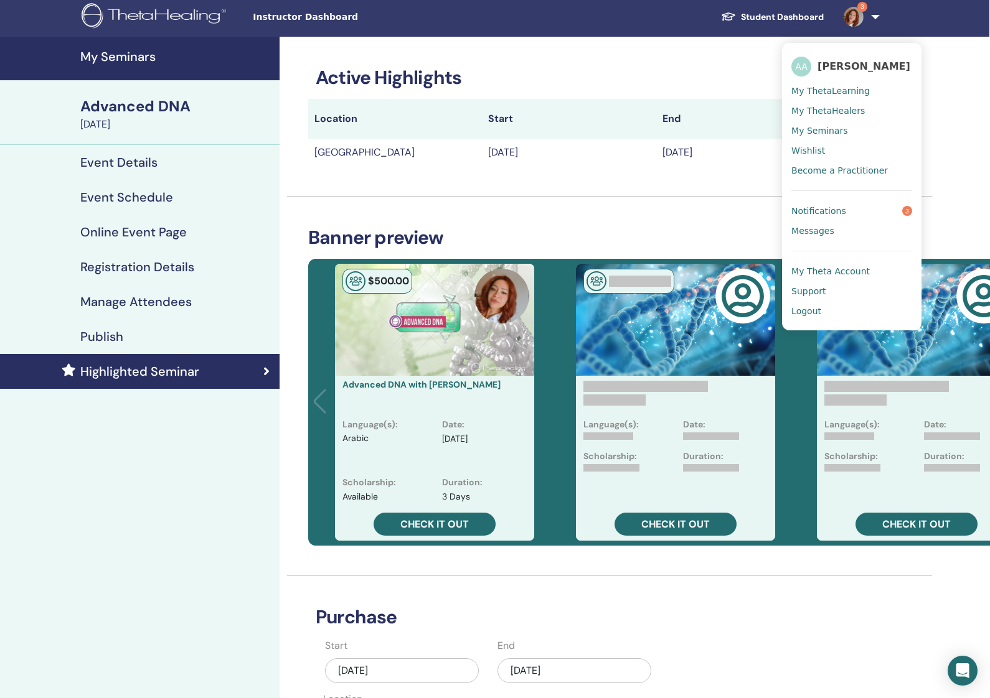
click at [847, 204] on link "Notifications 3" at bounding box center [851, 211] width 121 height 20
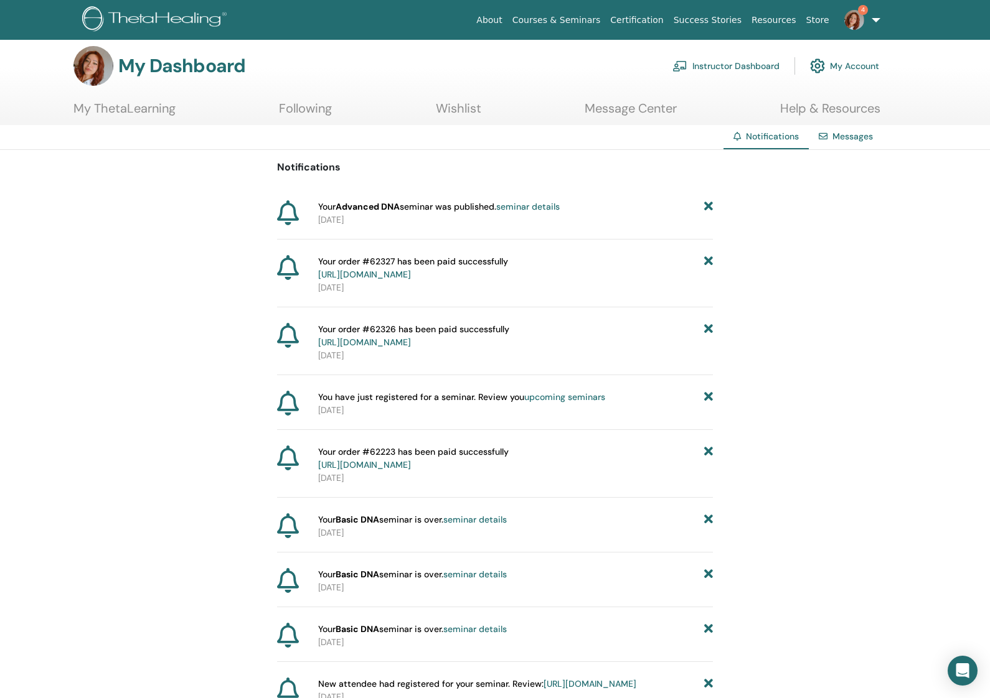
scroll to position [16, 0]
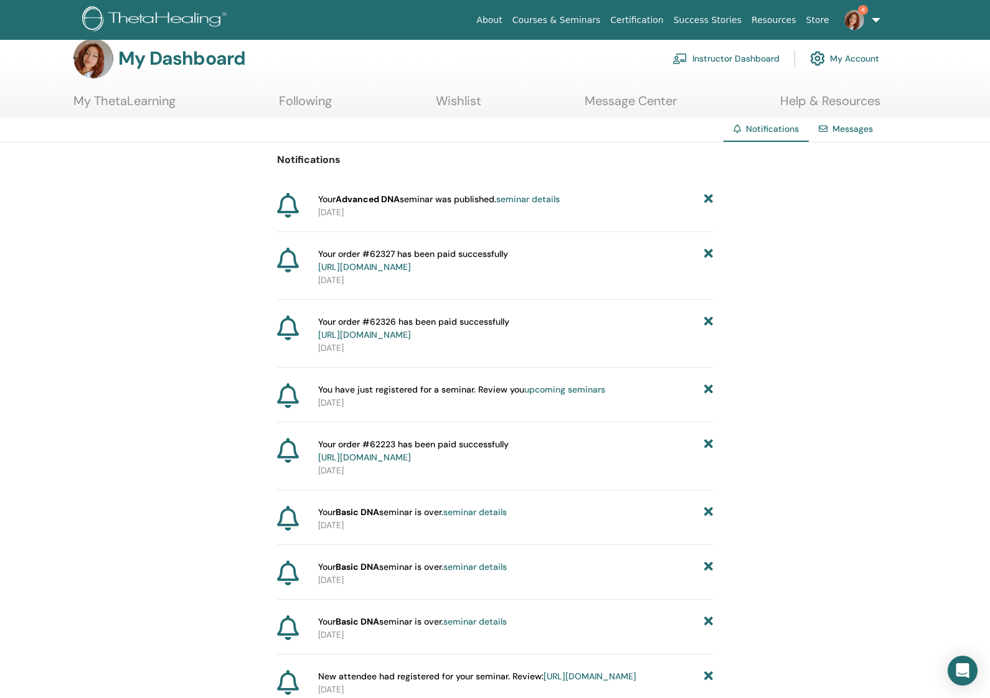
click at [861, 16] on img at bounding box center [854, 20] width 20 height 20
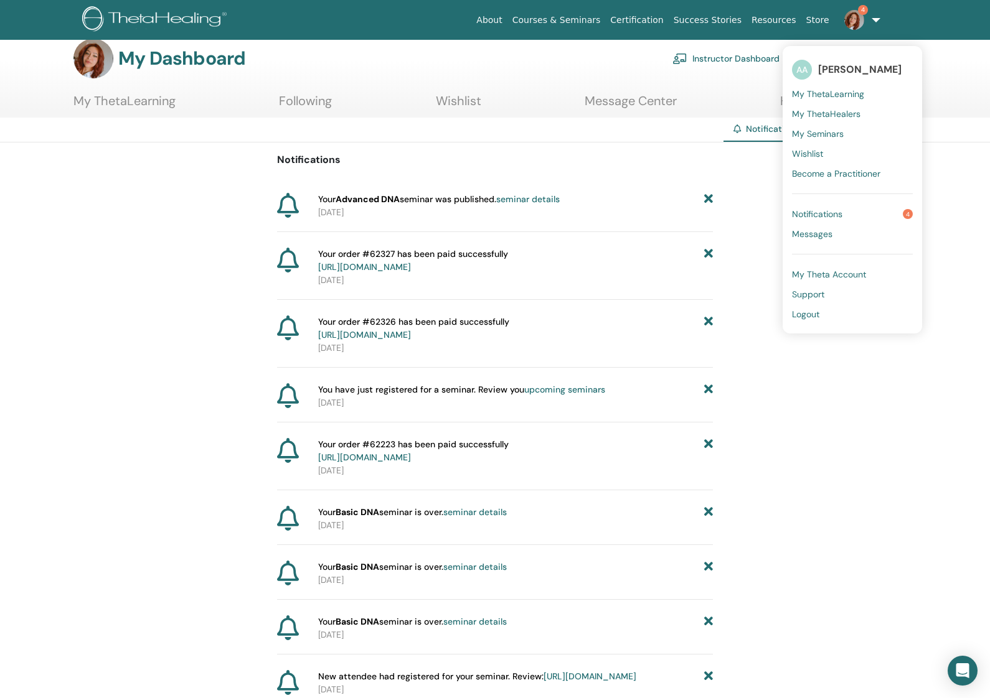
scroll to position [17, 0]
click at [849, 273] on span "My Theta Account" at bounding box center [829, 274] width 74 height 11
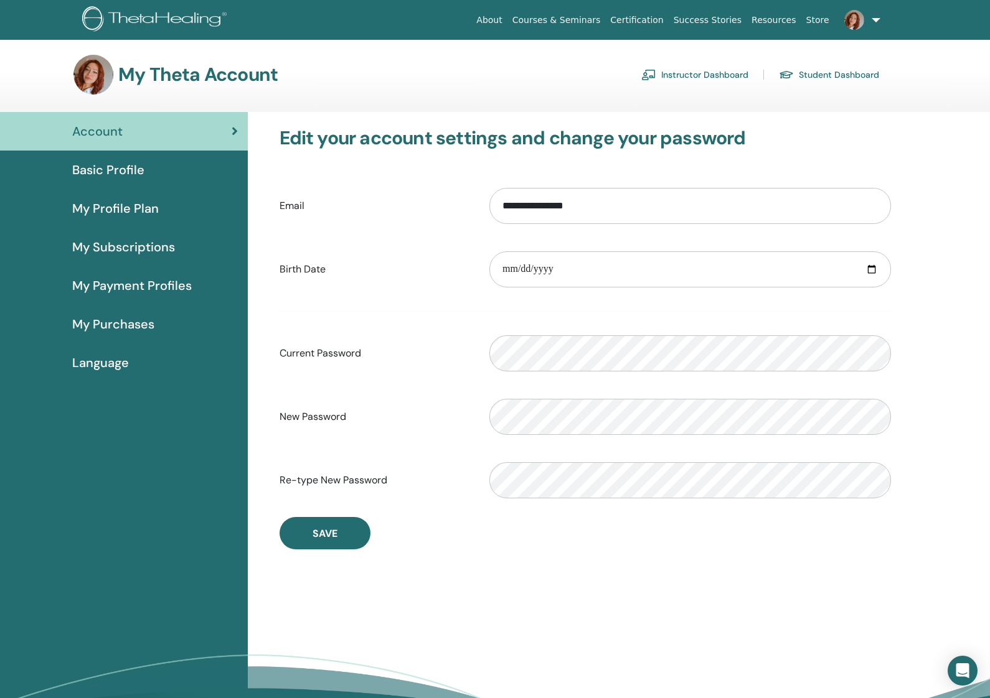
click at [131, 172] on span "Basic Profile" at bounding box center [108, 170] width 72 height 19
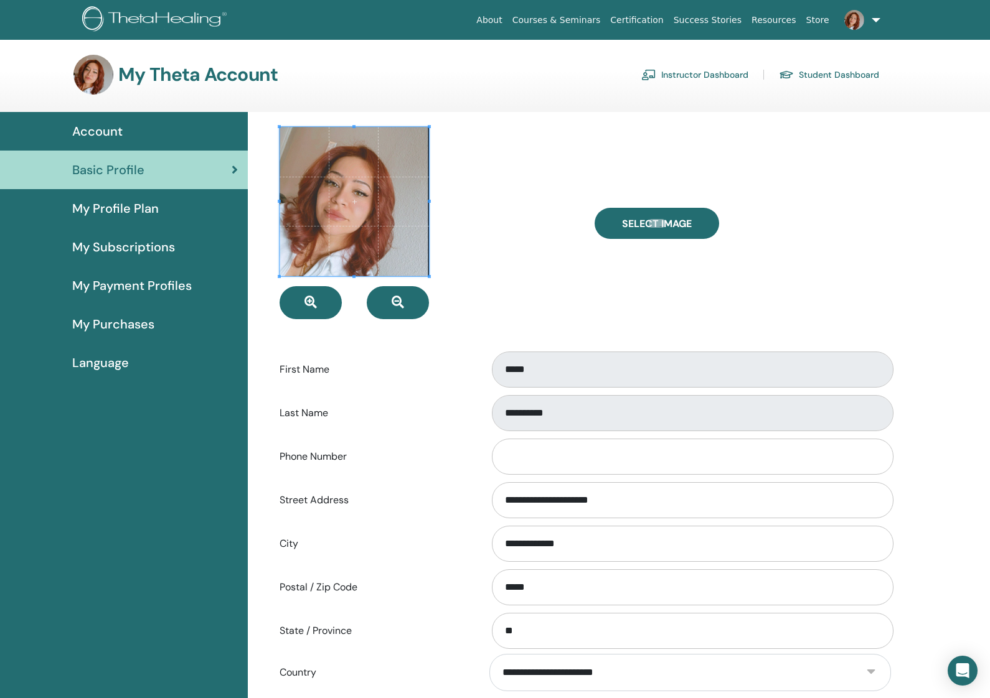
click at [133, 212] on span "My Profile Plan" at bounding box center [115, 208] width 87 height 19
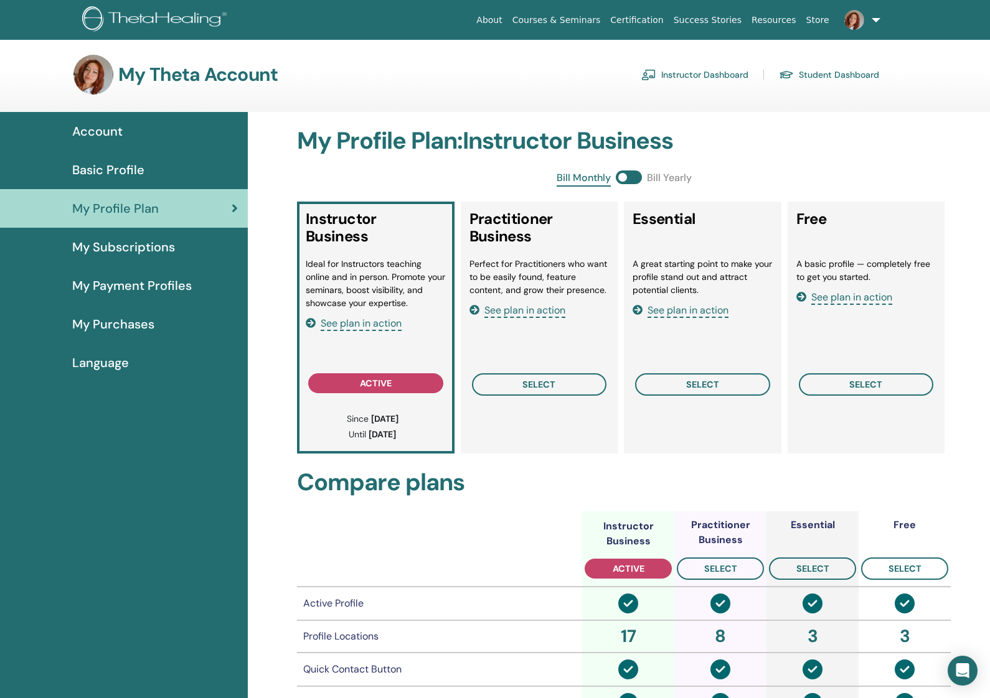
click at [133, 169] on span "Basic Profile" at bounding box center [108, 170] width 72 height 19
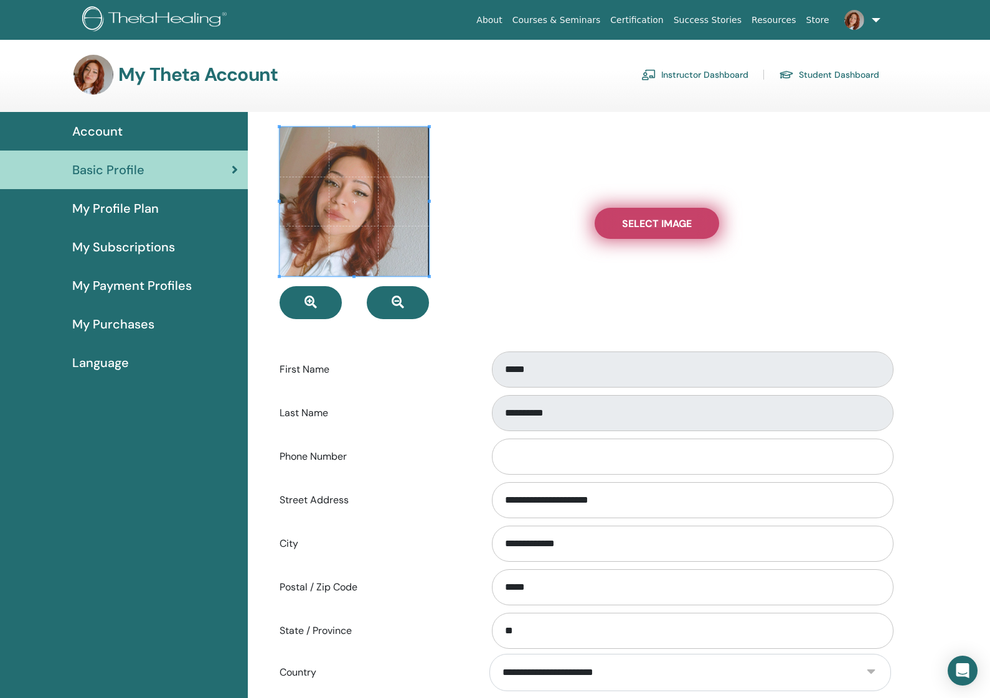
click at [683, 231] on label "Select Image" at bounding box center [657, 223] width 125 height 31
click at [665, 228] on input "Select Image" at bounding box center [657, 223] width 16 height 9
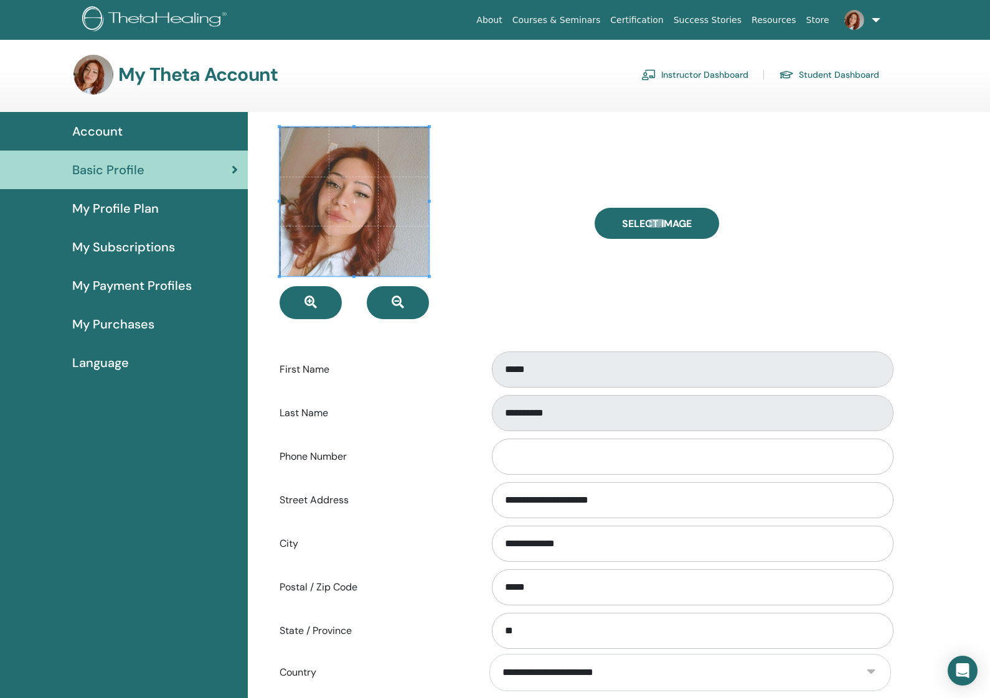
click at [362, 230] on span at bounding box center [354, 201] width 149 height 149
click at [471, 265] on div at bounding box center [427, 223] width 315 height 192
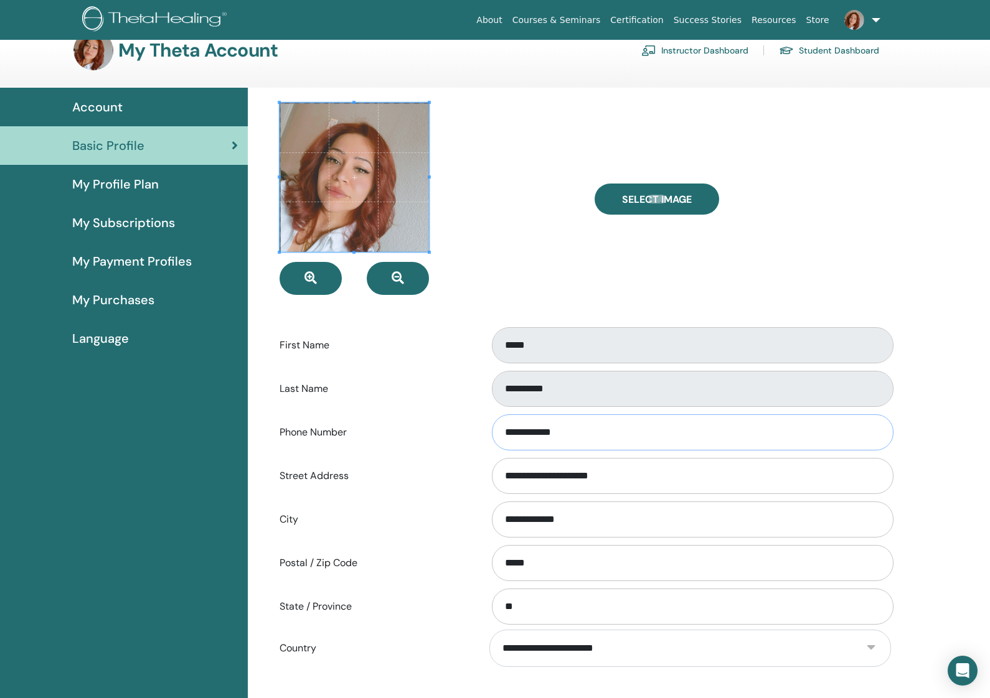
scroll to position [14, 0]
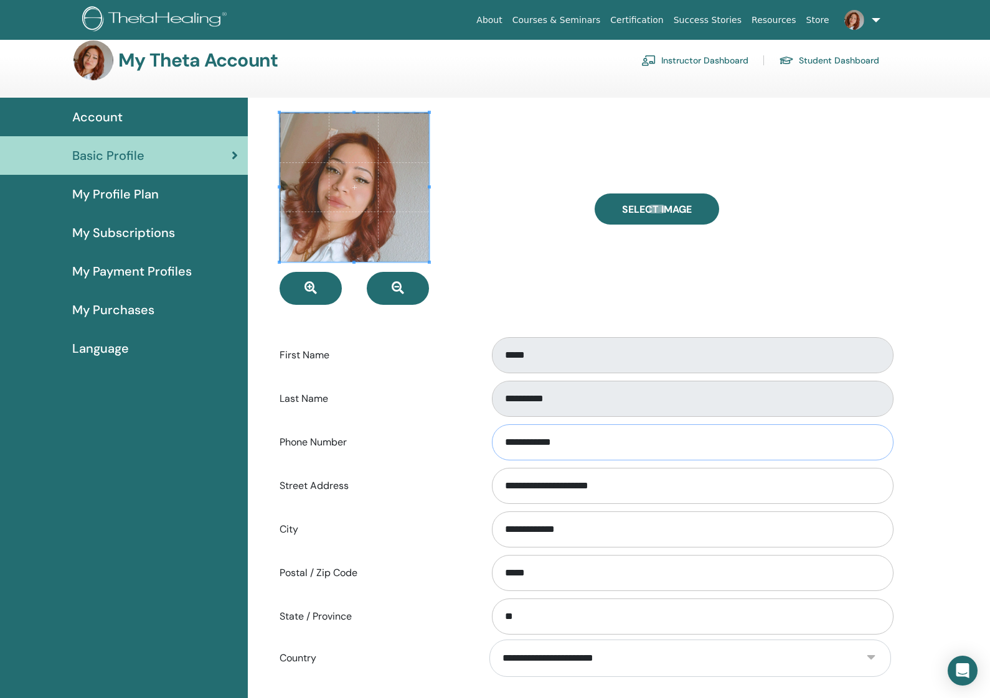
type input "**********"
click at [102, 192] on span "My Profile Plan" at bounding box center [115, 194] width 87 height 19
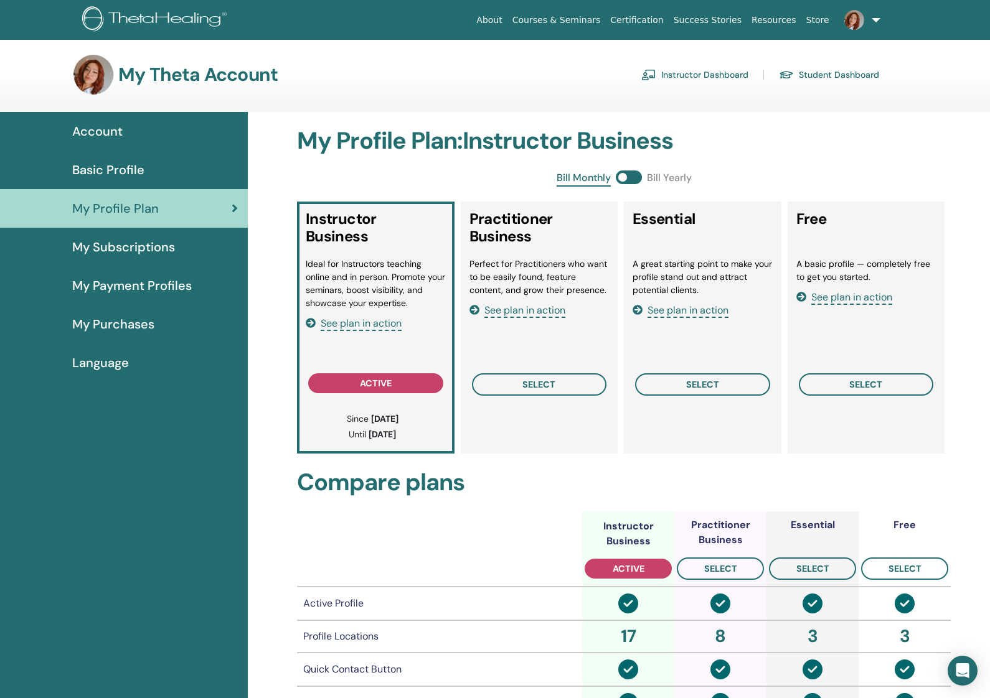
click at [115, 247] on span "My Subscriptions" at bounding box center [123, 247] width 103 height 19
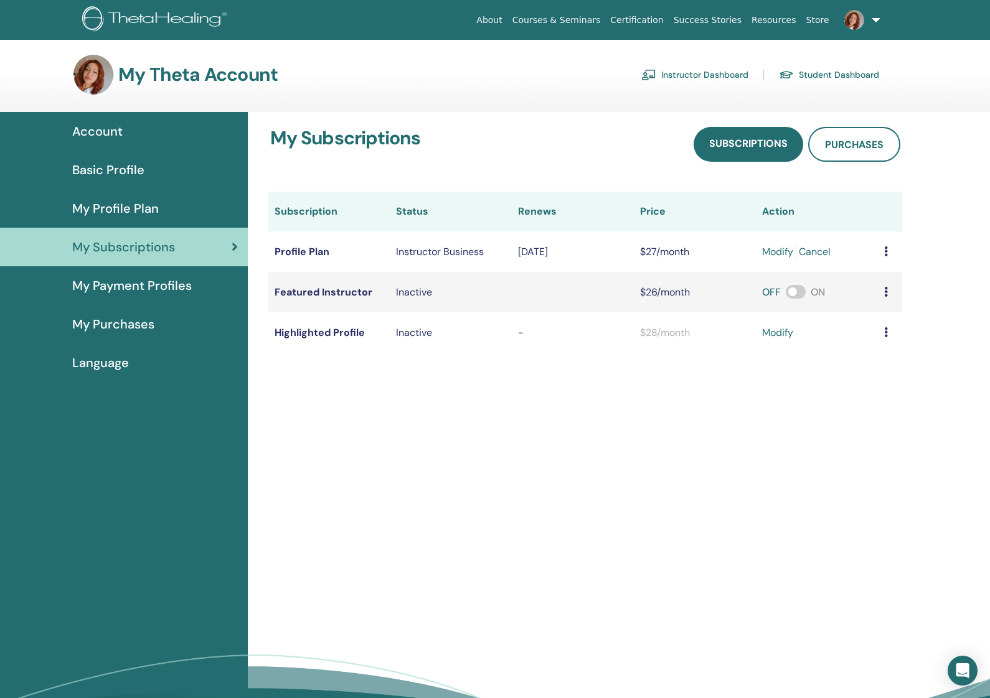
click at [136, 286] on span "My Payment Profiles" at bounding box center [132, 285] width 120 height 19
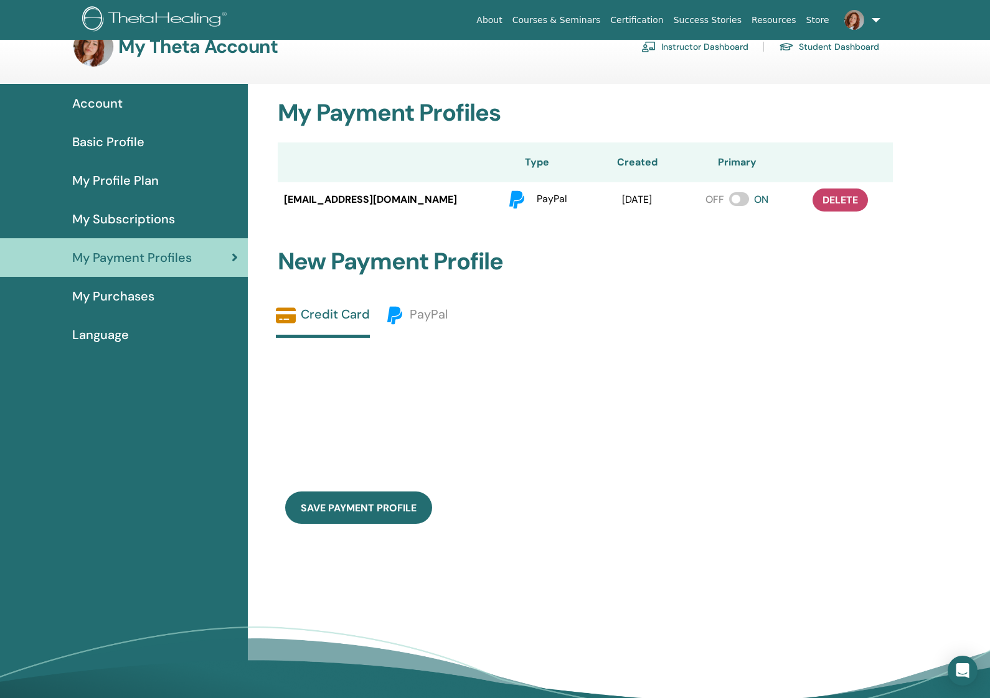
scroll to position [37, 0]
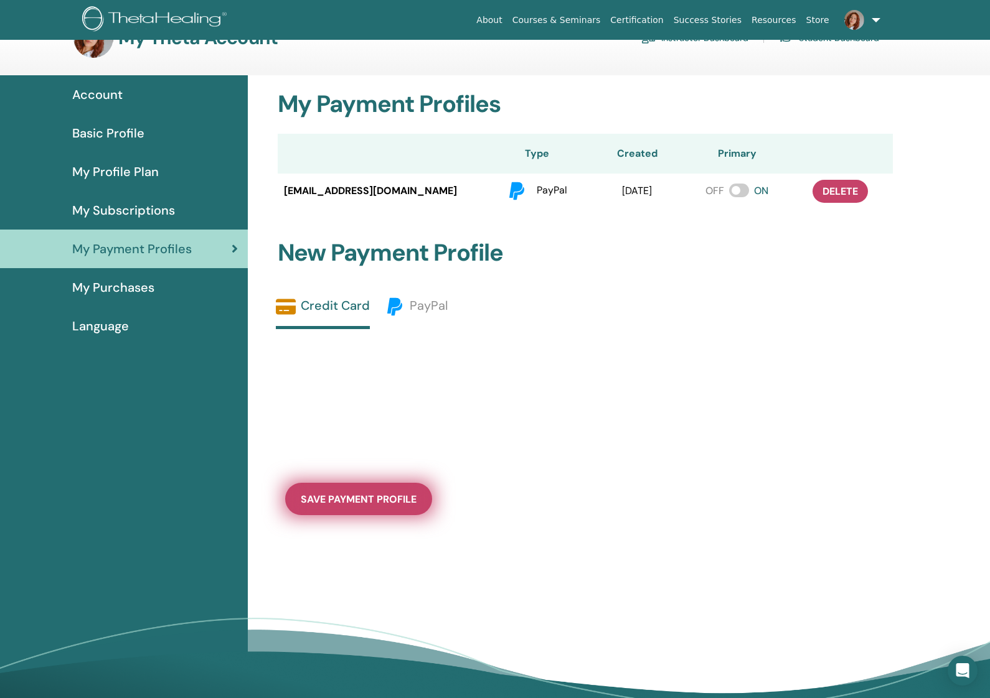
click at [408, 500] on span "save payment profile" at bounding box center [359, 499] width 116 height 13
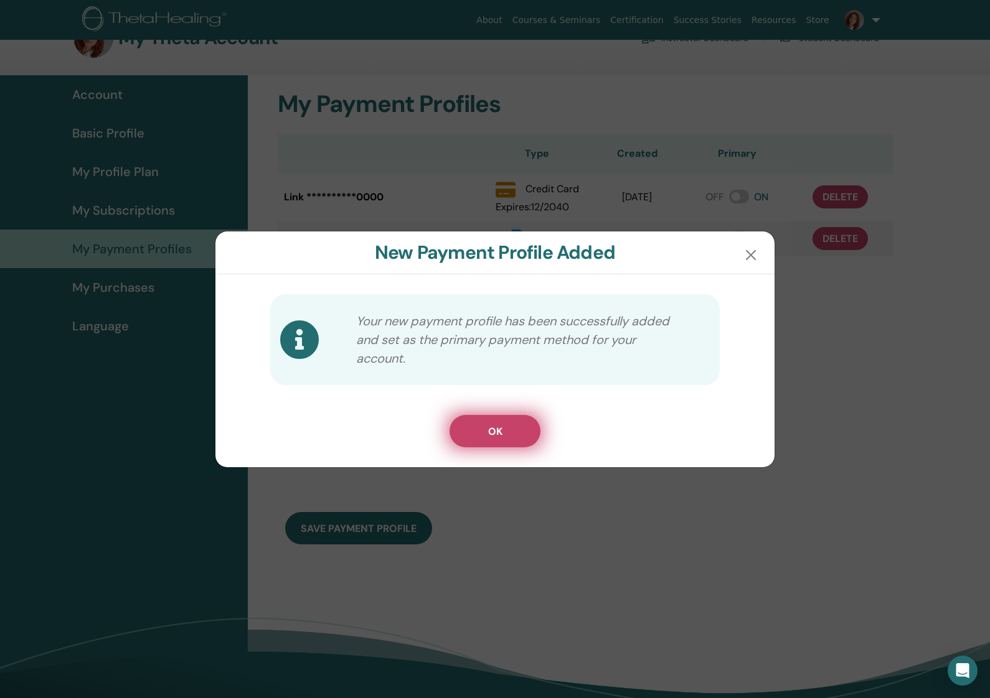
click at [519, 428] on button "OK" at bounding box center [494, 431] width 91 height 32
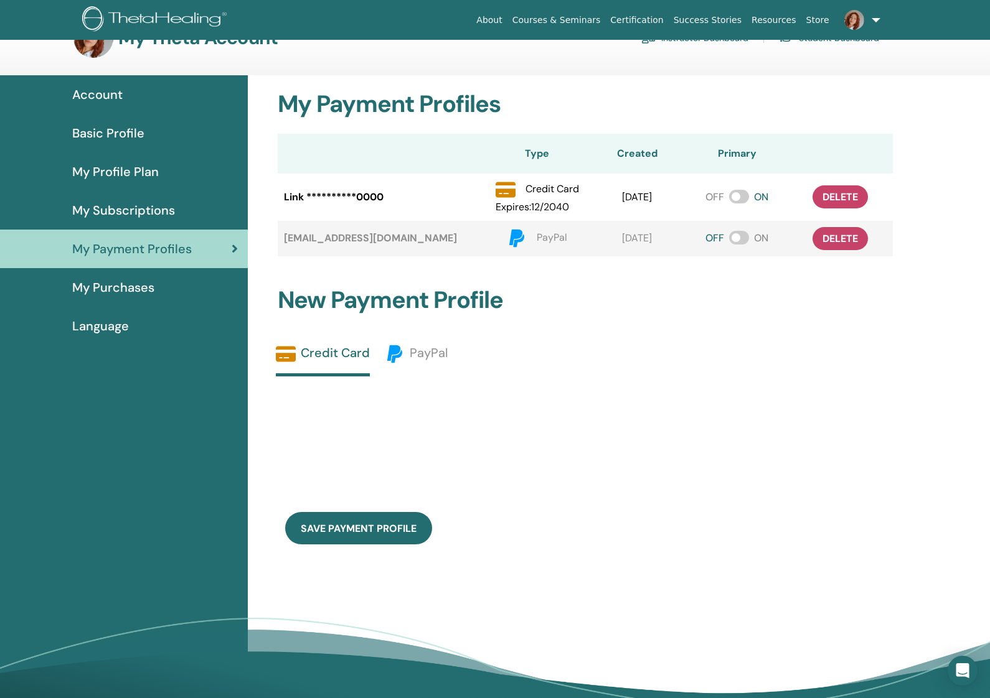
click at [153, 288] on span "My Purchases" at bounding box center [113, 287] width 82 height 19
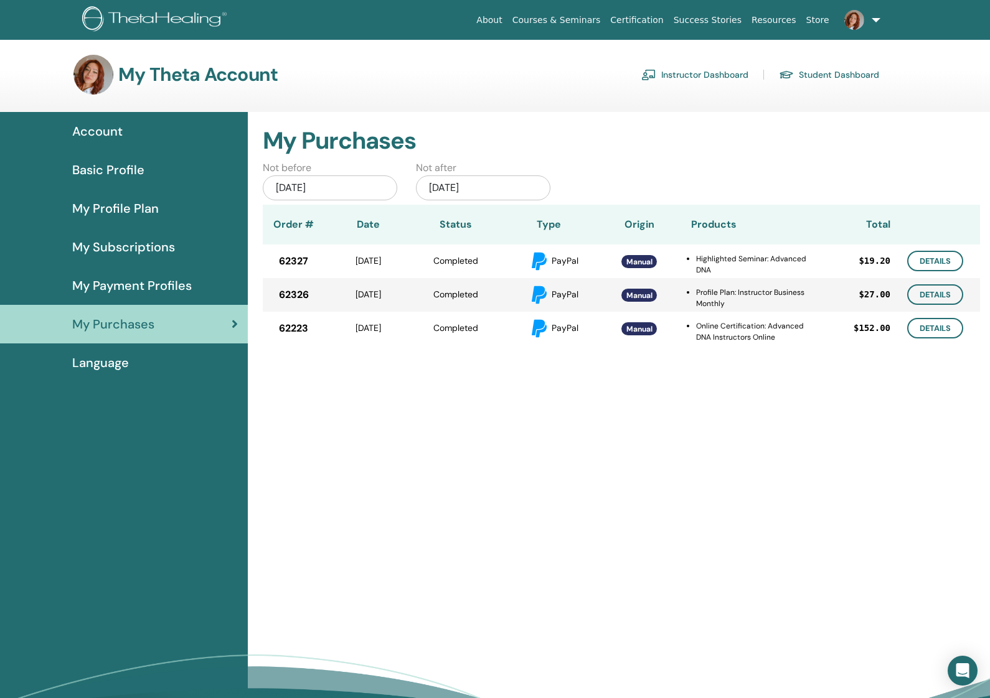
click at [131, 367] on div "Language" at bounding box center [124, 363] width 228 height 19
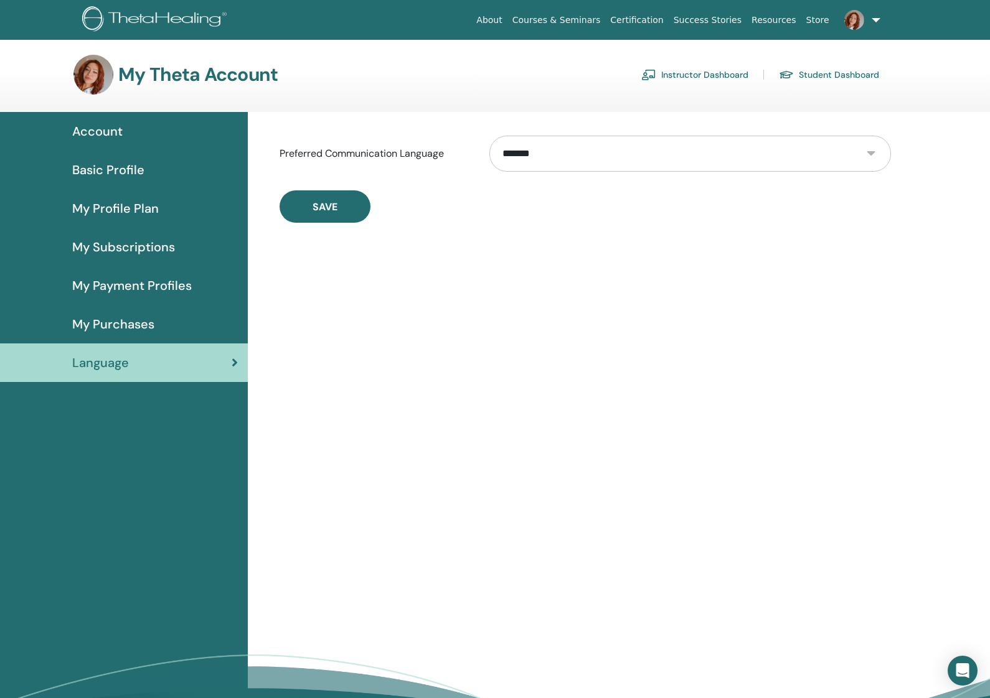
click at [87, 159] on link "Basic Profile" at bounding box center [124, 170] width 248 height 39
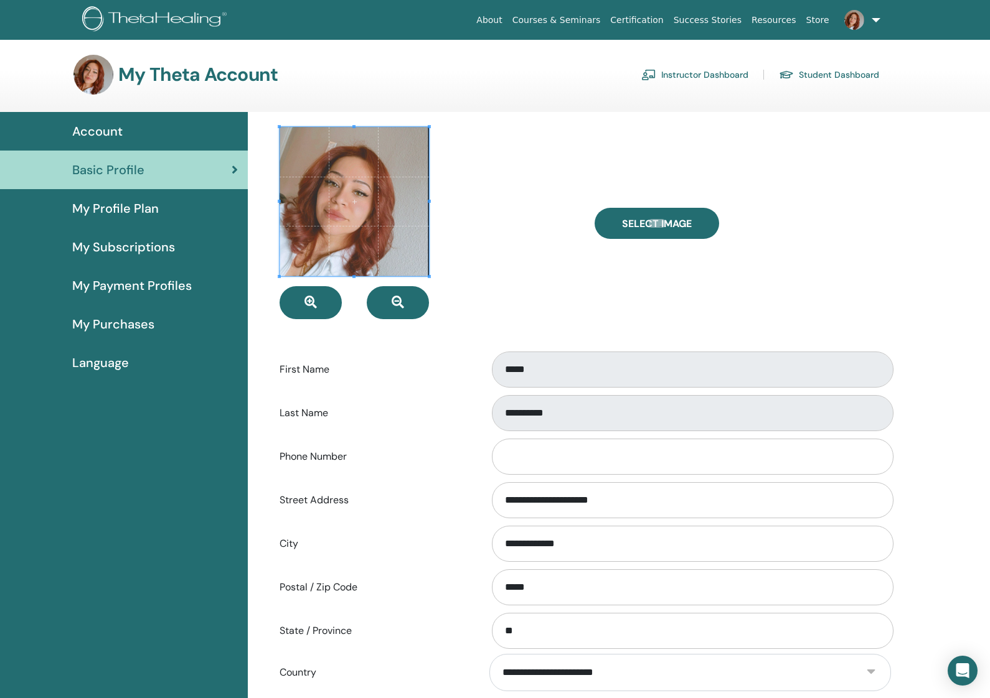
click at [98, 125] on span "Account" at bounding box center [97, 131] width 50 height 19
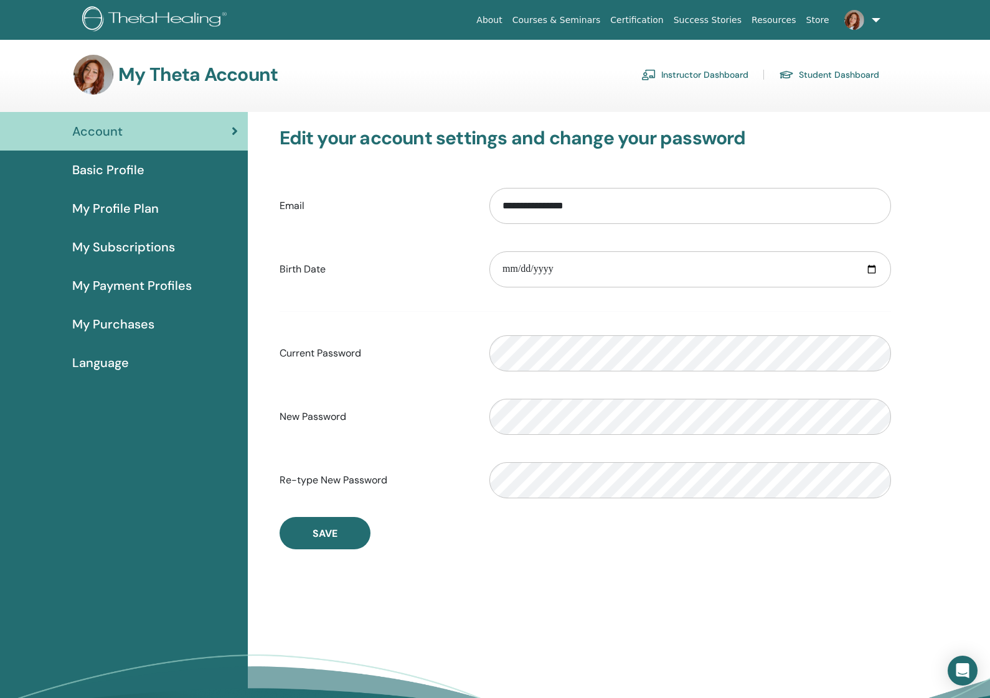
click at [715, 73] on link "Instructor Dashboard" at bounding box center [694, 75] width 107 height 20
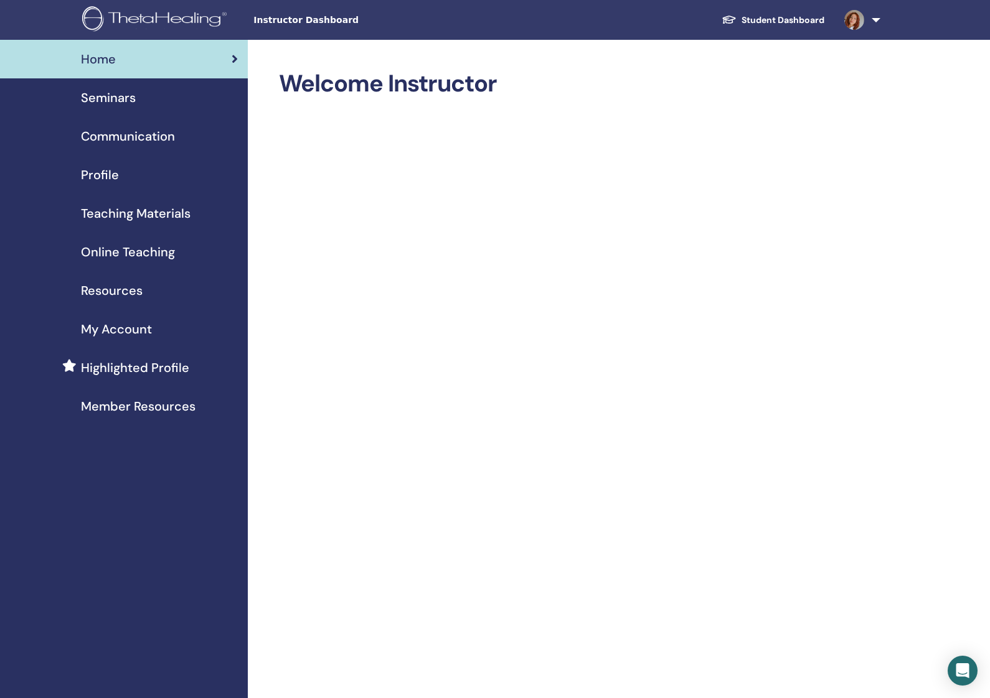
scroll to position [1, 0]
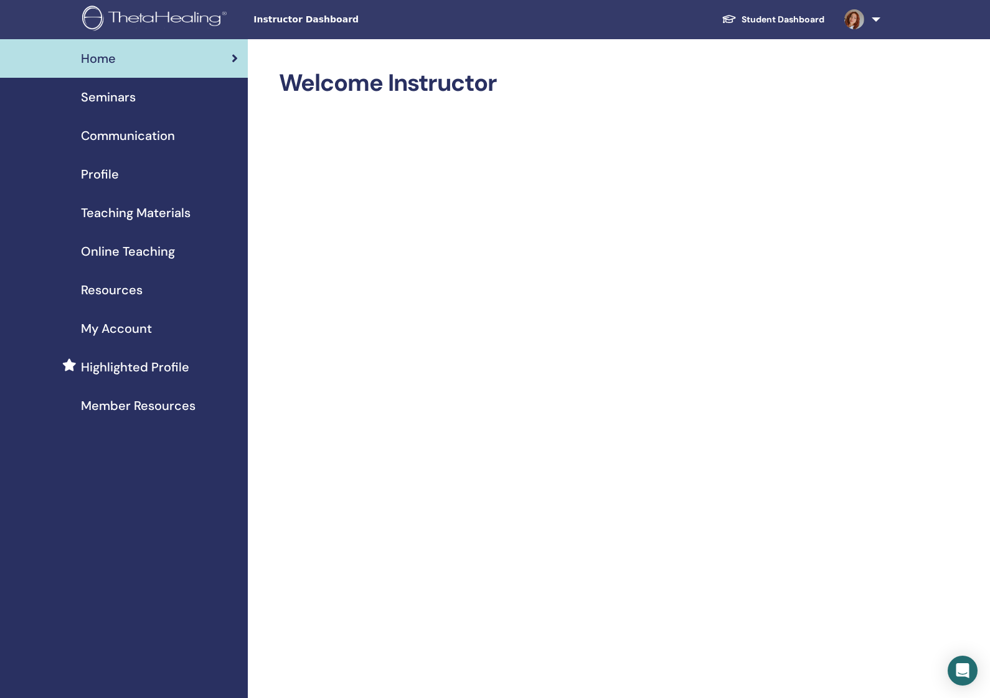
click at [123, 166] on div "Profile" at bounding box center [124, 174] width 228 height 19
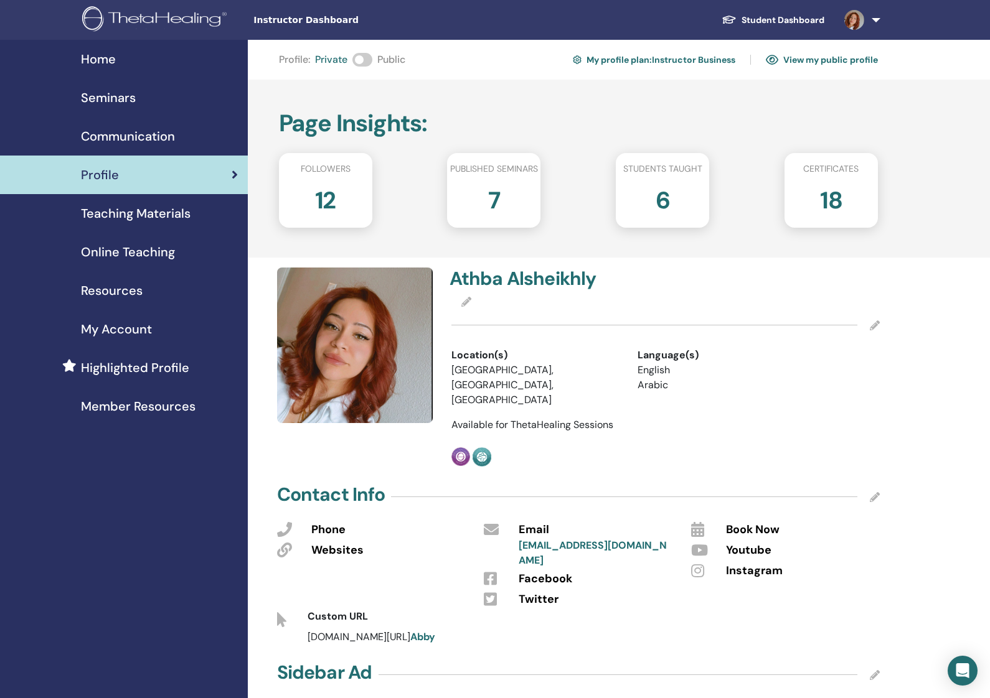
click at [869, 325] on div at bounding box center [665, 325] width 429 height 31
click at [876, 324] on icon at bounding box center [875, 326] width 10 height 10
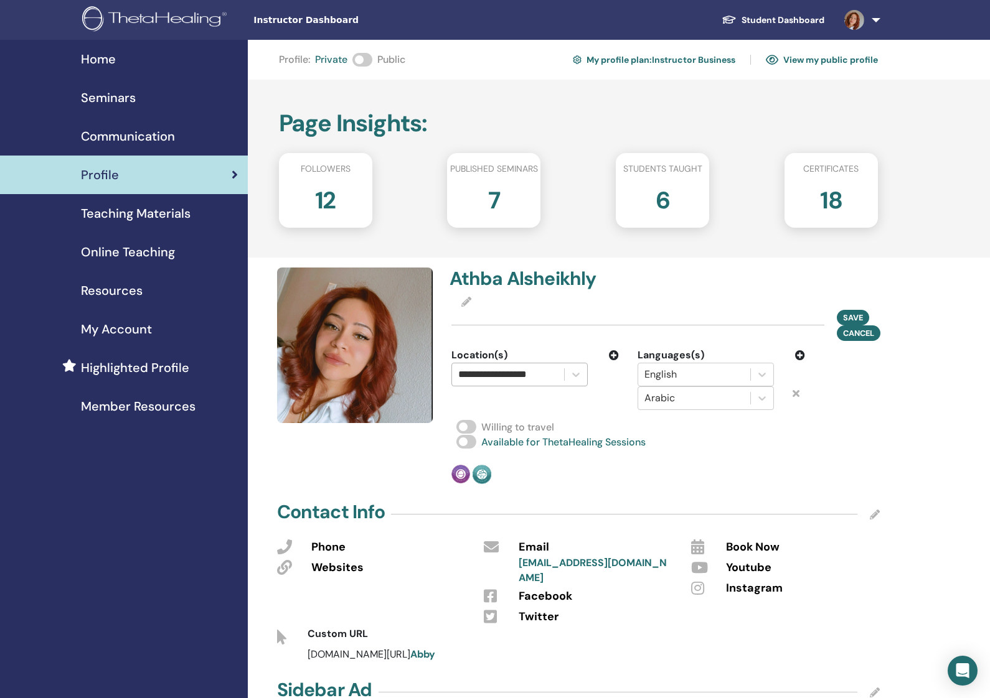
click at [553, 374] on div "**********" at bounding box center [508, 374] width 100 height 17
click at [557, 372] on div at bounding box center [508, 374] width 100 height 17
click at [556, 372] on div at bounding box center [508, 374] width 100 height 17
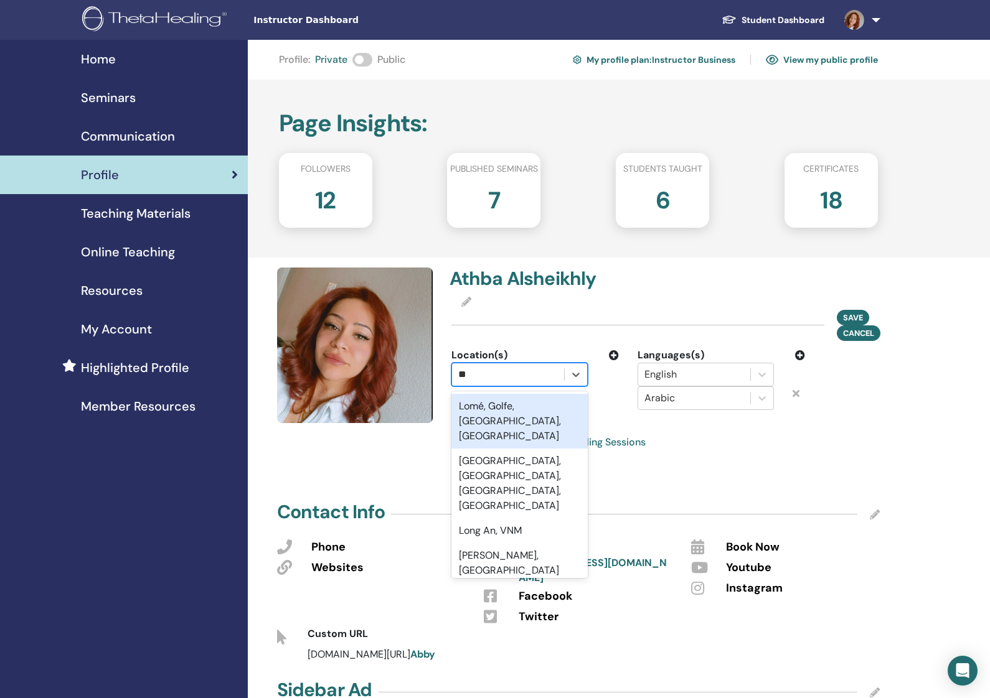
type input "***"
click at [557, 404] on div "[GEOGRAPHIC_DATA], [GEOGRAPHIC_DATA], [GEOGRAPHIC_DATA]" at bounding box center [519, 421] width 136 height 55
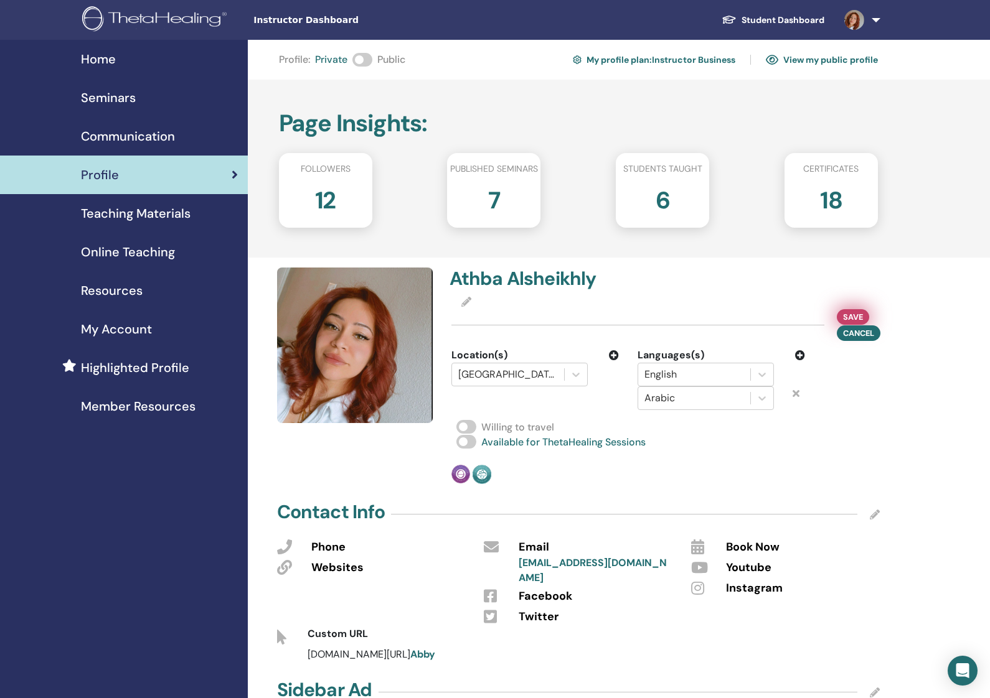
click at [860, 312] on span "Save" at bounding box center [853, 317] width 20 height 13
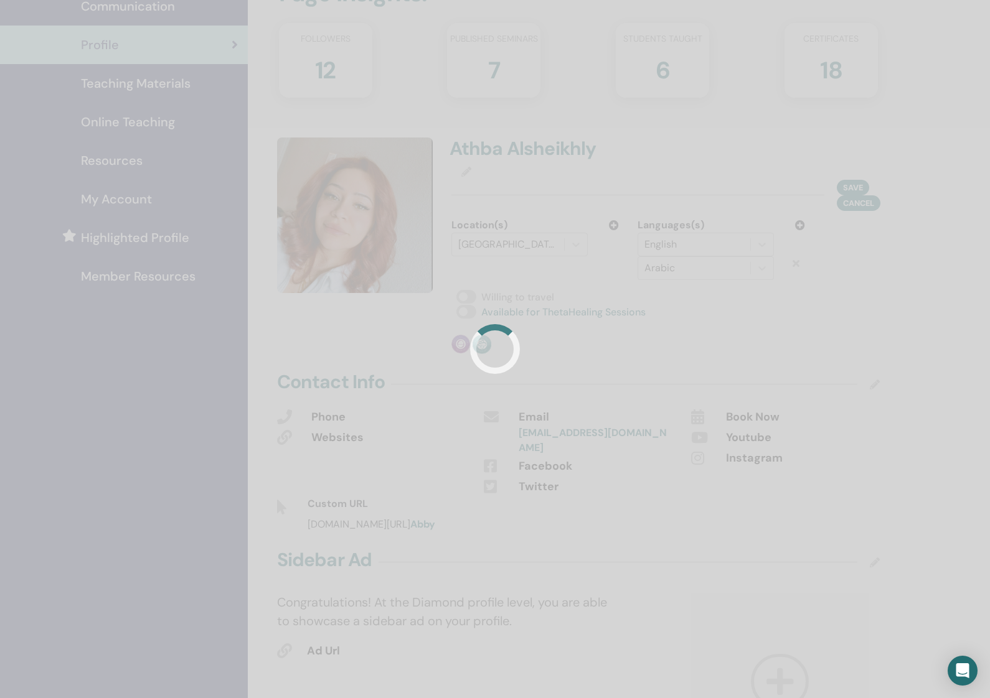
scroll to position [132, 0]
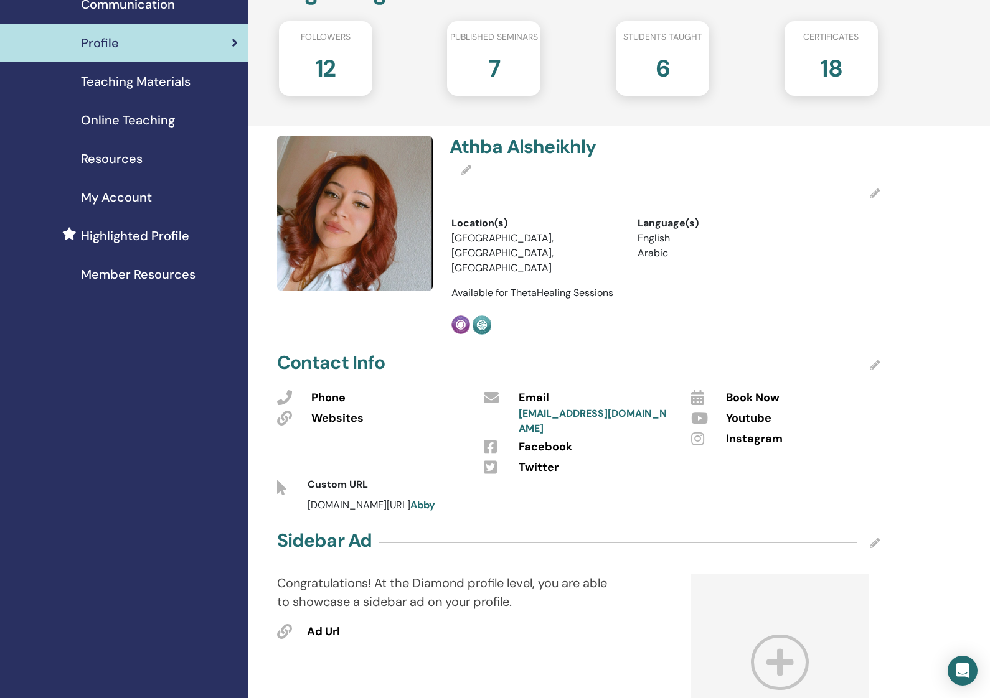
click at [874, 360] on icon at bounding box center [875, 365] width 10 height 10
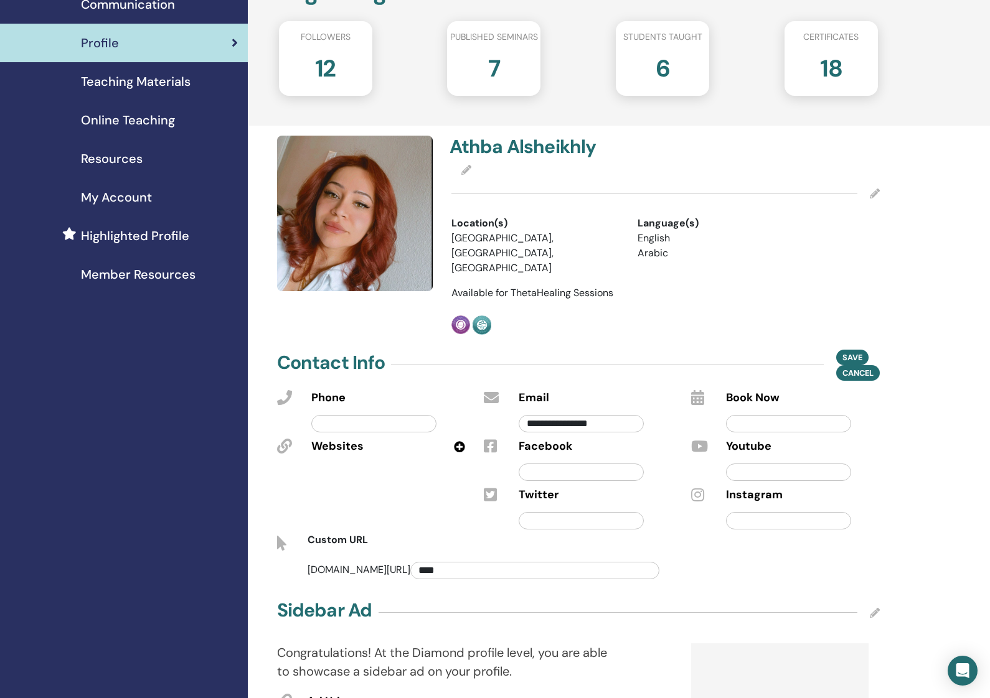
click at [458, 441] on icon at bounding box center [459, 446] width 11 height 11
click at [400, 464] on input "text" at bounding box center [373, 472] width 125 height 17
paste input "**********"
type input "**********"
click at [372, 415] on input "text" at bounding box center [373, 423] width 125 height 17
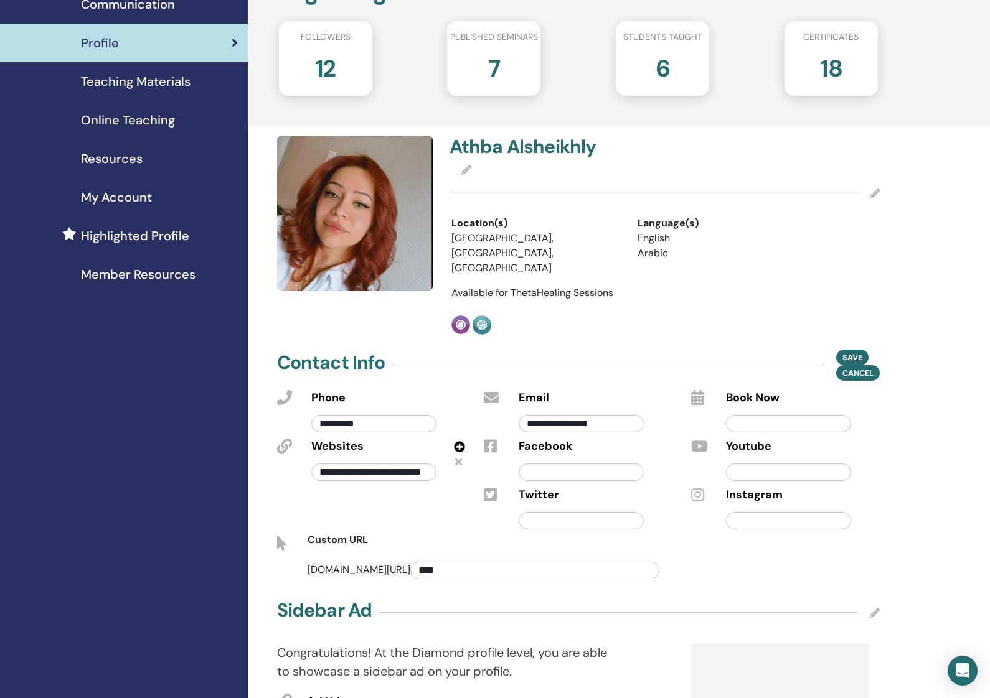
type input "**********"
click at [775, 415] on input "text" at bounding box center [788, 423] width 125 height 17
click at [698, 390] on icon at bounding box center [697, 397] width 13 height 15
click at [738, 415] on input "text" at bounding box center [788, 423] width 125 height 17
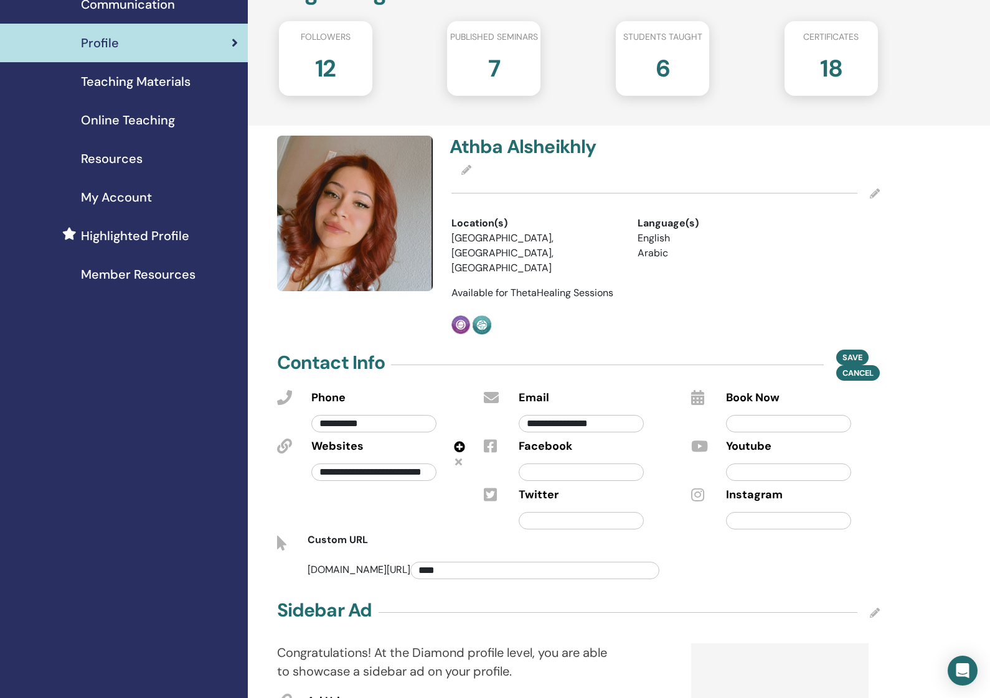
click at [787, 512] on input "text" at bounding box center [788, 520] width 125 height 17
paste input "**********"
drag, startPoint x: 842, startPoint y: 504, endPoint x: 672, endPoint y: 500, distance: 170.0
click at [666, 502] on div "**********" at bounding box center [579, 484] width 622 height 195
type input "**********"
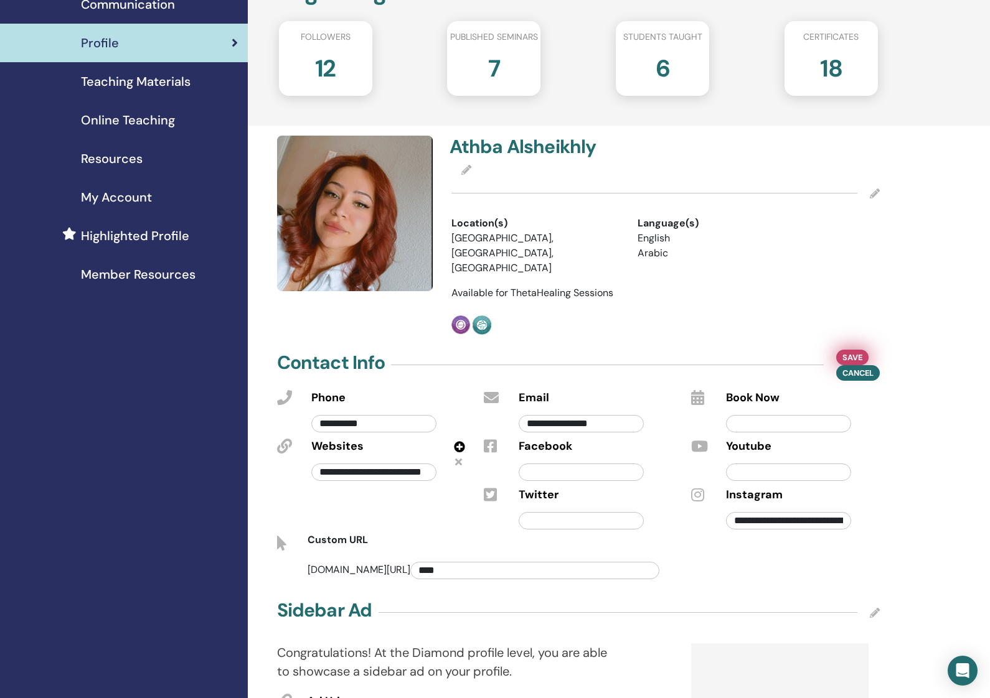
click at [852, 351] on span "Save" at bounding box center [852, 357] width 20 height 13
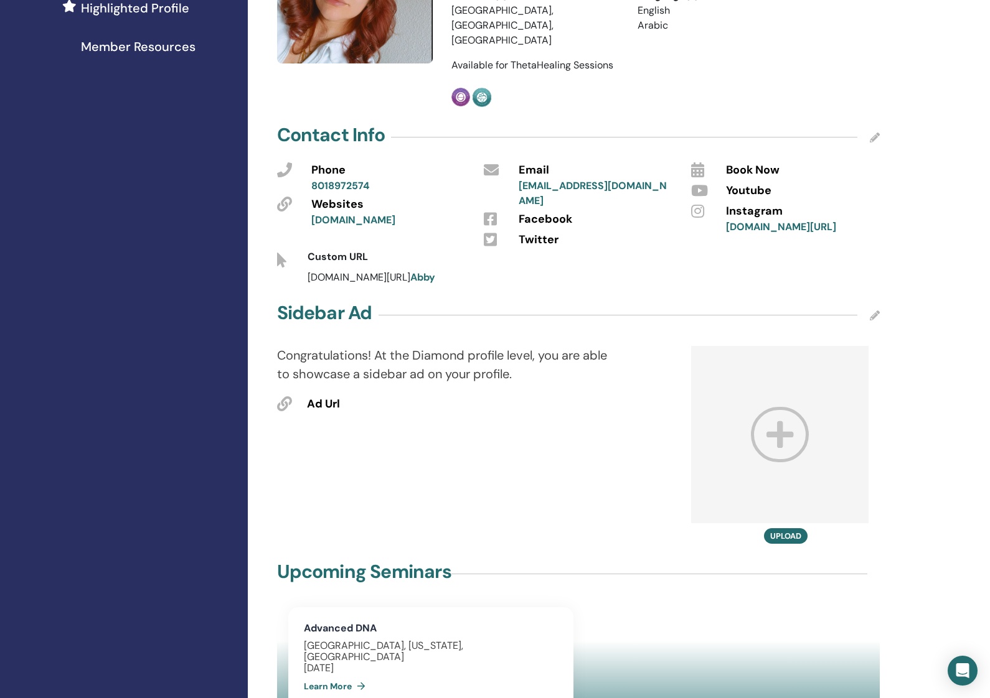
scroll to position [362, 0]
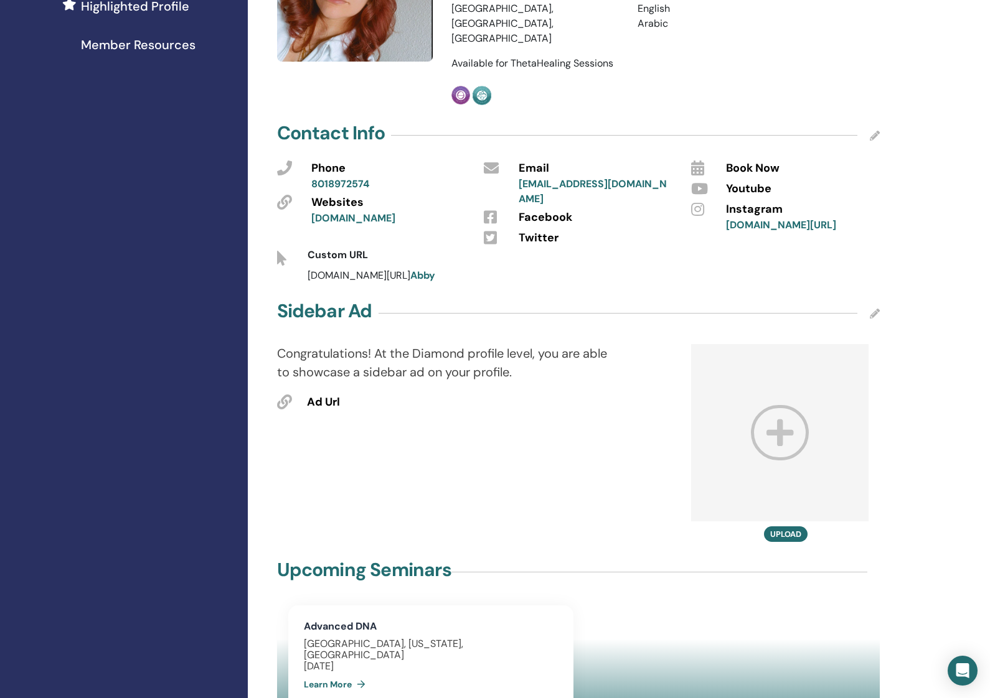
click at [872, 313] on icon at bounding box center [875, 314] width 10 height 10
click at [380, 428] on input "text" at bounding box center [398, 428] width 183 height 17
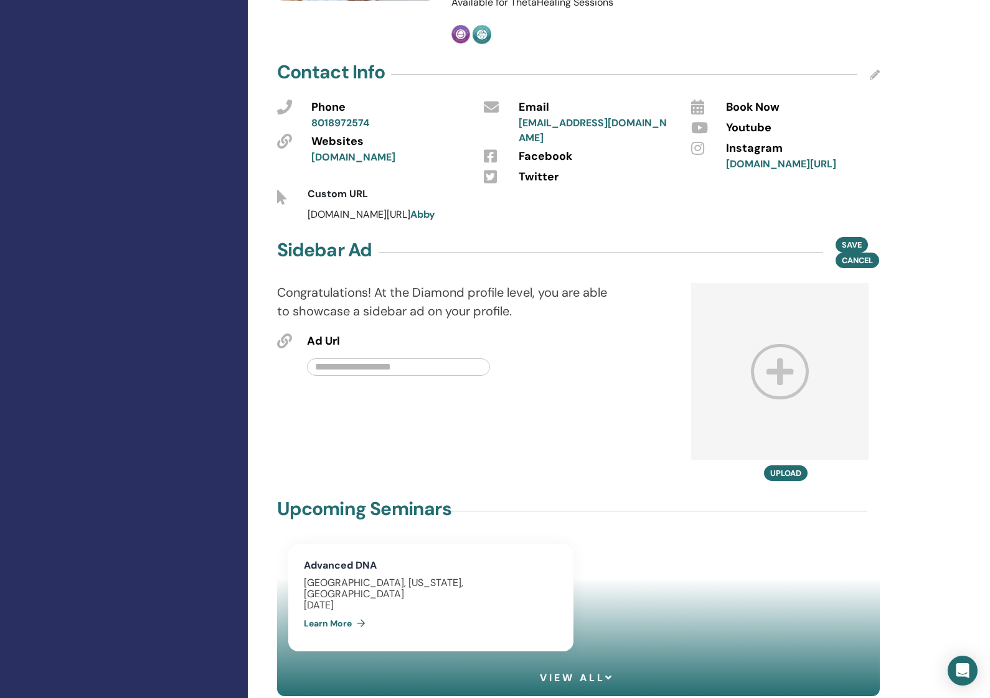
scroll to position [428, 0]
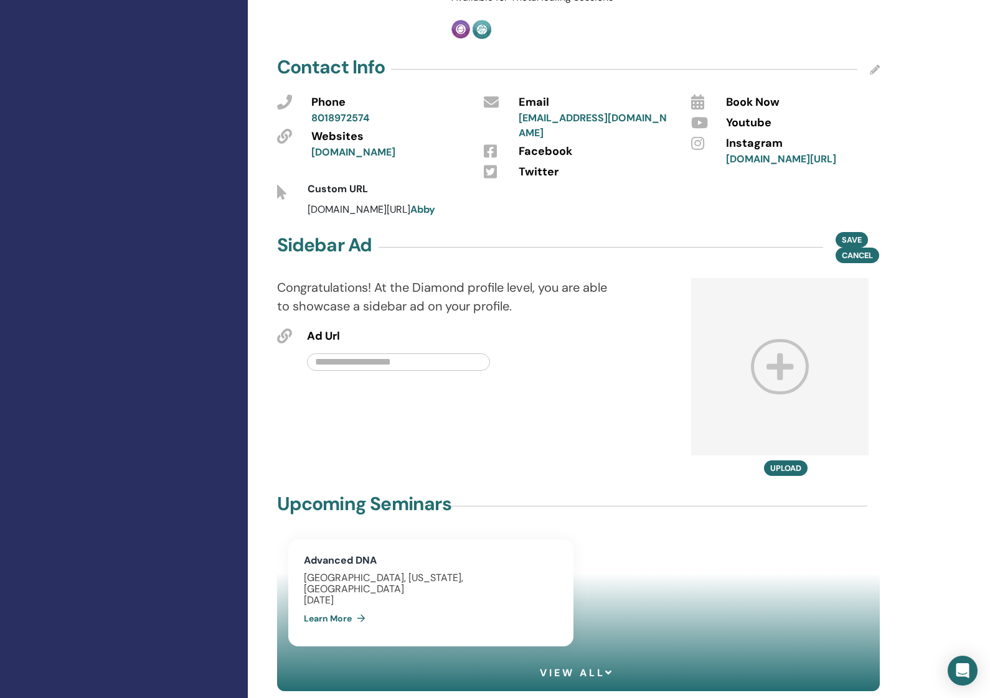
click at [778, 374] on icon at bounding box center [780, 366] width 58 height 55
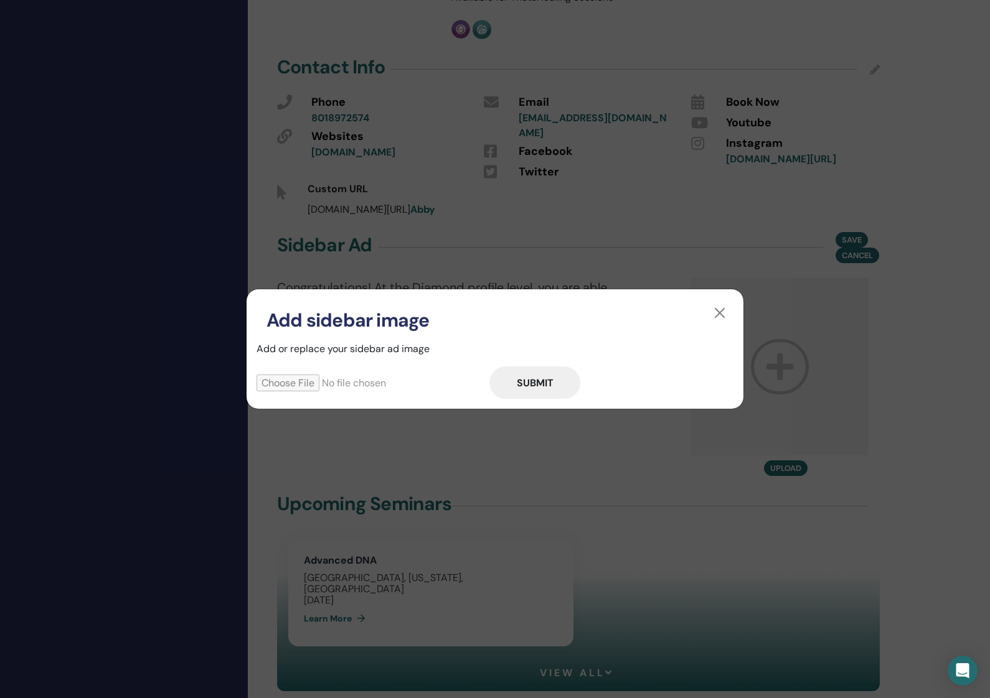
click at [721, 312] on button "button" at bounding box center [720, 313] width 20 height 20
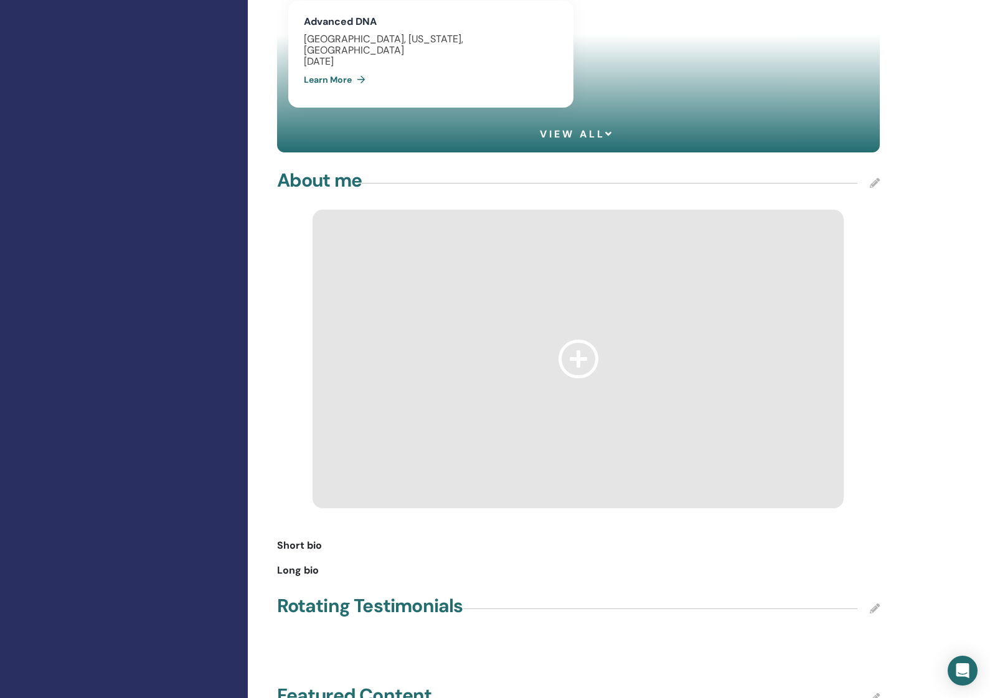
scroll to position [968, 0]
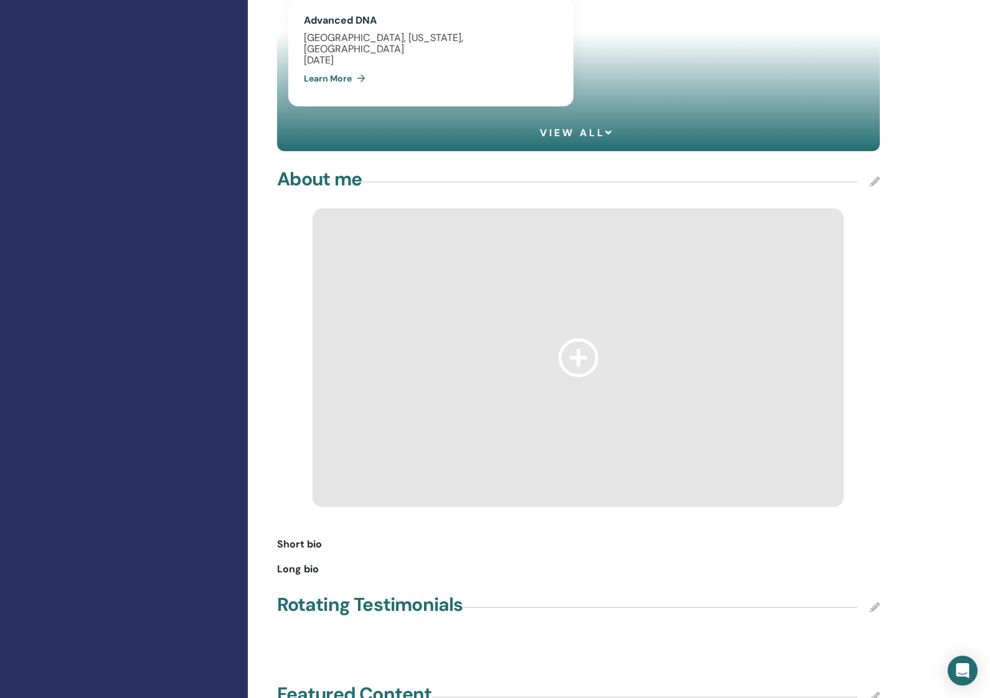
click at [585, 345] on icon at bounding box center [578, 358] width 40 height 38
click at [876, 177] on icon at bounding box center [875, 182] width 10 height 10
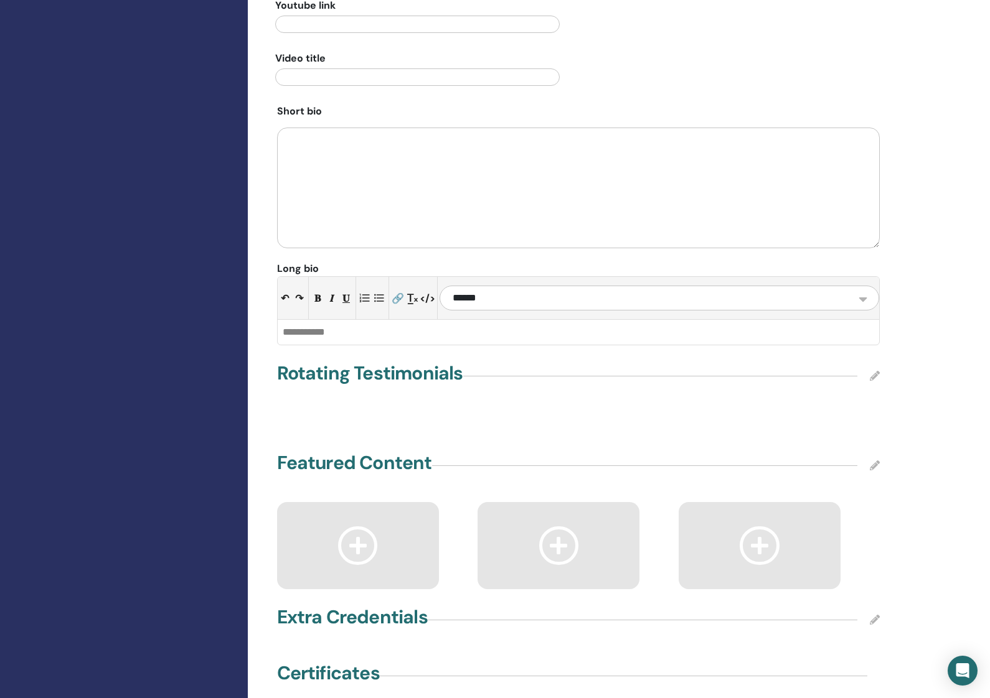
scroll to position [1492, 0]
click at [362, 534] on icon at bounding box center [358, 546] width 40 height 38
click at [870, 461] on icon at bounding box center [875, 466] width 10 height 10
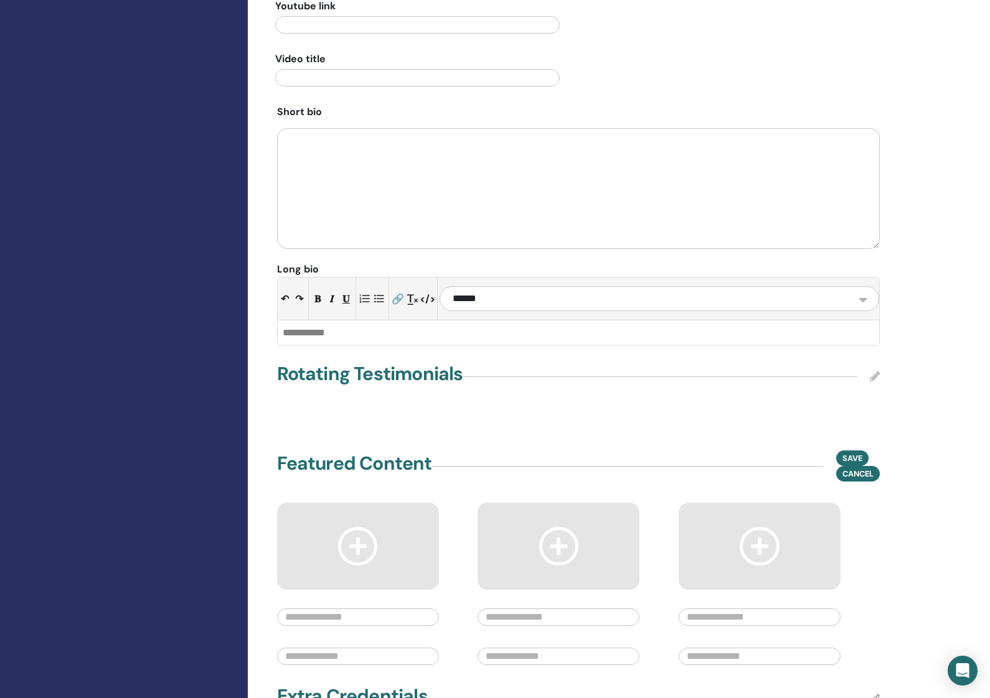
click at [341, 527] on icon at bounding box center [358, 546] width 40 height 38
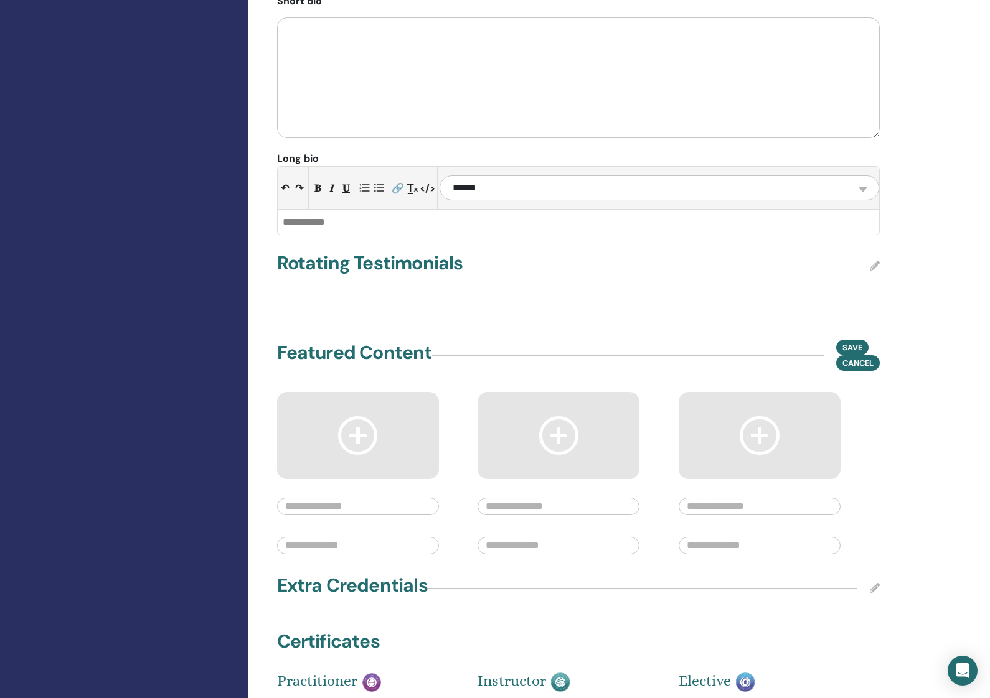
scroll to position [1604, 0]
click at [866, 355] on span "Cancel" at bounding box center [857, 361] width 31 height 13
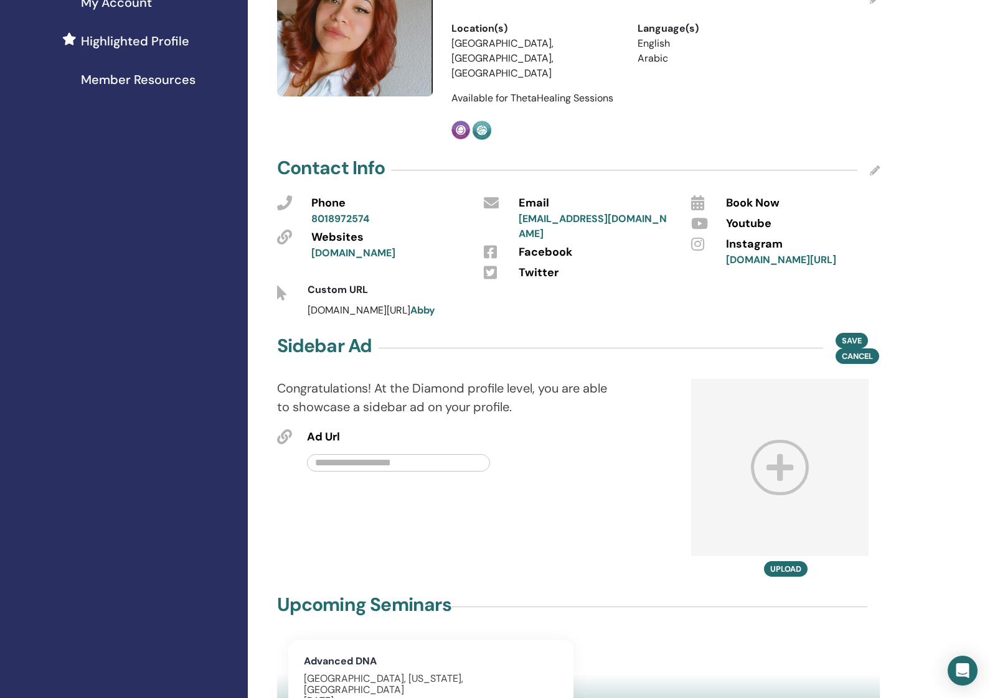
scroll to position [363, 0]
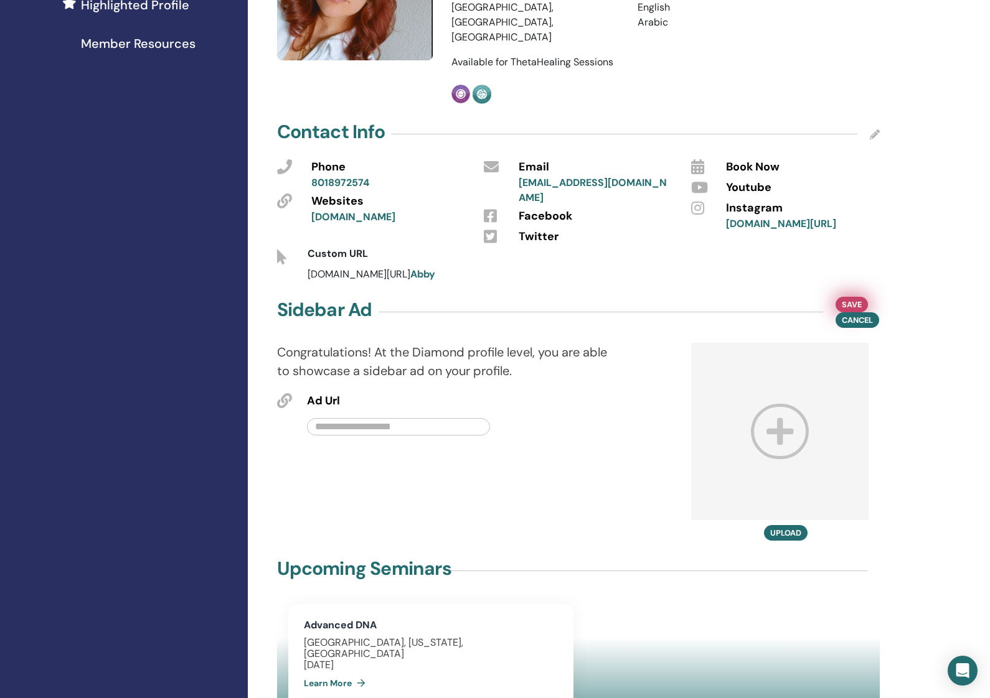
click at [858, 298] on span "Save" at bounding box center [852, 304] width 20 height 13
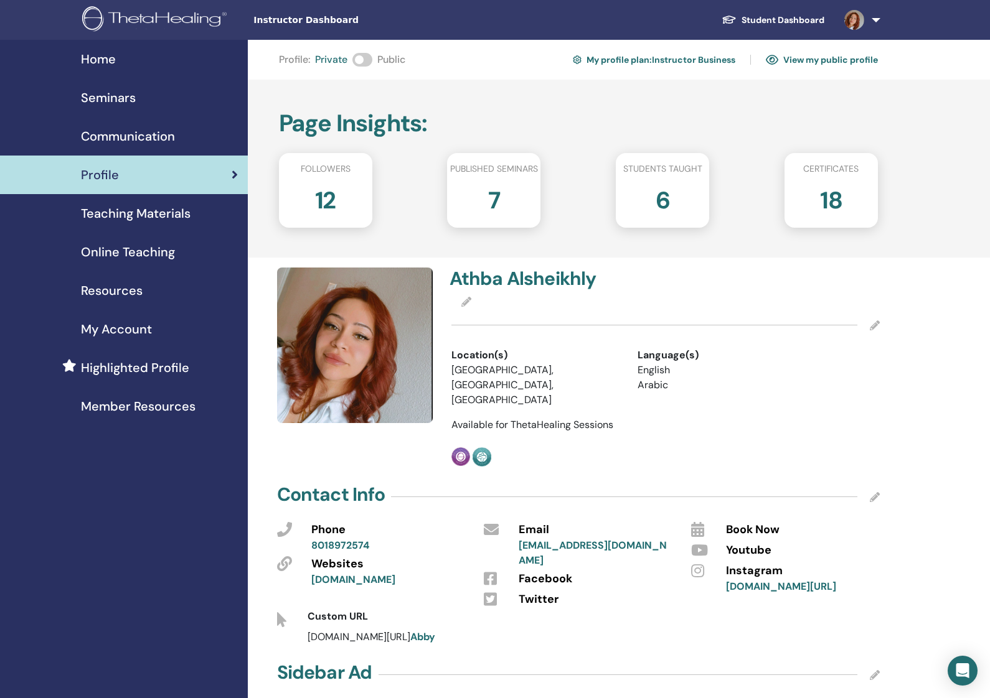
scroll to position [0, 0]
click at [628, 63] on link "My profile plan : Instructor Business" at bounding box center [654, 60] width 162 height 20
click at [811, 64] on link "View my public profile" at bounding box center [822, 60] width 112 height 20
